Goal: Task Accomplishment & Management: Manage account settings

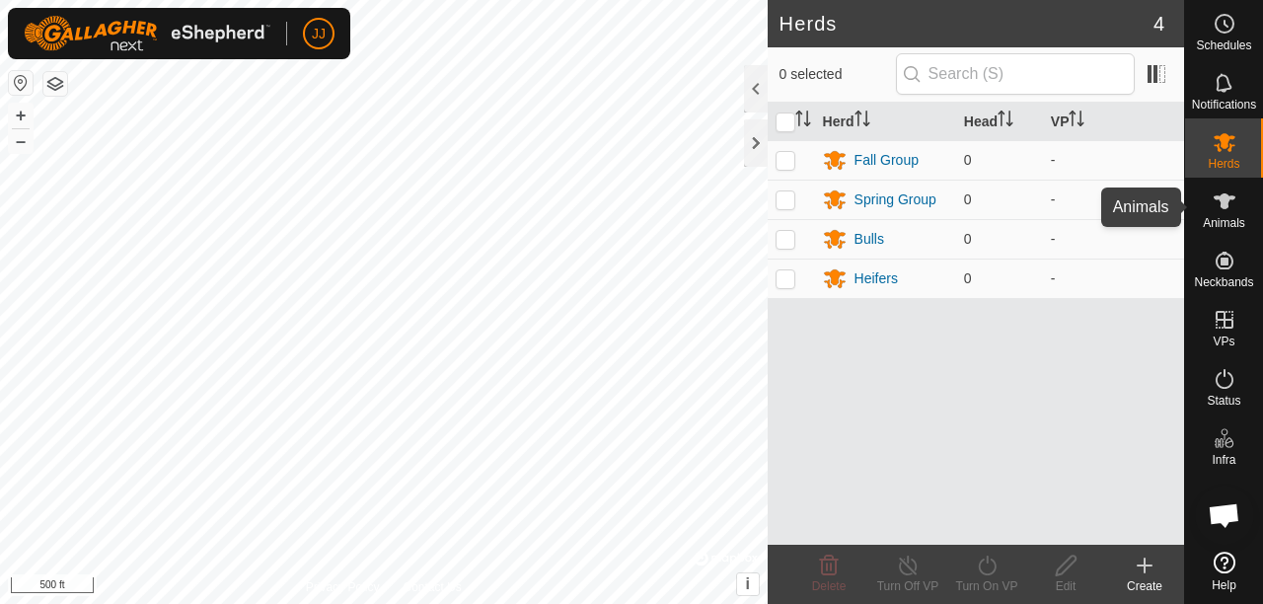
click at [1239, 218] on span "Animals" at bounding box center [1224, 223] width 42 height 12
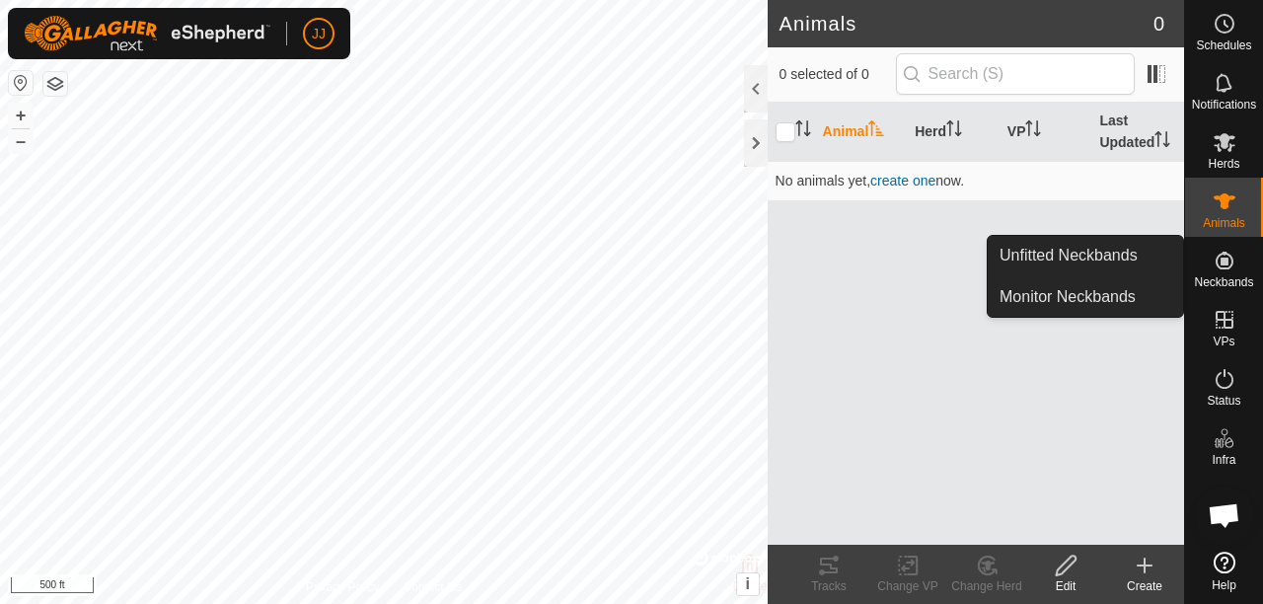
click at [1217, 274] on es-neckbands-svg-icon at bounding box center [1225, 261] width 36 height 32
click at [1081, 253] on link "Unfitted Neckbands" at bounding box center [1085, 255] width 195 height 39
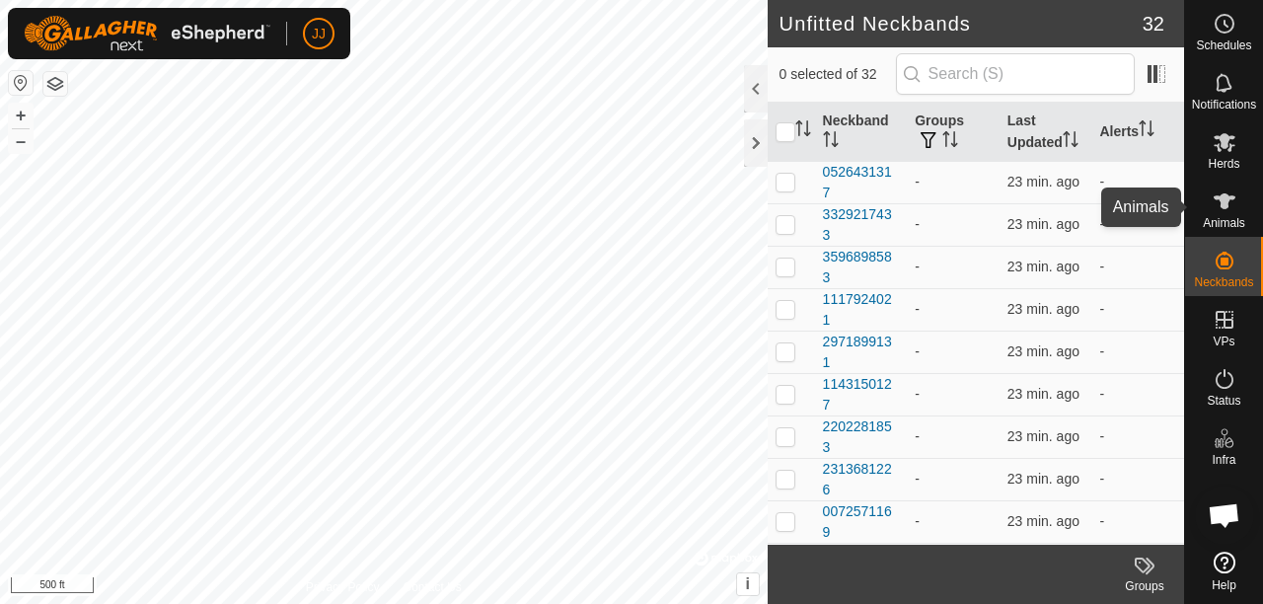
click at [1225, 209] on icon at bounding box center [1225, 201] width 24 height 24
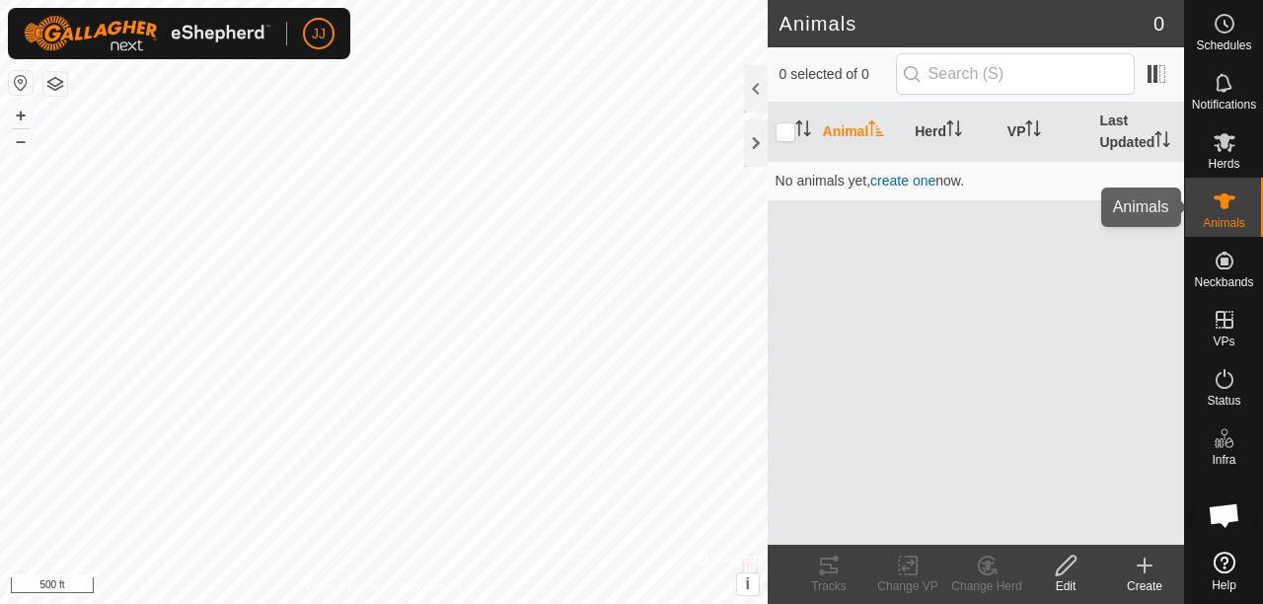
click at [1235, 201] on es-animals-svg-icon at bounding box center [1225, 201] width 36 height 32
click at [1222, 201] on icon at bounding box center [1225, 201] width 22 height 16
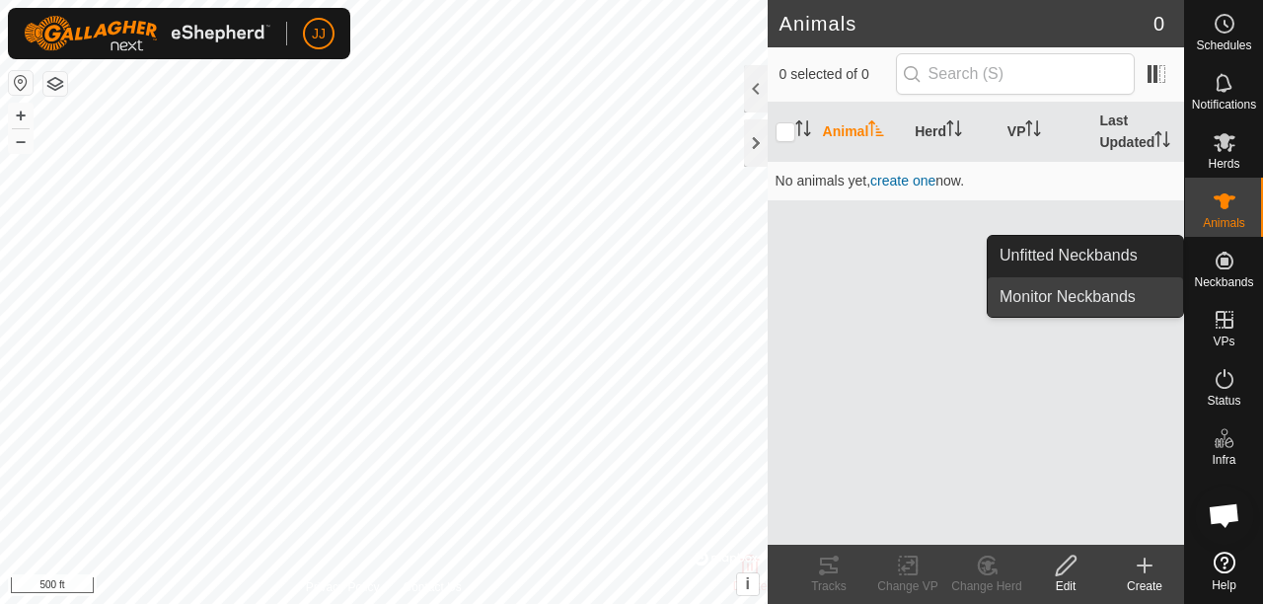
click at [1091, 301] on link "Monitor Neckbands" at bounding box center [1085, 296] width 195 height 39
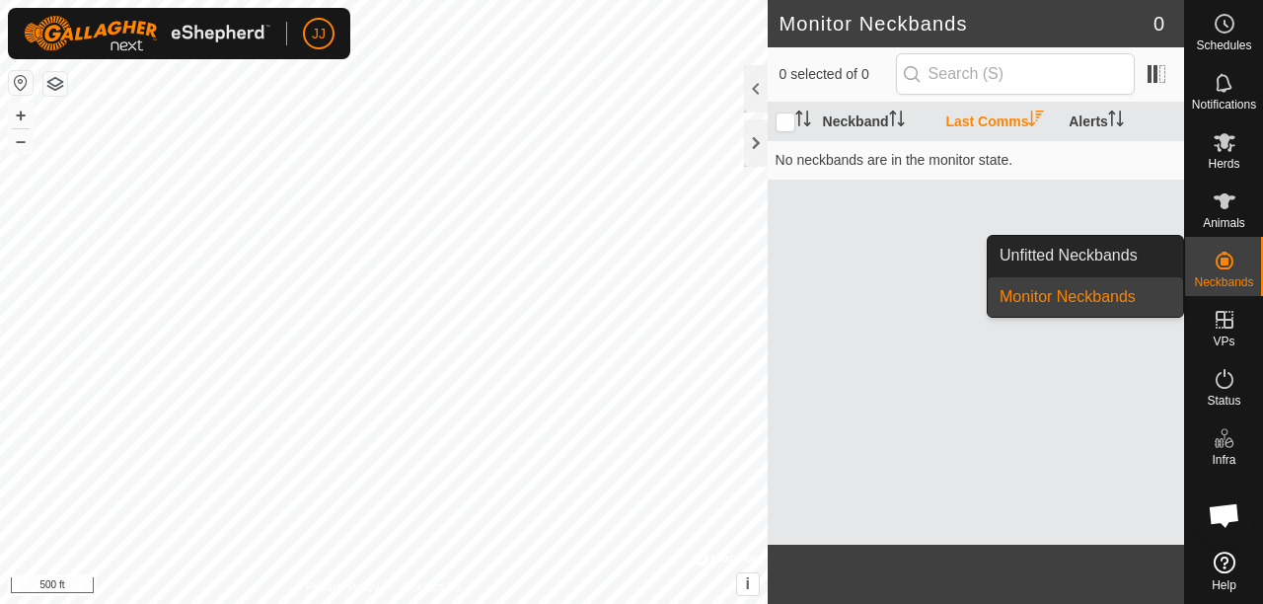
drag, startPoint x: 1205, startPoint y: 259, endPoint x: 1218, endPoint y: 264, distance: 14.1
click at [1128, 257] on link "Unfitted Neckbands" at bounding box center [1085, 255] width 195 height 39
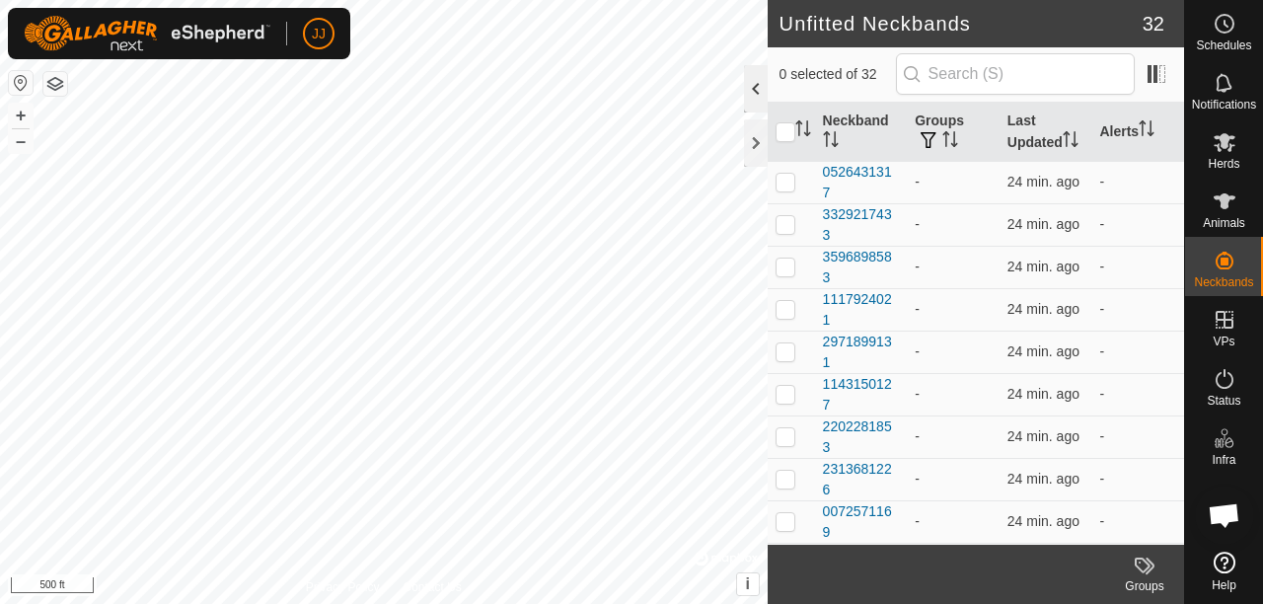
click at [748, 96] on div at bounding box center [756, 88] width 24 height 47
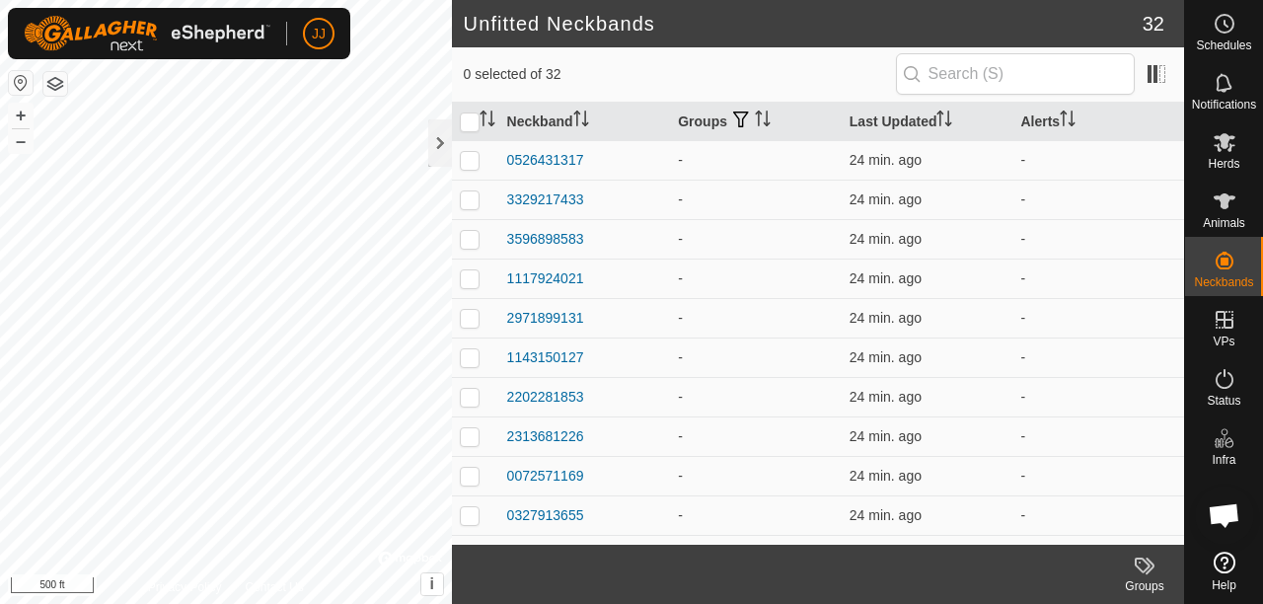
click at [1227, 221] on span "Animals" at bounding box center [1224, 223] width 42 height 12
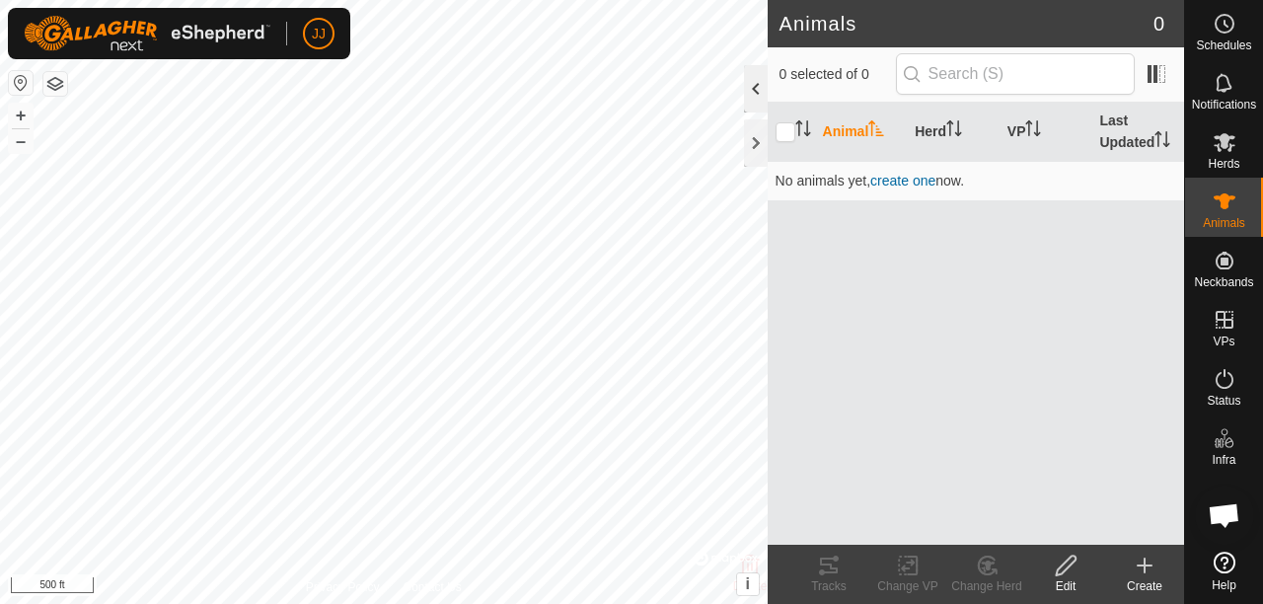
click at [758, 89] on div at bounding box center [756, 88] width 24 height 47
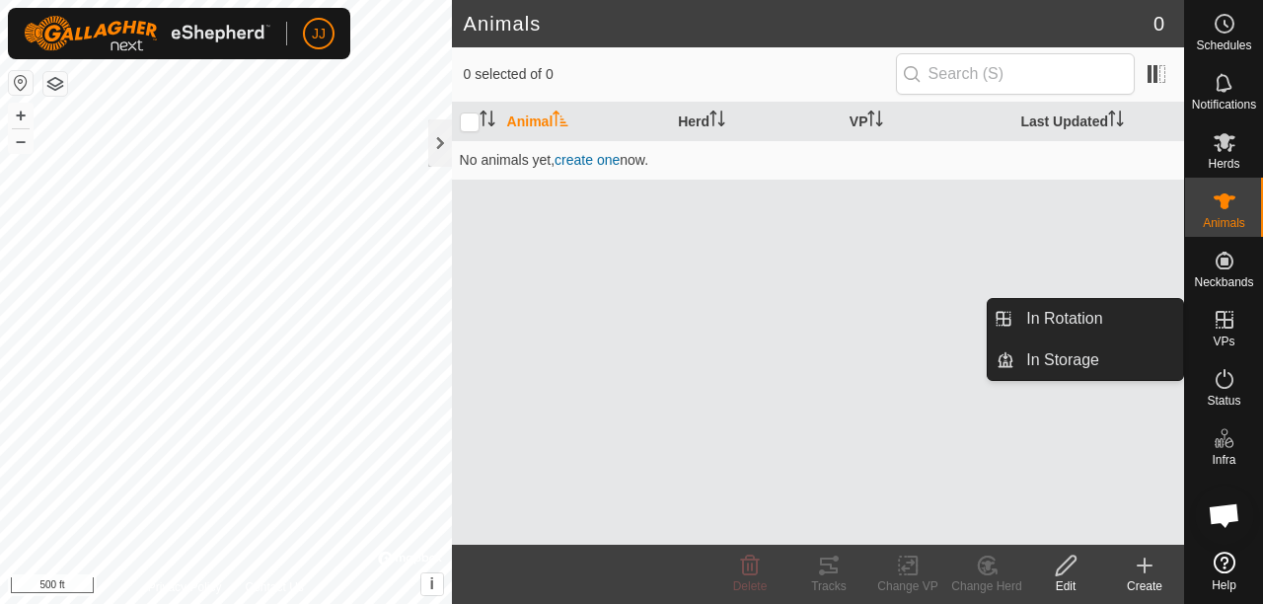
click at [1225, 321] on icon at bounding box center [1225, 320] width 24 height 24
click at [1106, 318] on link "In Rotation" at bounding box center [1098, 318] width 169 height 39
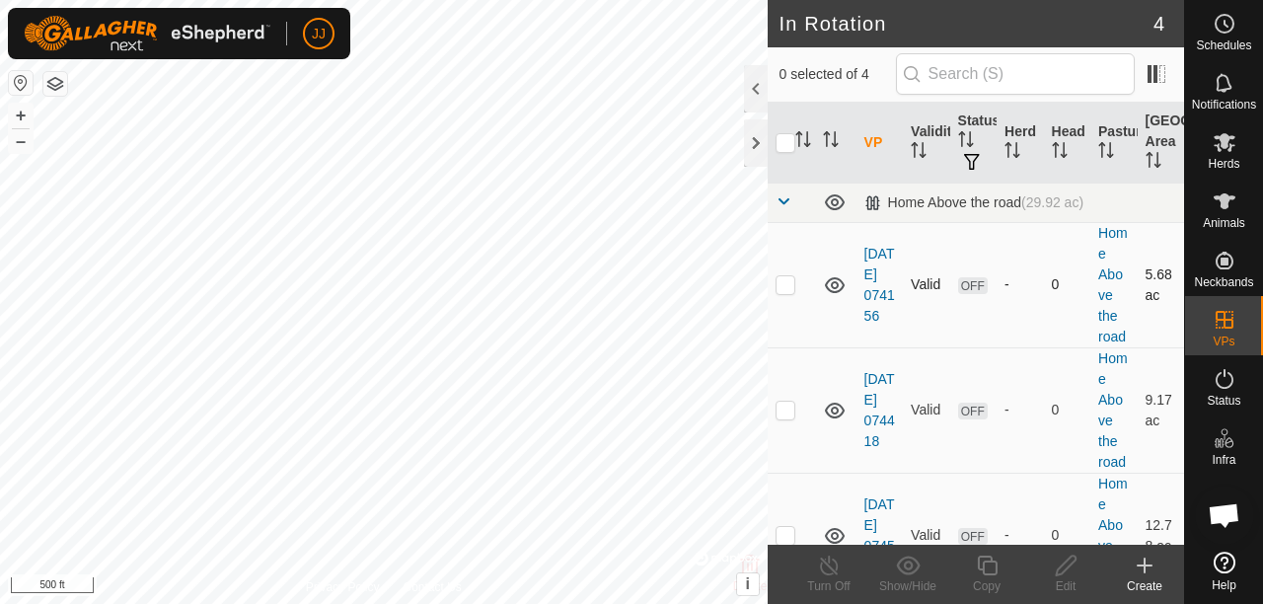
checkbox input "true"
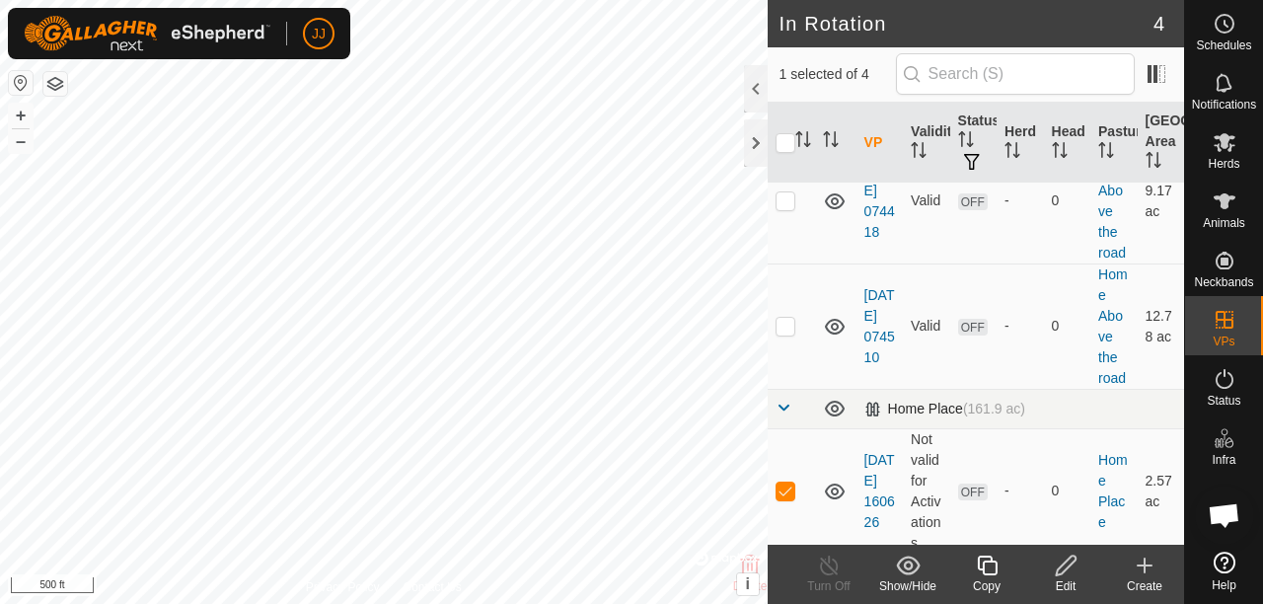
scroll to position [215, 0]
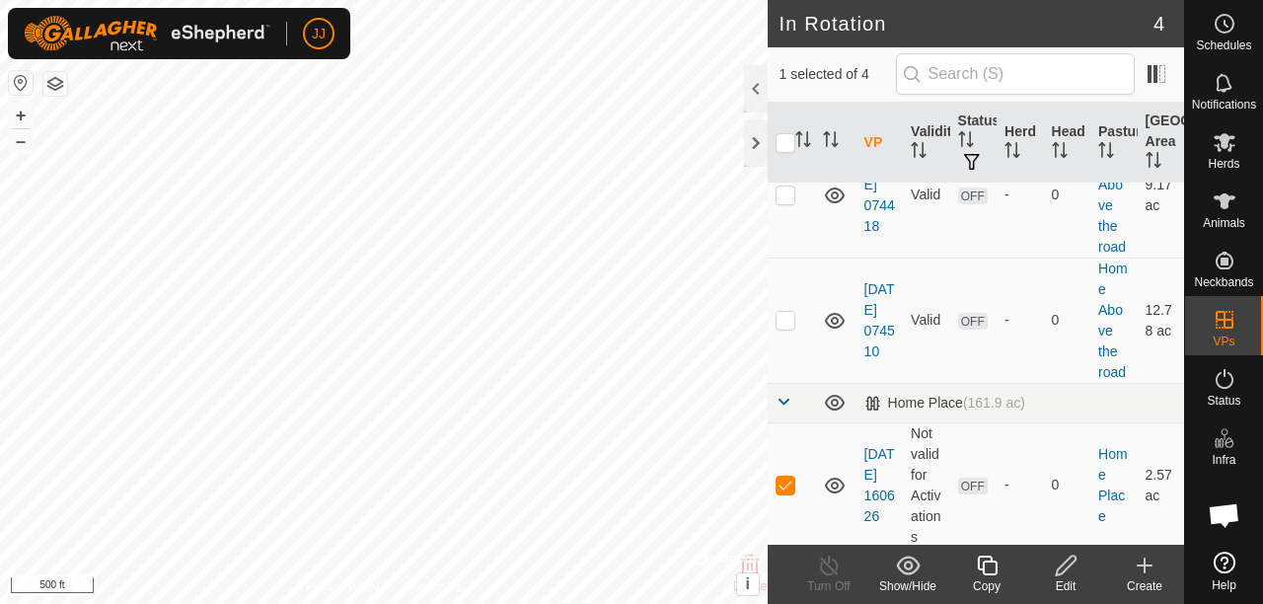
click at [1058, 564] on icon at bounding box center [1066, 566] width 25 height 24
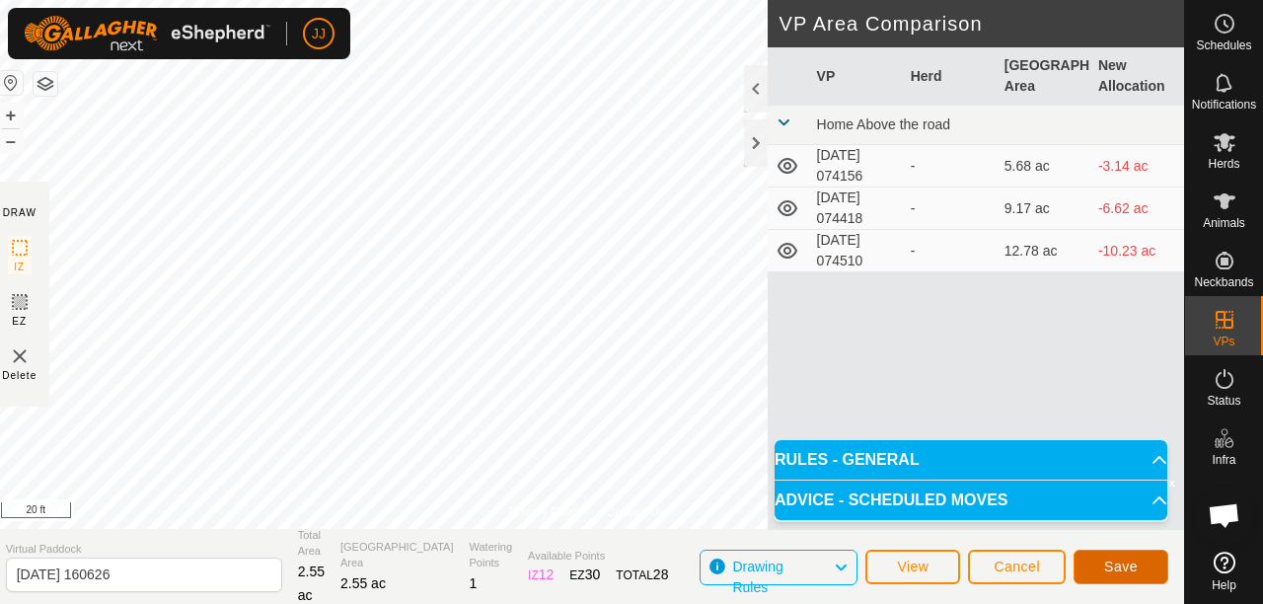
click at [1111, 563] on span "Save" at bounding box center [1121, 566] width 34 height 16
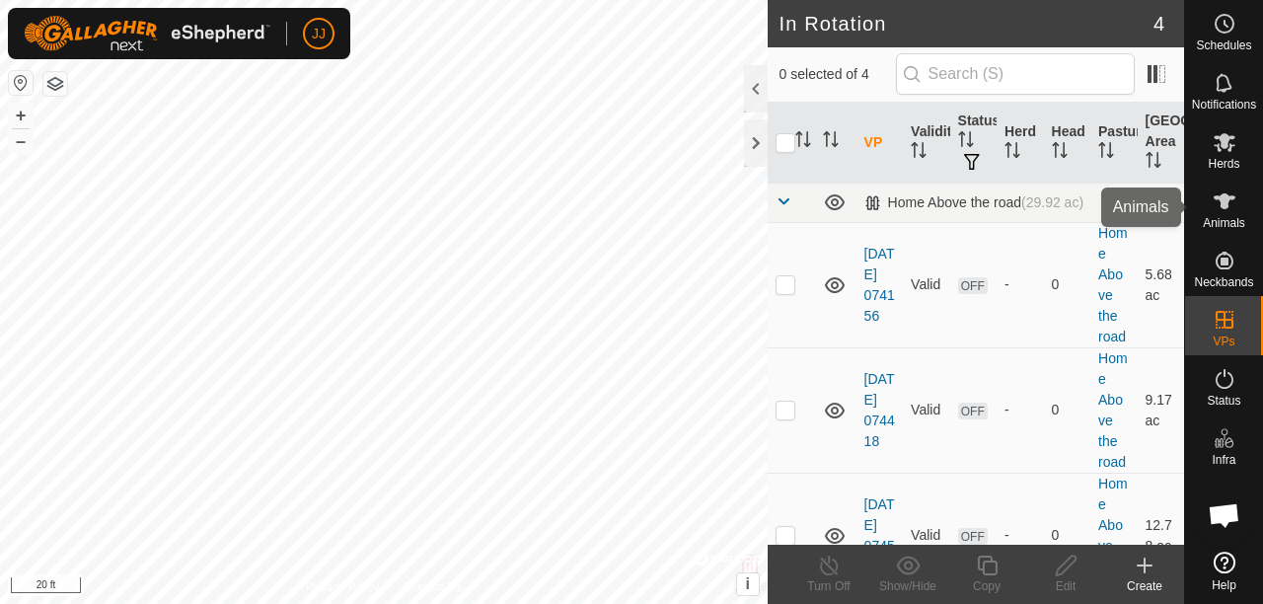
click at [1242, 215] on div "Animals" at bounding box center [1224, 207] width 78 height 59
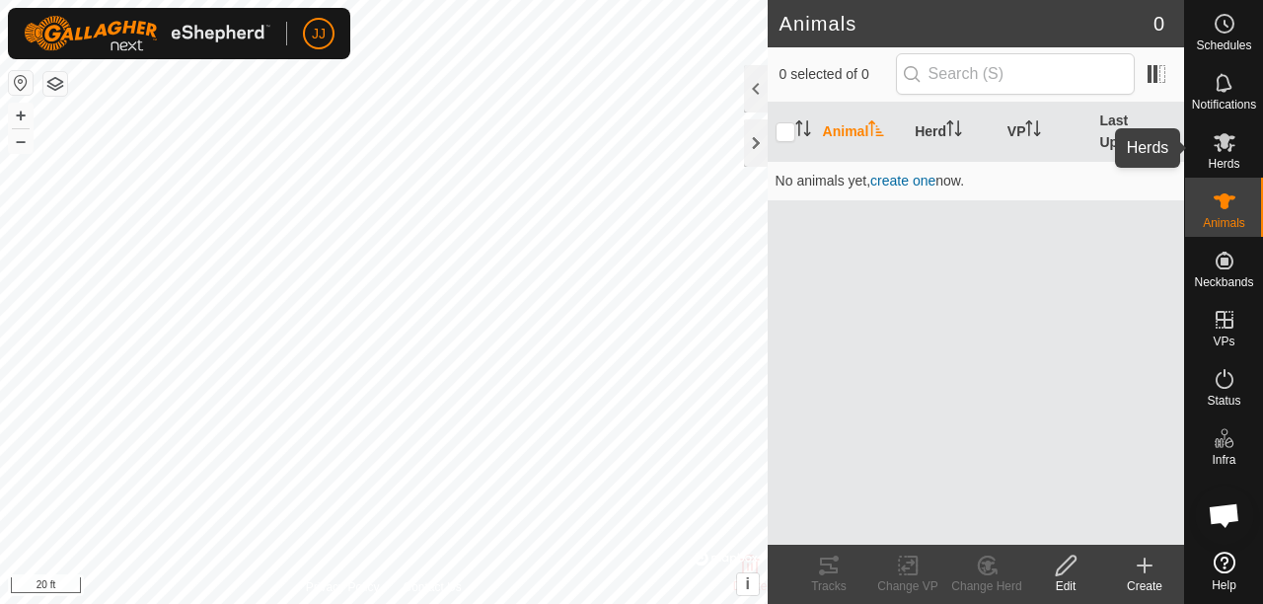
click at [1222, 142] on icon at bounding box center [1225, 142] width 22 height 19
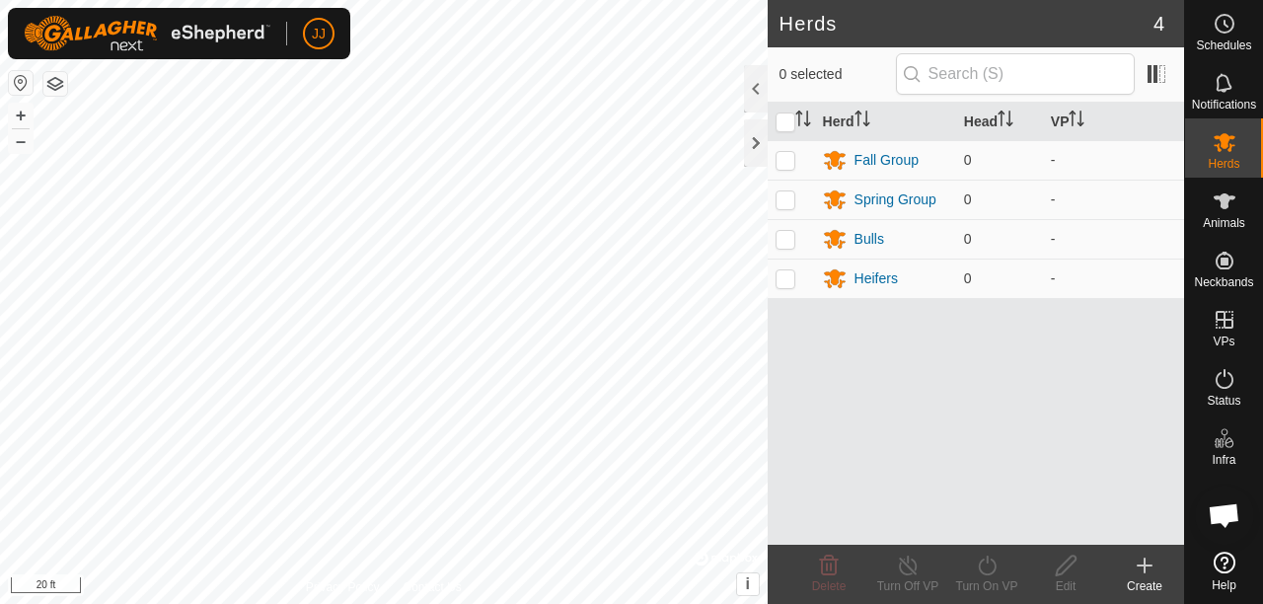
click at [1150, 570] on icon at bounding box center [1145, 566] width 24 height 24
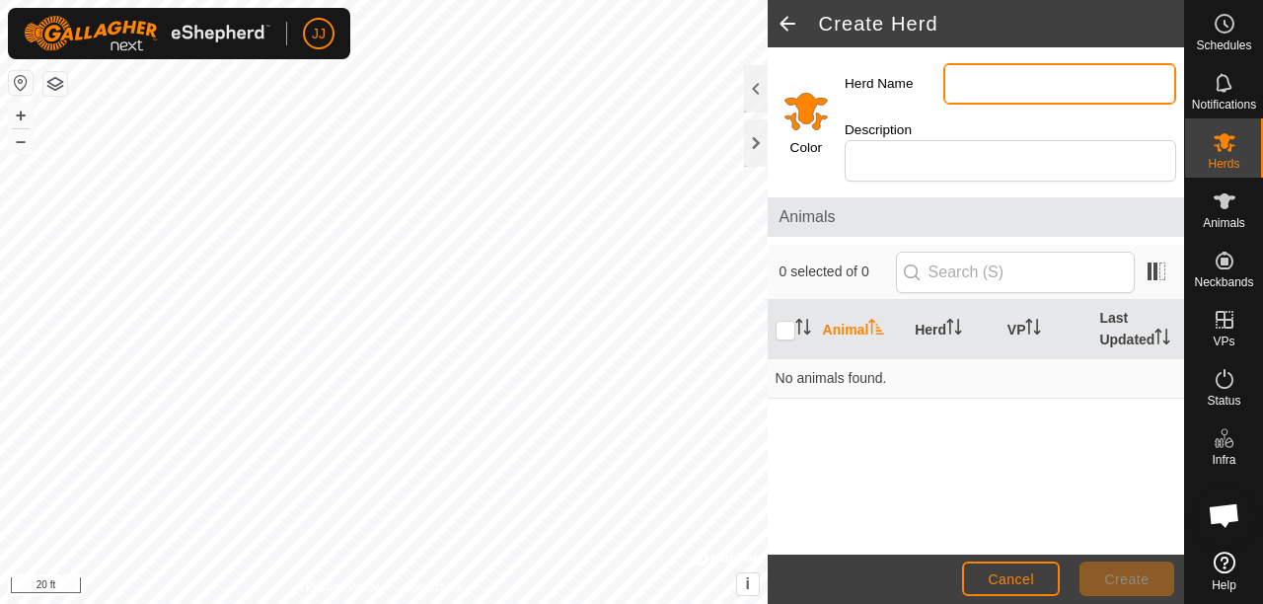
click at [956, 86] on input "Herd Name" at bounding box center [1059, 83] width 233 height 41
type input "Late Spring Calvers"
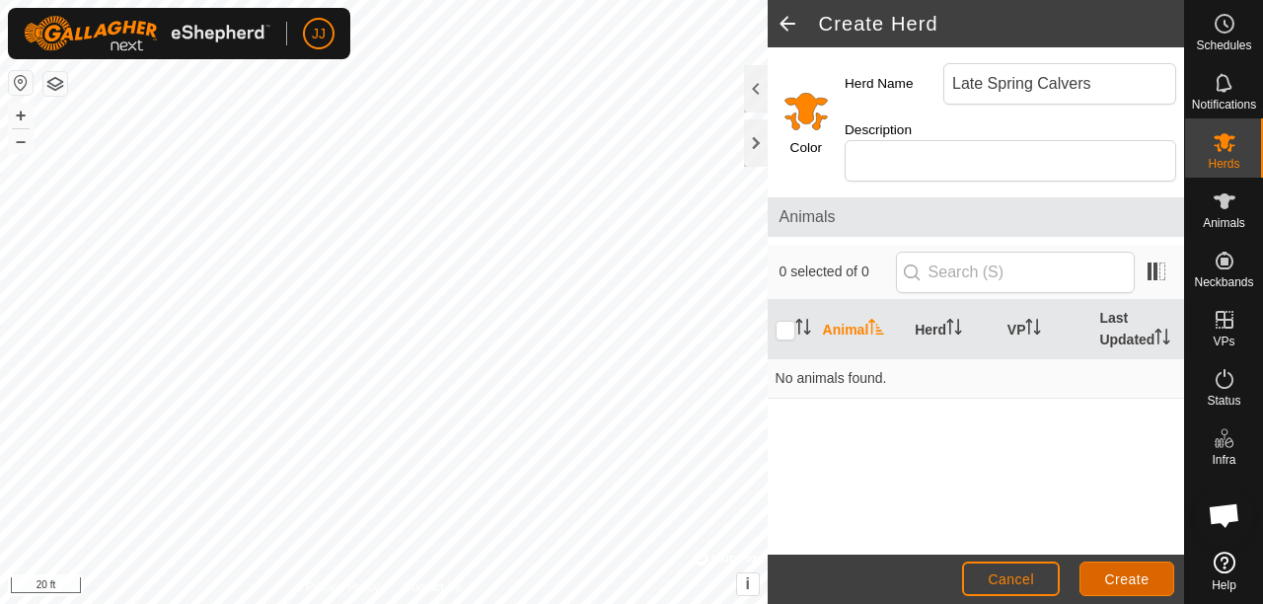
click at [1123, 571] on span "Create" at bounding box center [1127, 579] width 44 height 16
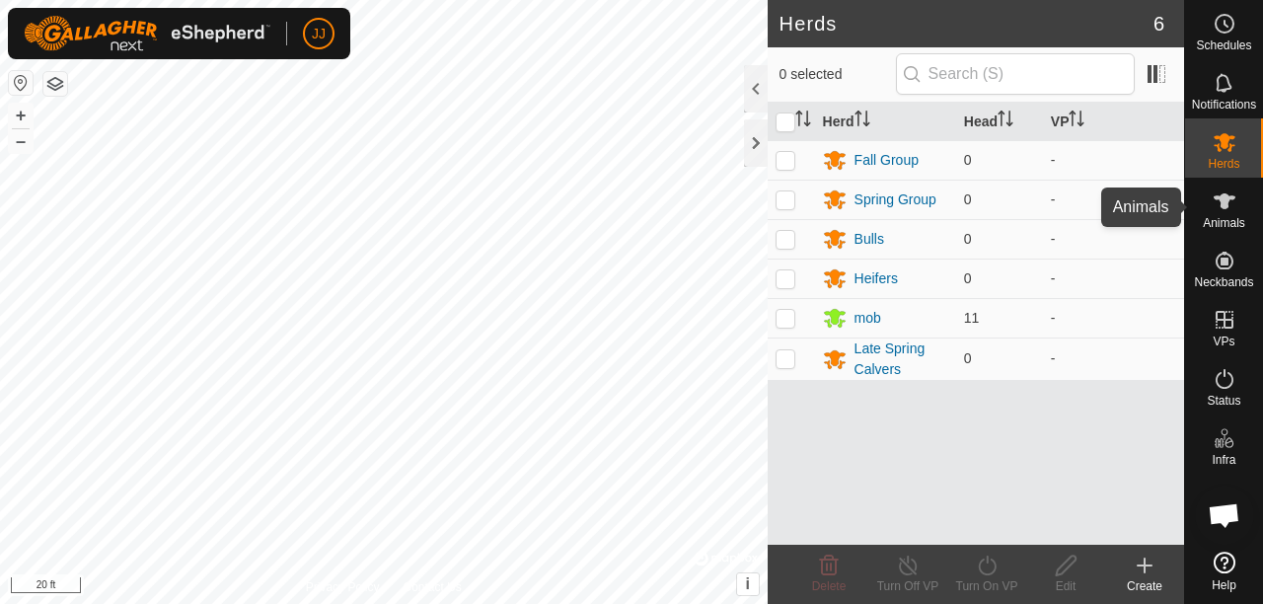
click at [1235, 217] on span "Animals" at bounding box center [1224, 223] width 42 height 12
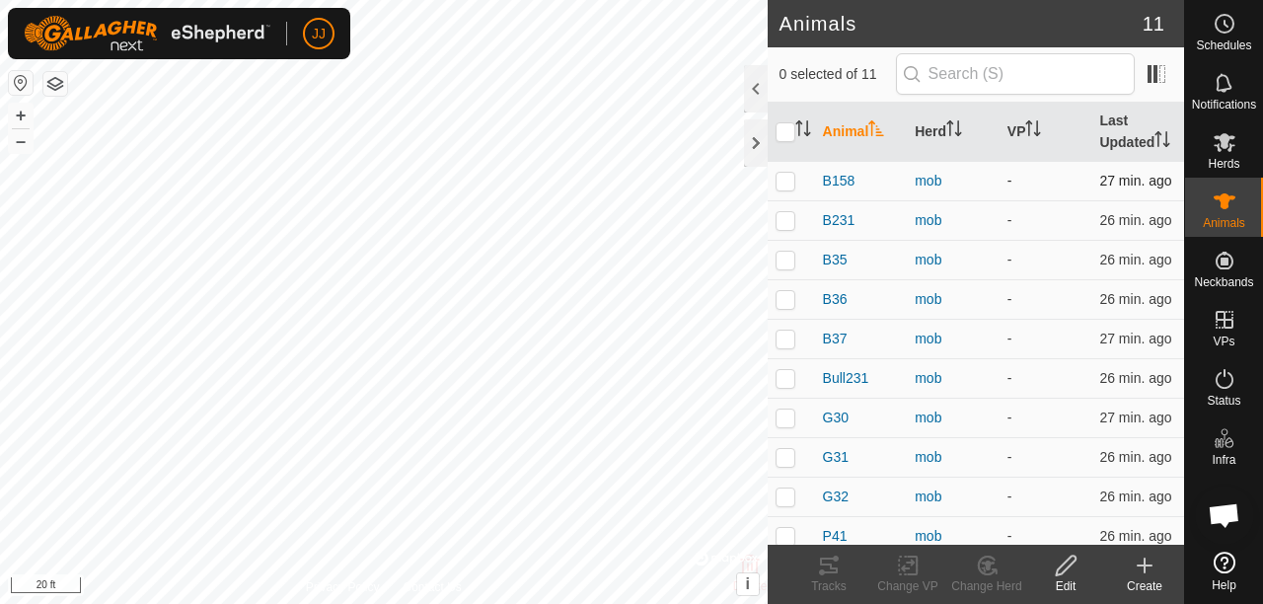
click at [784, 188] on p-checkbox at bounding box center [786, 181] width 20 height 16
checkbox input "true"
click at [787, 228] on p-checkbox at bounding box center [786, 220] width 20 height 16
checkbox input "true"
click at [787, 267] on p-checkbox at bounding box center [786, 260] width 20 height 16
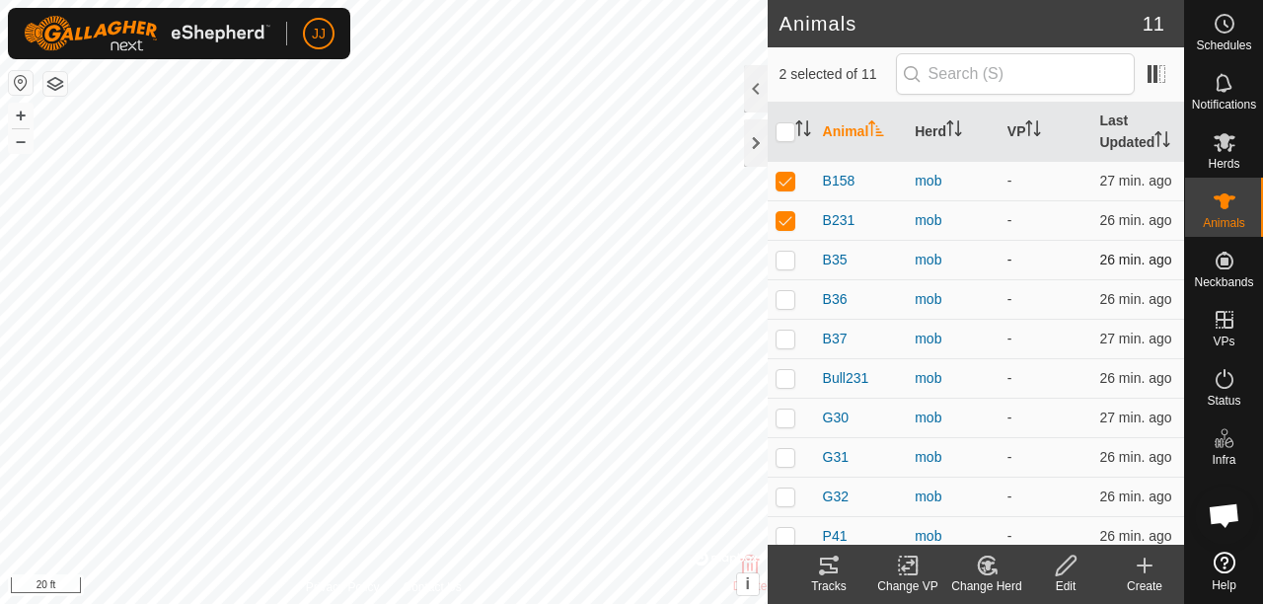
checkbox input "true"
click at [787, 307] on p-checkbox at bounding box center [786, 299] width 20 height 16
checkbox input "true"
click at [786, 346] on p-checkbox at bounding box center [786, 339] width 20 height 16
checkbox input "true"
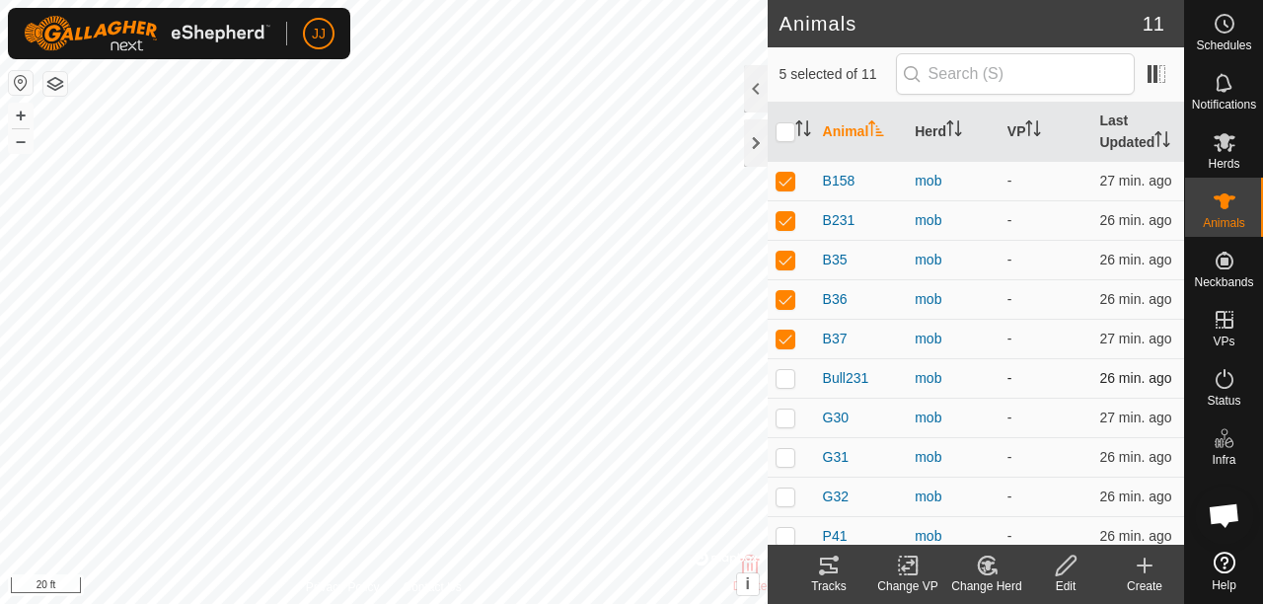
click at [784, 386] on p-checkbox at bounding box center [786, 378] width 20 height 16
checkbox input "true"
click at [790, 425] on p-checkbox at bounding box center [786, 417] width 20 height 16
checkbox input "true"
click at [789, 465] on p-checkbox at bounding box center [786, 457] width 20 height 16
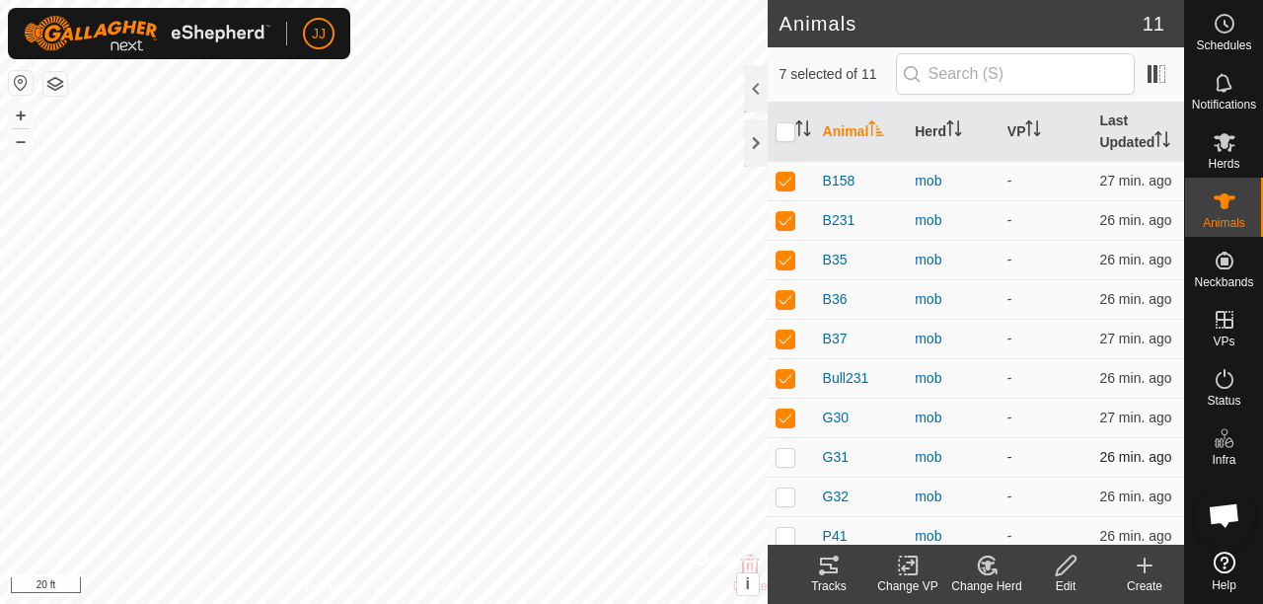
checkbox input "true"
click at [786, 142] on input "checkbox" at bounding box center [786, 132] width 20 height 20
checkbox input "true"
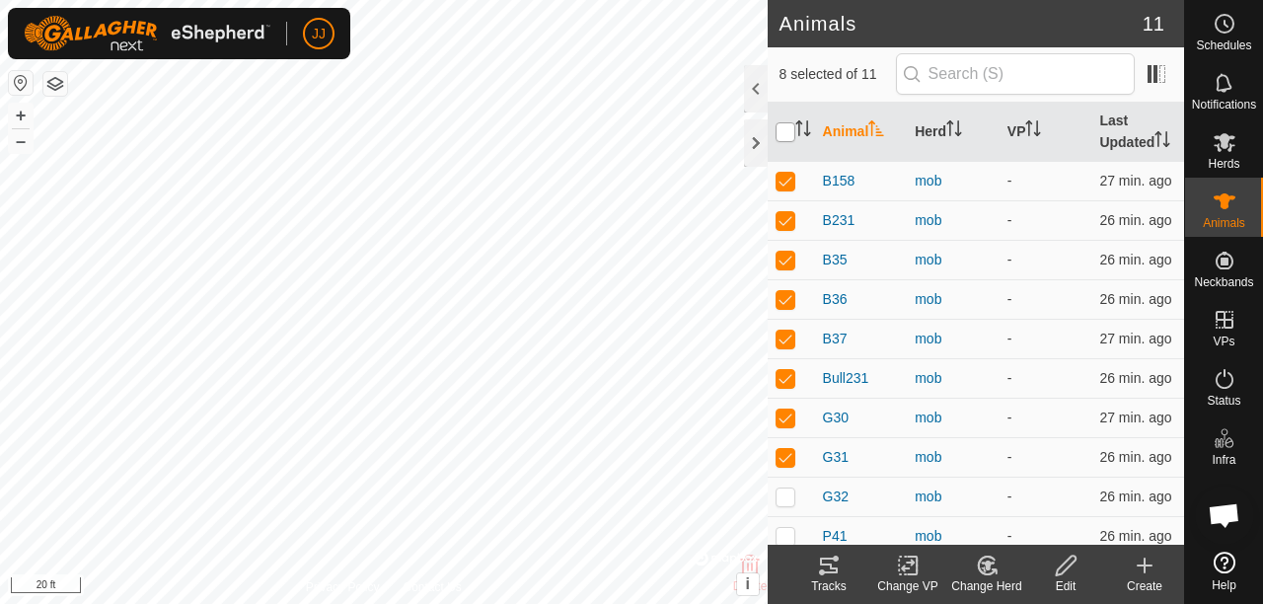
checkbox input "true"
click at [1067, 580] on div "Edit" at bounding box center [1065, 586] width 79 height 18
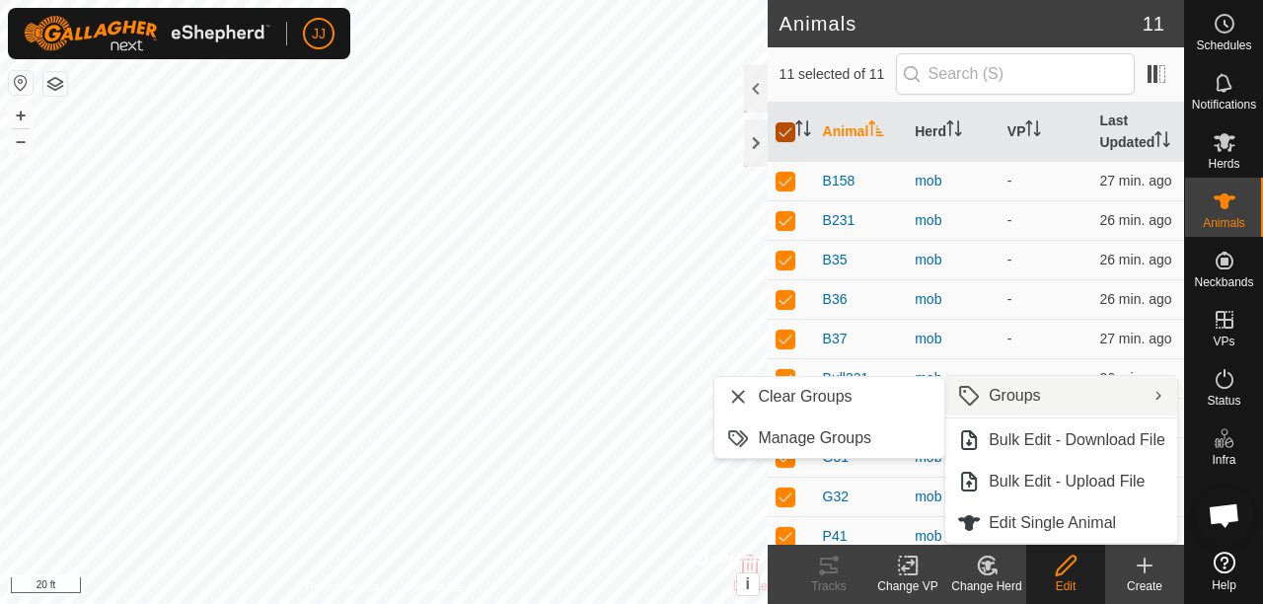
click at [783, 139] on input "checkbox" at bounding box center [786, 132] width 20 height 20
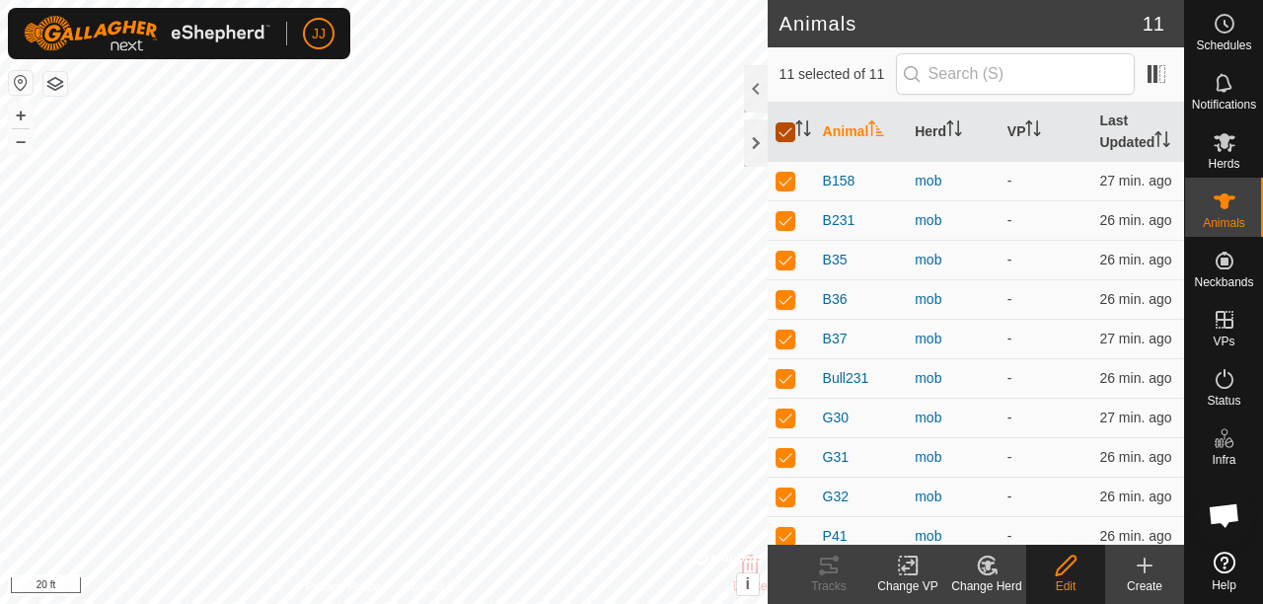
checkbox input "false"
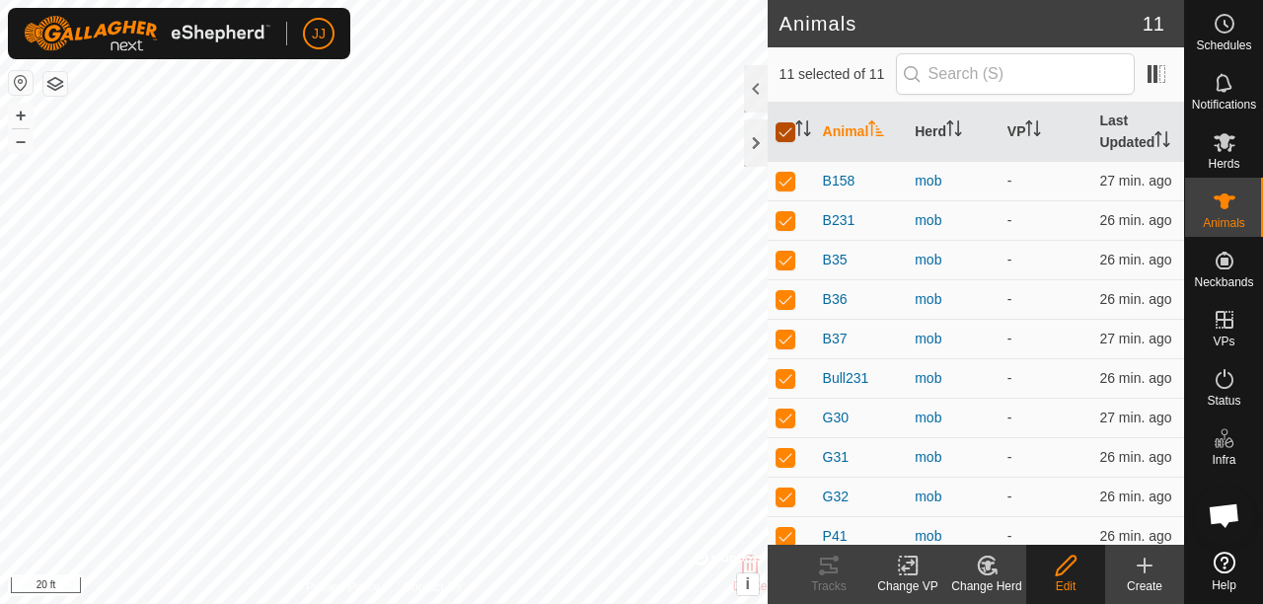
checkbox input "false"
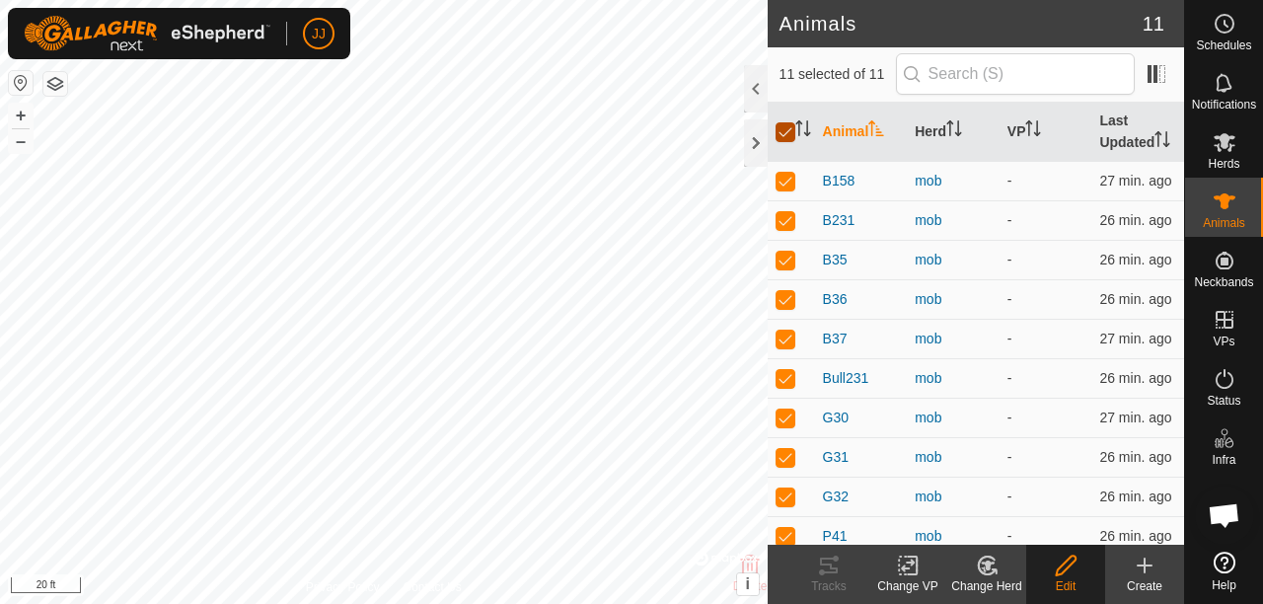
checkbox input "false"
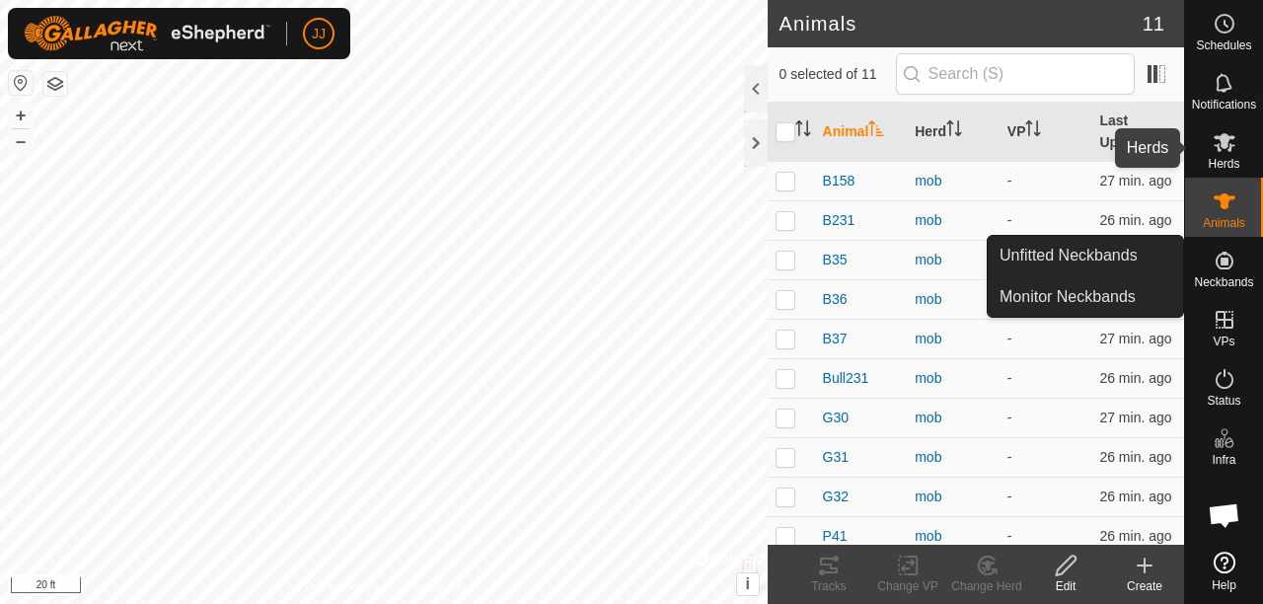
click at [1219, 152] on icon at bounding box center [1225, 142] width 24 height 24
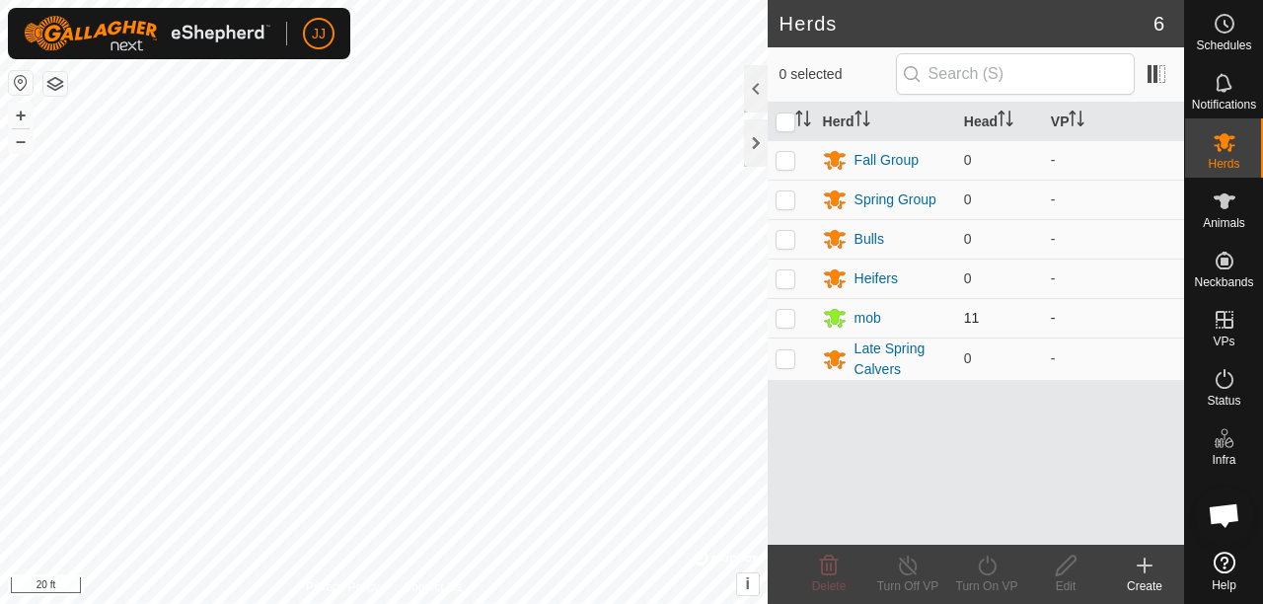
click at [786, 314] on p-checkbox at bounding box center [786, 318] width 20 height 16
checkbox input "true"
click at [1066, 570] on icon at bounding box center [1066, 566] width 20 height 20
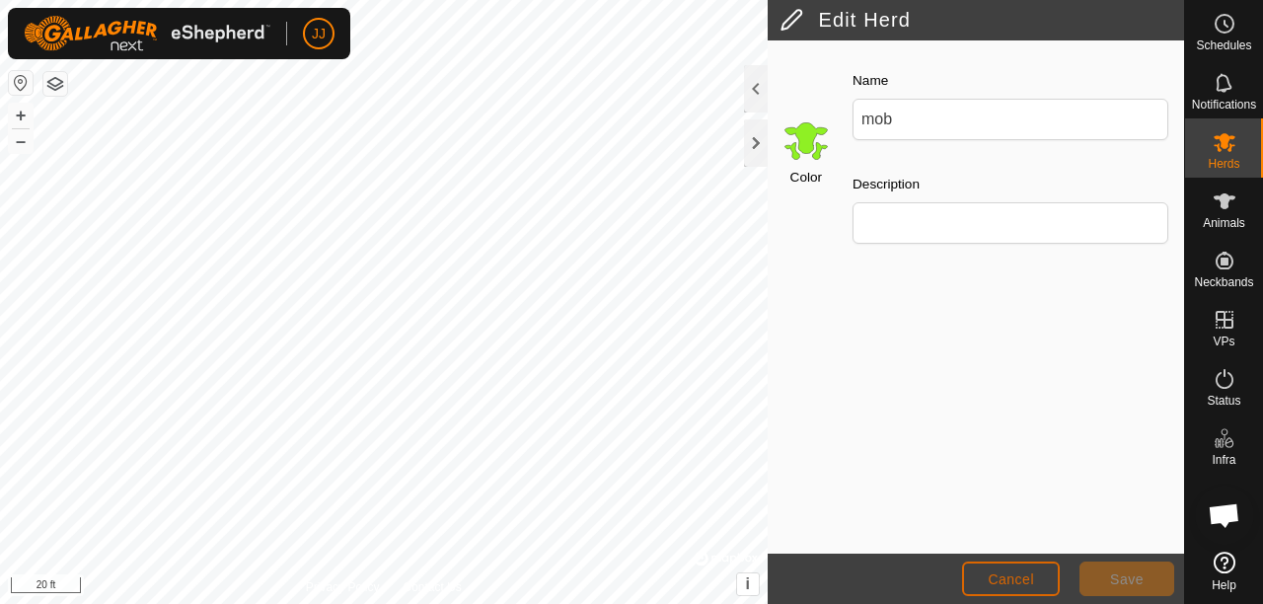
click at [995, 577] on span "Cancel" at bounding box center [1011, 579] width 46 height 16
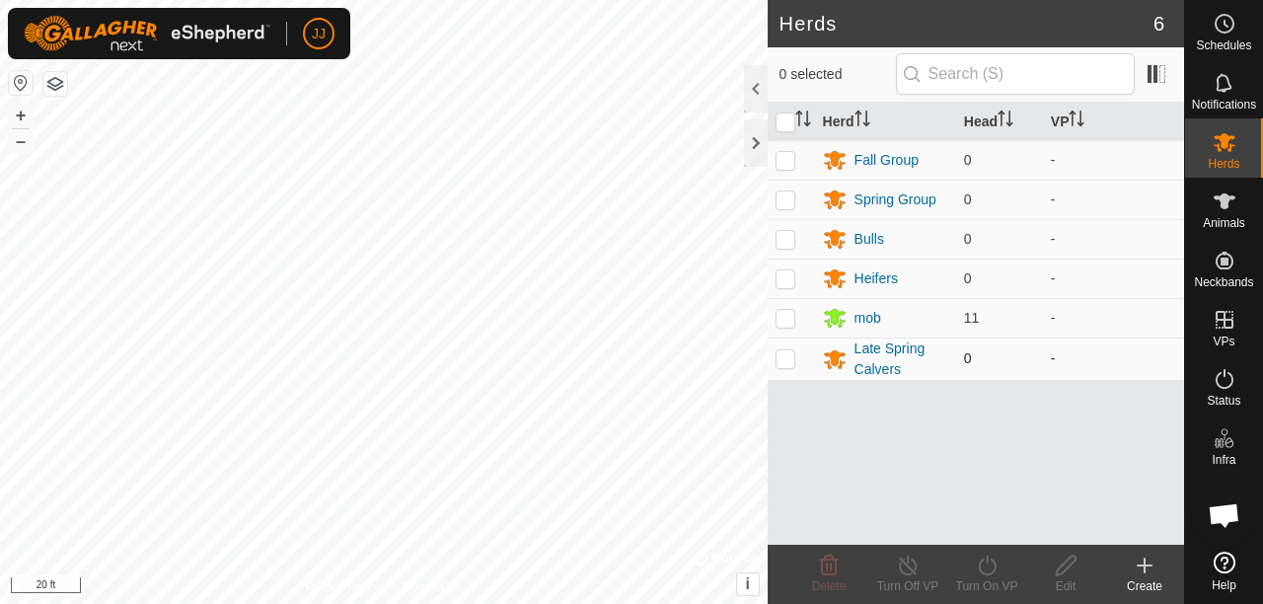
click at [778, 351] on p-checkbox at bounding box center [786, 358] width 20 height 16
click at [821, 584] on span "Delete" at bounding box center [829, 586] width 35 height 14
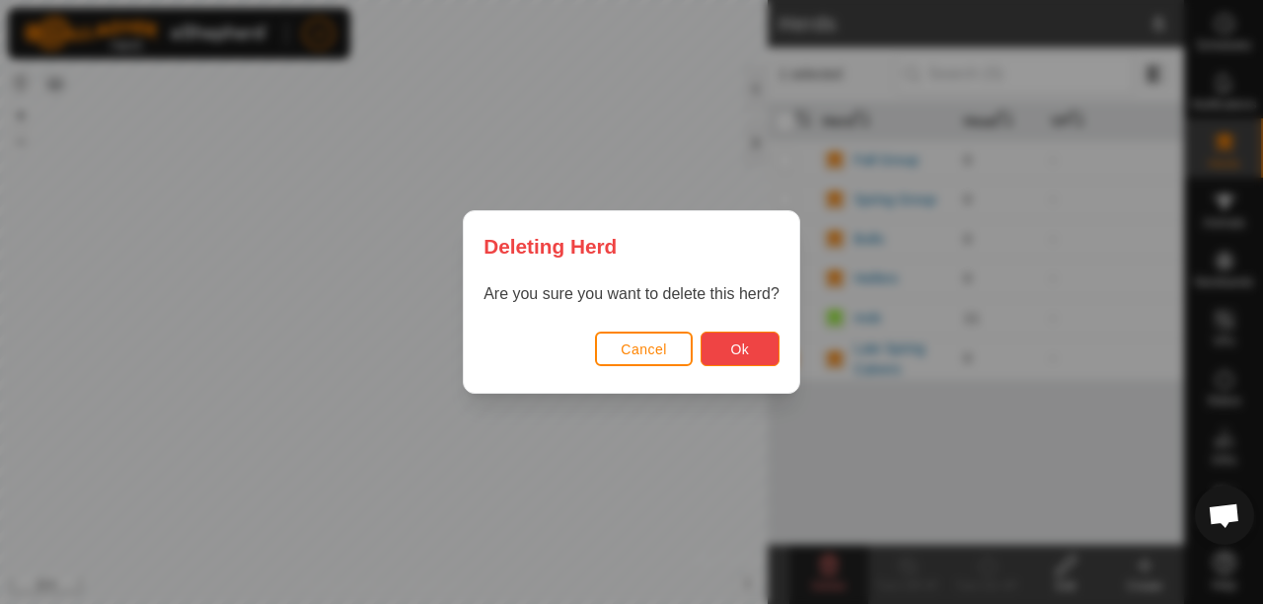
click at [742, 347] on span "Ok" at bounding box center [739, 349] width 19 height 16
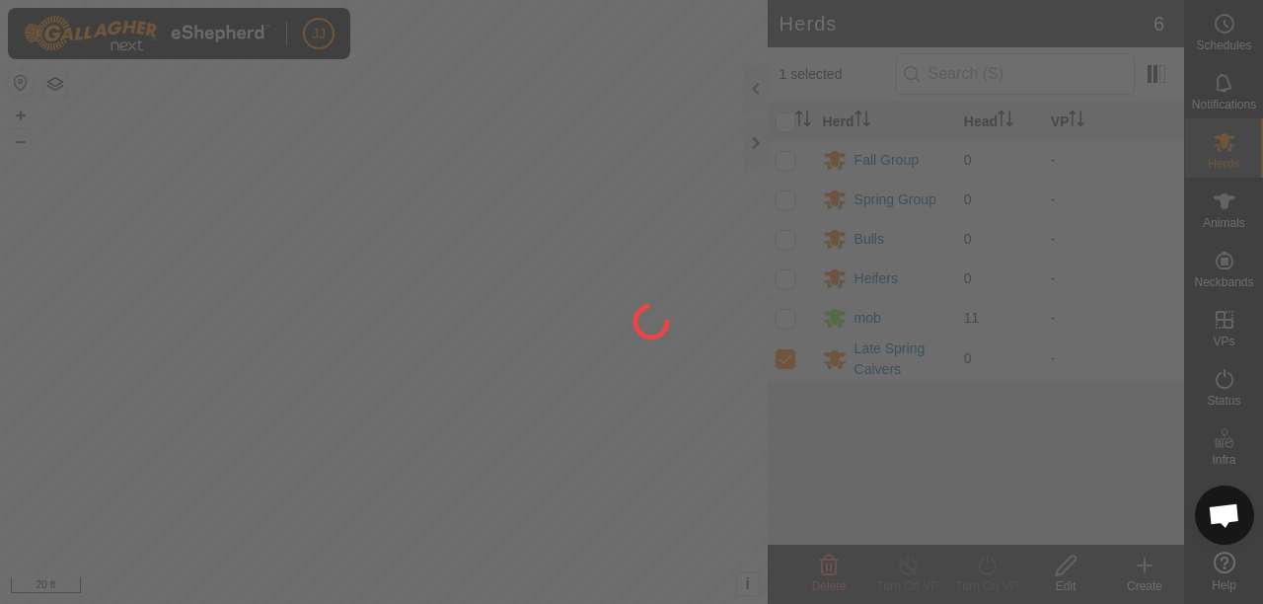
checkbox input "false"
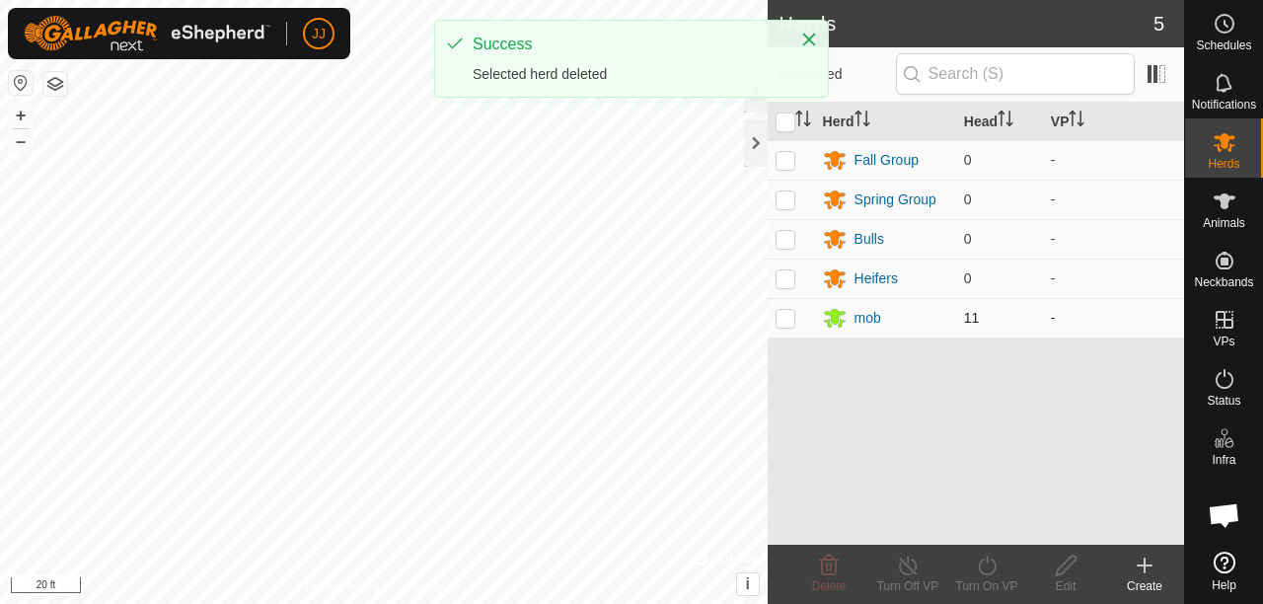
click at [787, 318] on p-checkbox at bounding box center [786, 318] width 20 height 16
checkbox input "true"
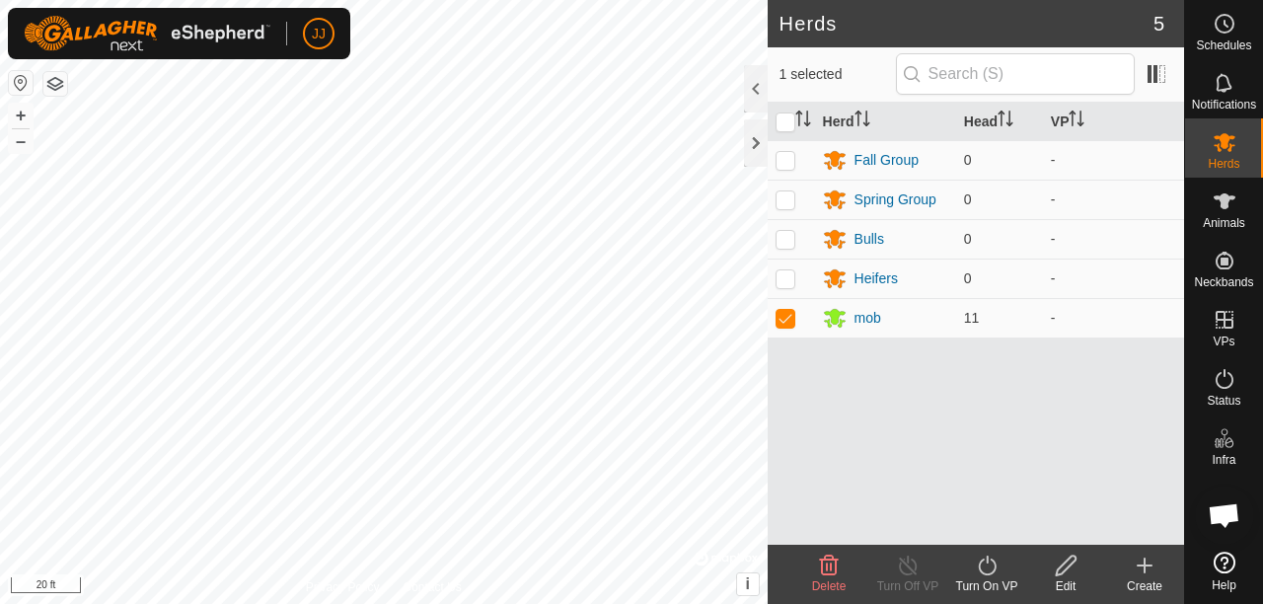
click at [1066, 569] on icon at bounding box center [1066, 566] width 20 height 20
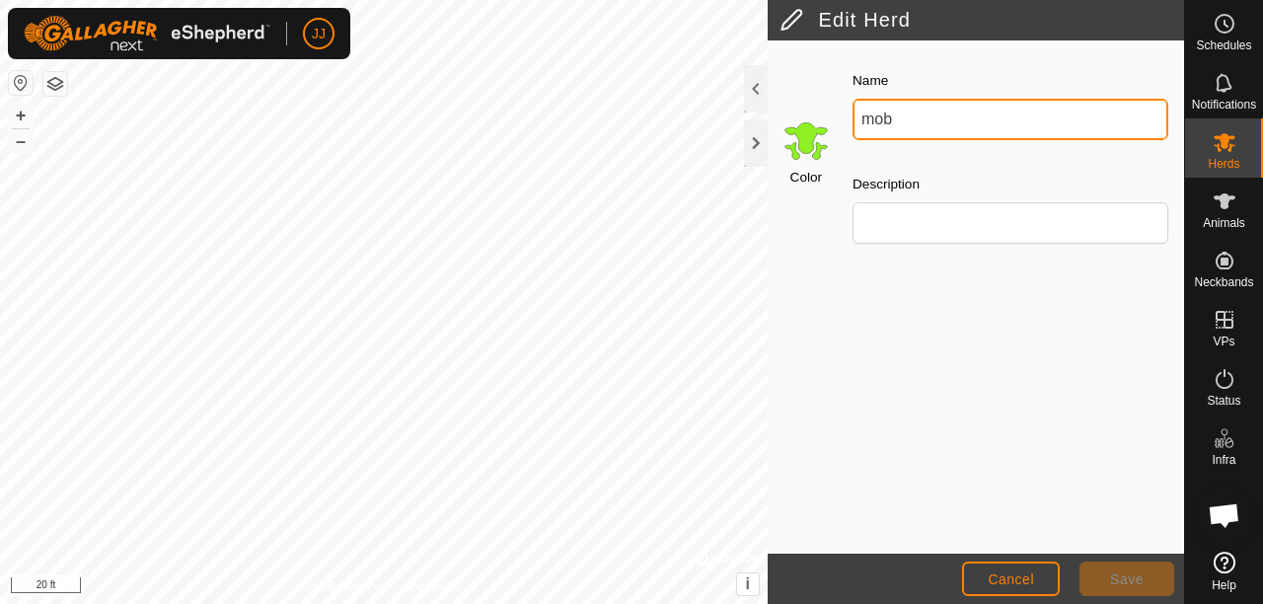
click at [951, 126] on input "mob" at bounding box center [1010, 119] width 316 height 41
type input "m"
type input "Late Spring Calvers"
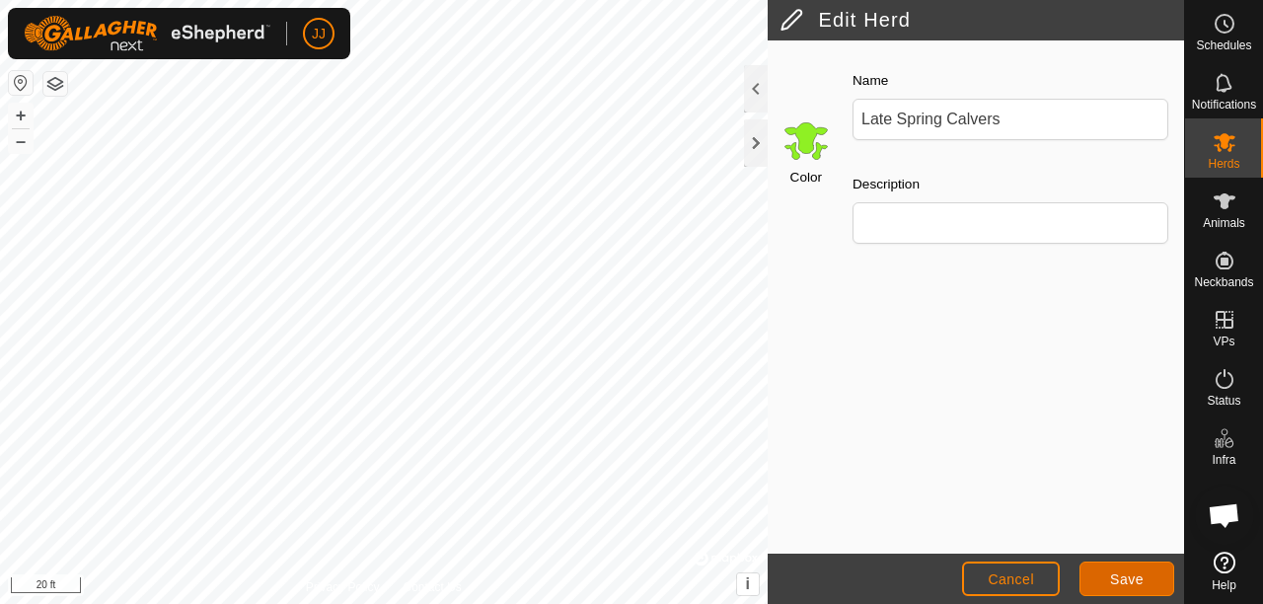
click at [1117, 578] on span "Save" at bounding box center [1127, 579] width 34 height 16
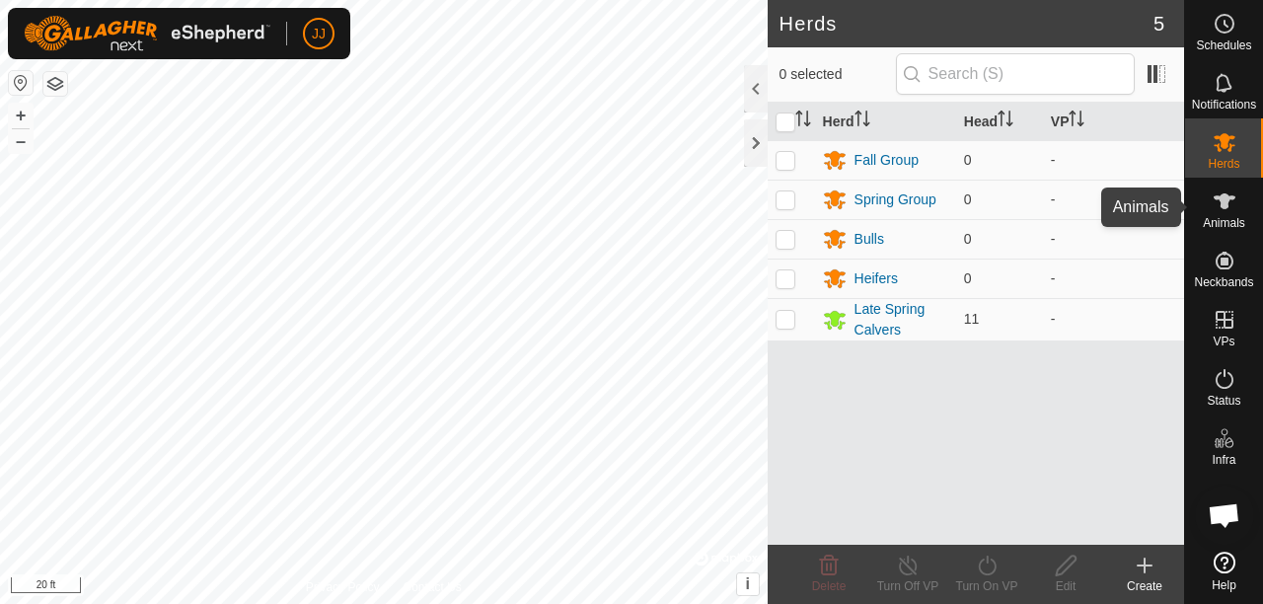
click at [1210, 211] on es-animals-svg-icon at bounding box center [1225, 201] width 36 height 32
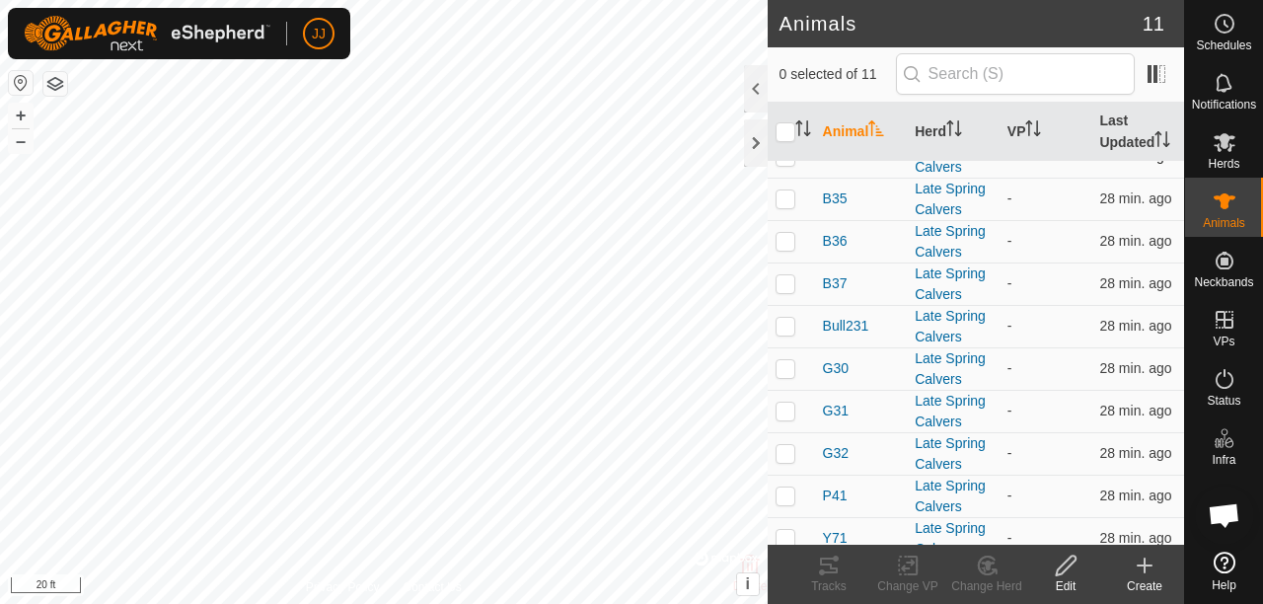
scroll to position [99, 0]
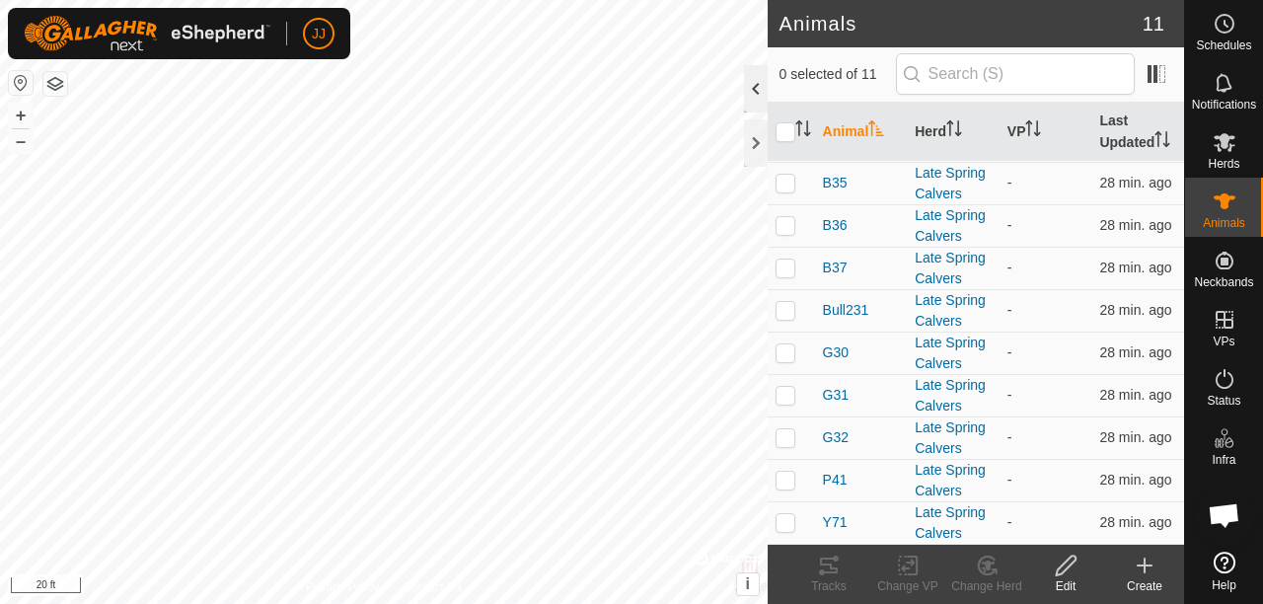
click at [748, 90] on div at bounding box center [756, 88] width 24 height 47
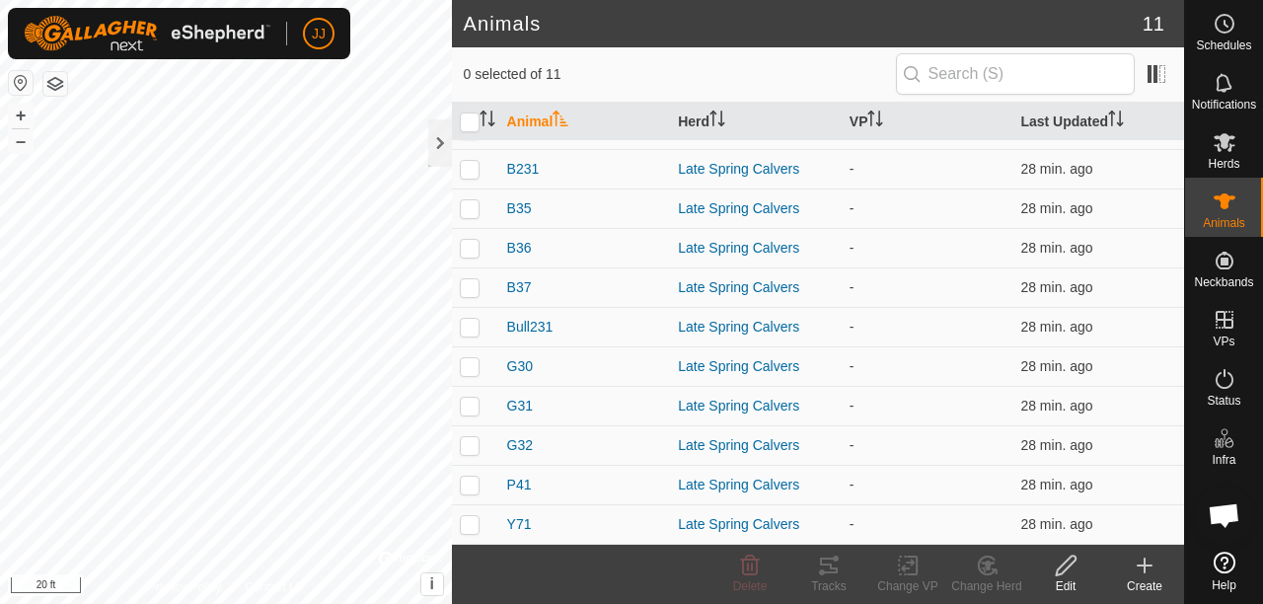
scroll to position [29, 0]
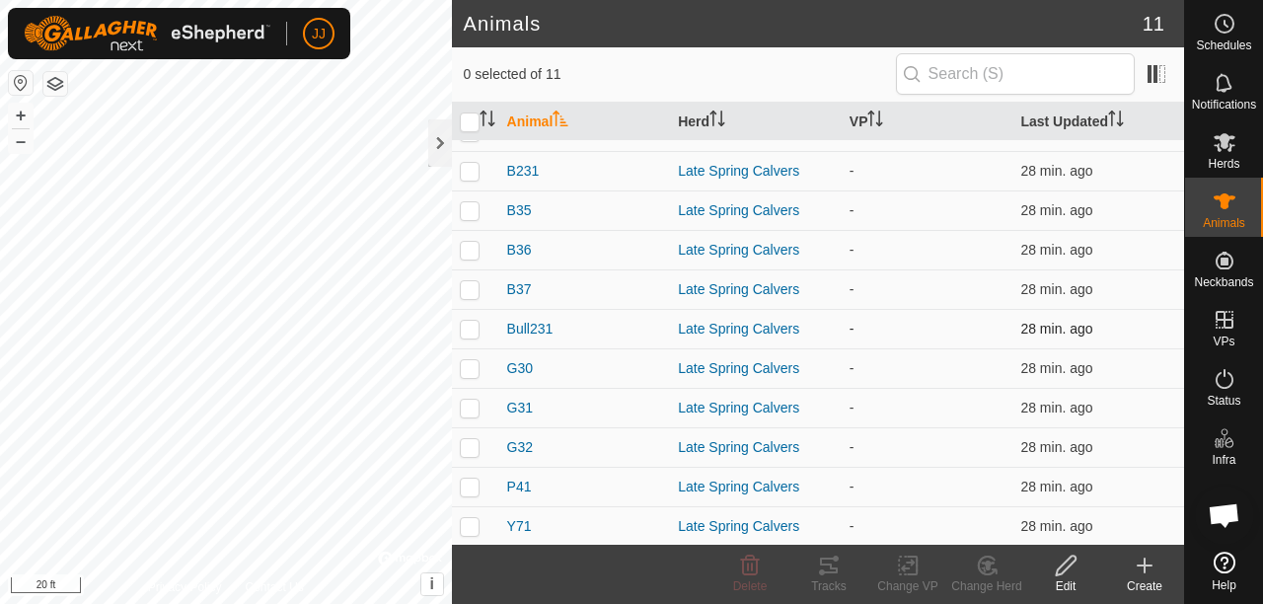
click at [476, 328] on p-checkbox at bounding box center [470, 329] width 20 height 16
checkbox input "true"
drag, startPoint x: 1058, startPoint y: 577, endPoint x: 1038, endPoint y: 571, distance: 20.6
click at [1058, 577] on div "Edit" at bounding box center [1065, 586] width 79 height 18
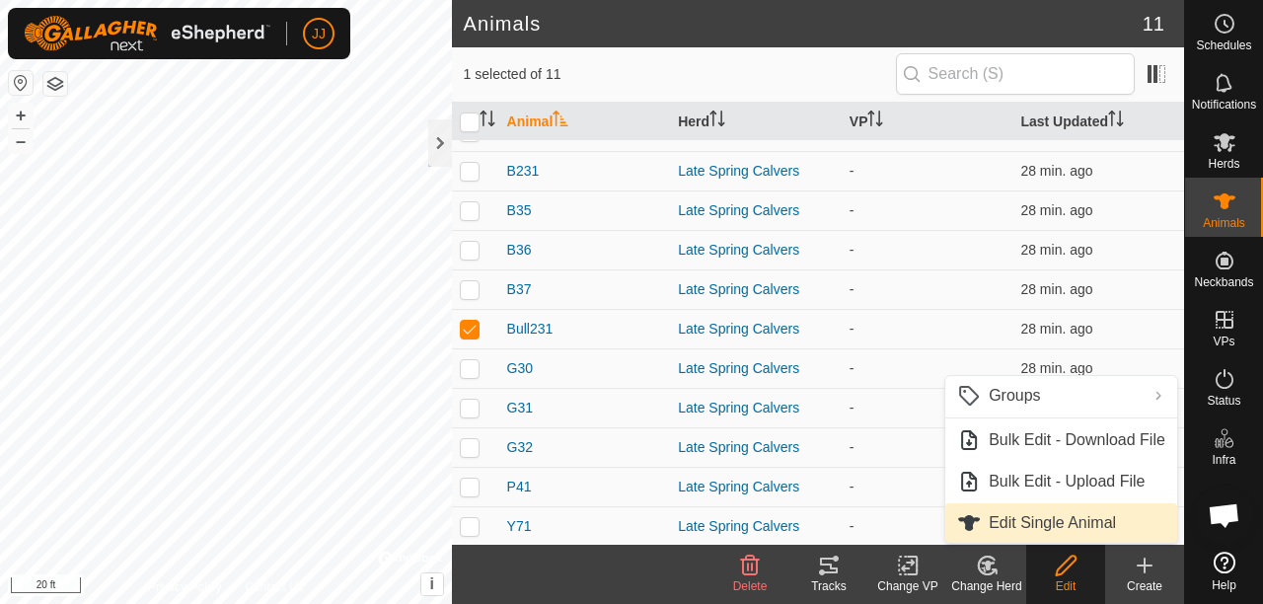
click at [1060, 519] on span "Edit Single Animal" at bounding box center [1052, 523] width 127 height 24
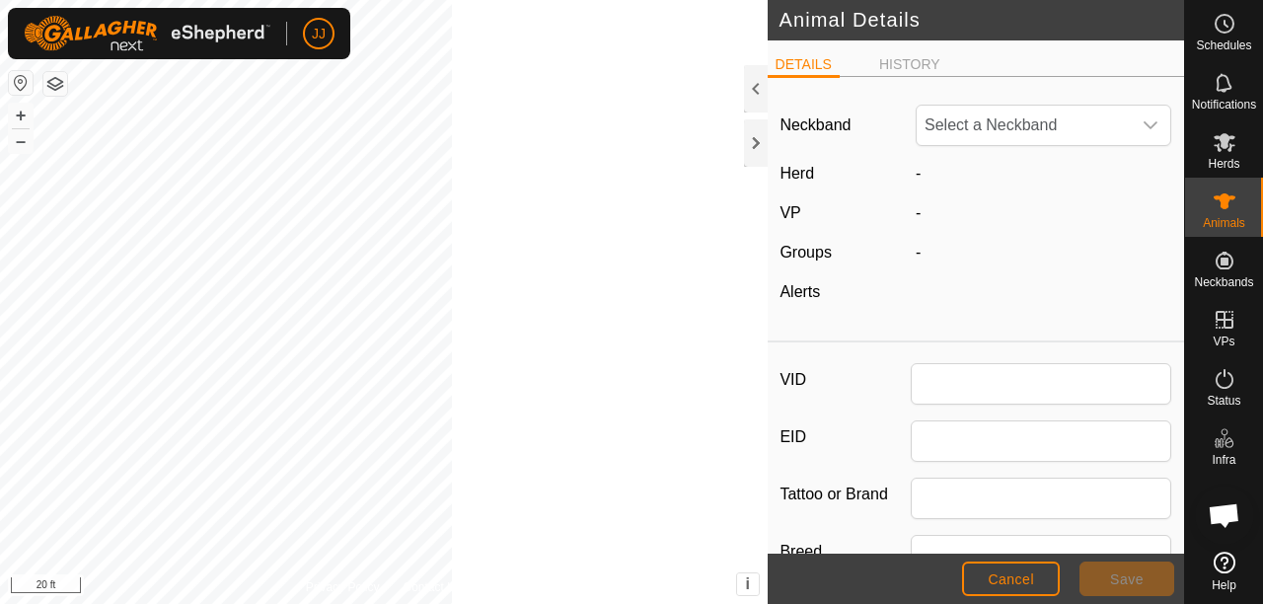
type input "Bull231"
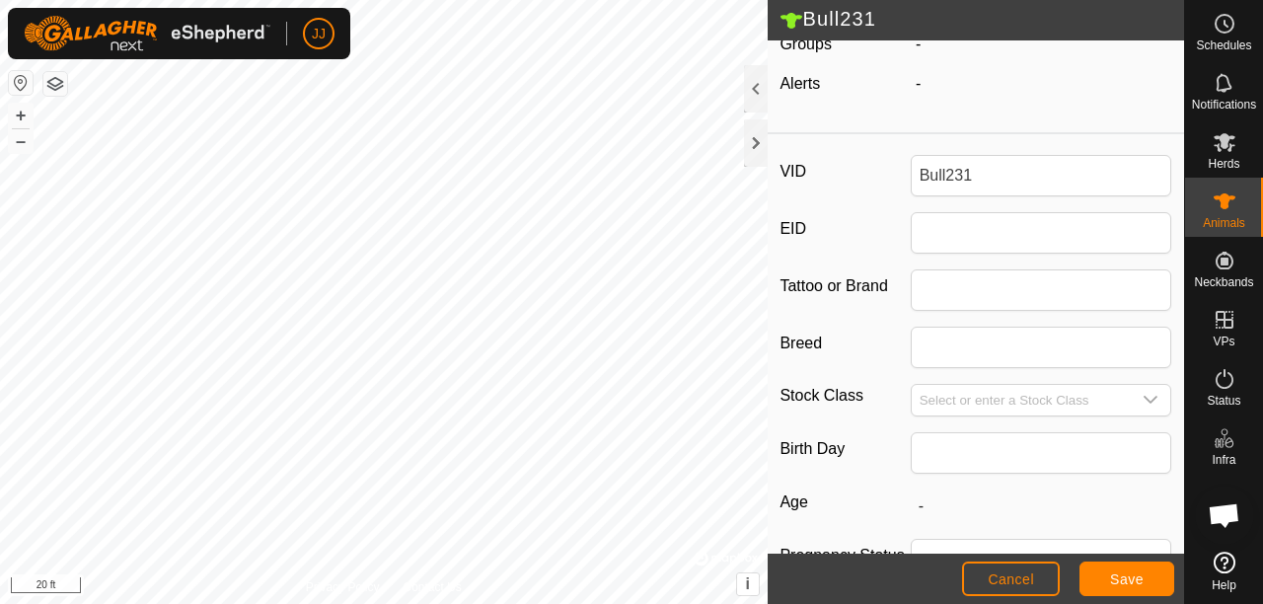
scroll to position [296, 0]
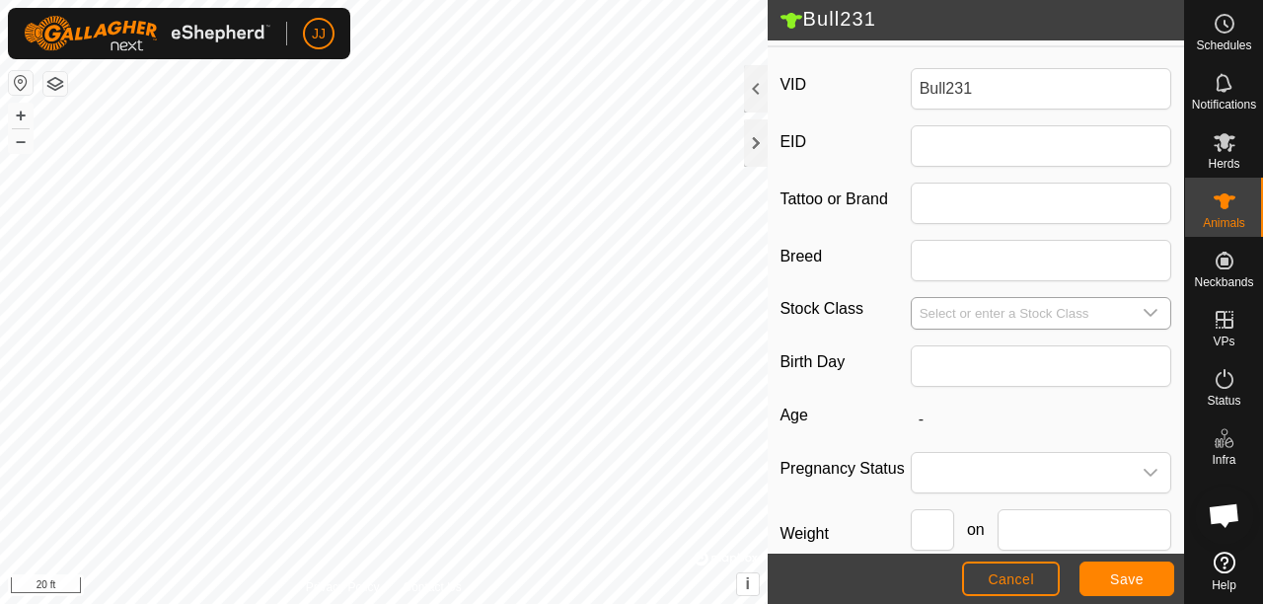
click at [1020, 309] on input "Select or enter a Stock Class" at bounding box center [1022, 313] width 220 height 31
click at [1144, 310] on icon "dropdown trigger" at bounding box center [1151, 313] width 14 height 8
click at [878, 349] on label "Birth Day" at bounding box center [844, 362] width 130 height 34
click at [911, 281] on input "Breed" at bounding box center [1041, 260] width 261 height 41
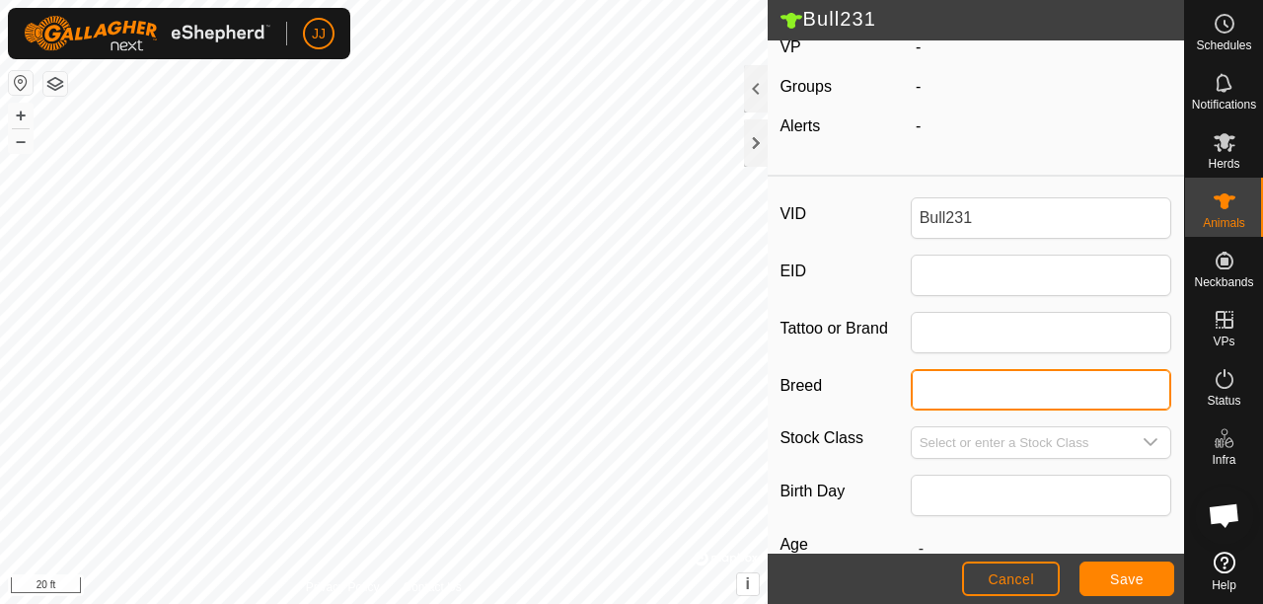
scroll to position [0, 0]
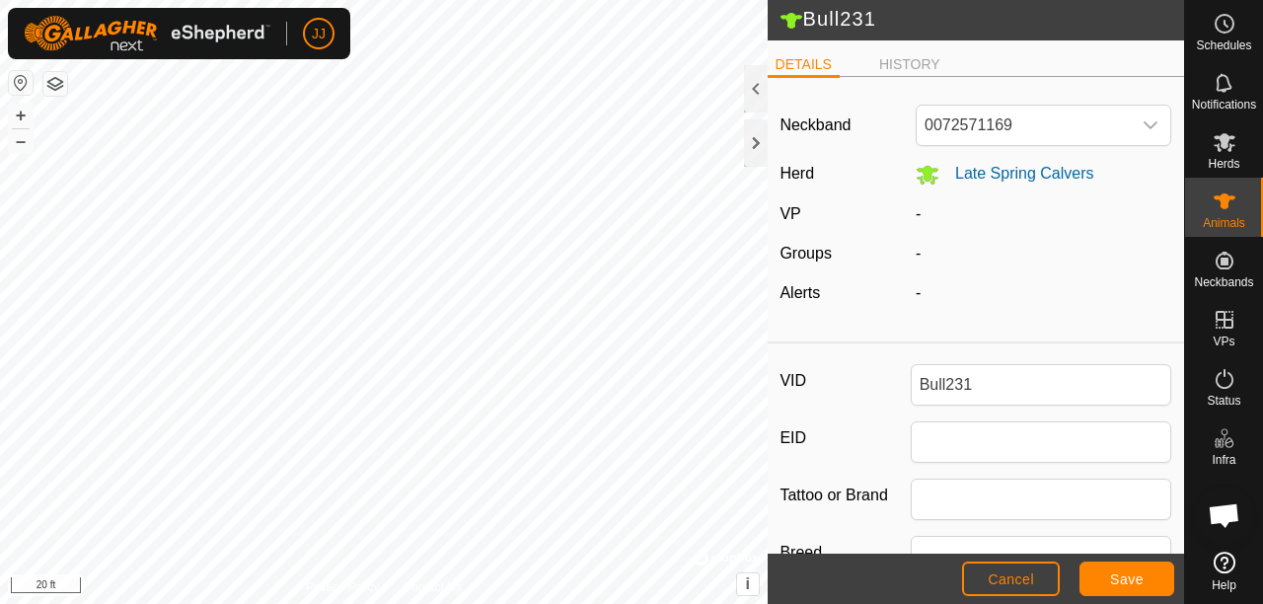
click at [787, 24] on icon at bounding box center [791, 21] width 22 height 16
click at [916, 166] on icon at bounding box center [928, 175] width 24 height 24
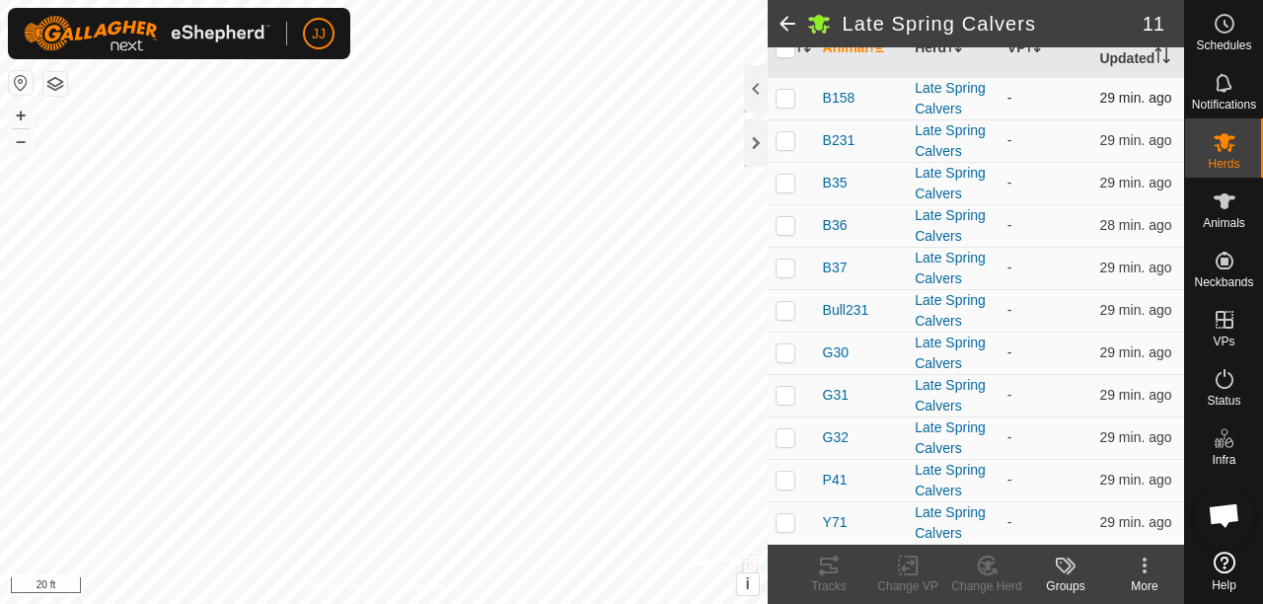
scroll to position [254, 0]
click at [761, 97] on div at bounding box center [756, 88] width 24 height 47
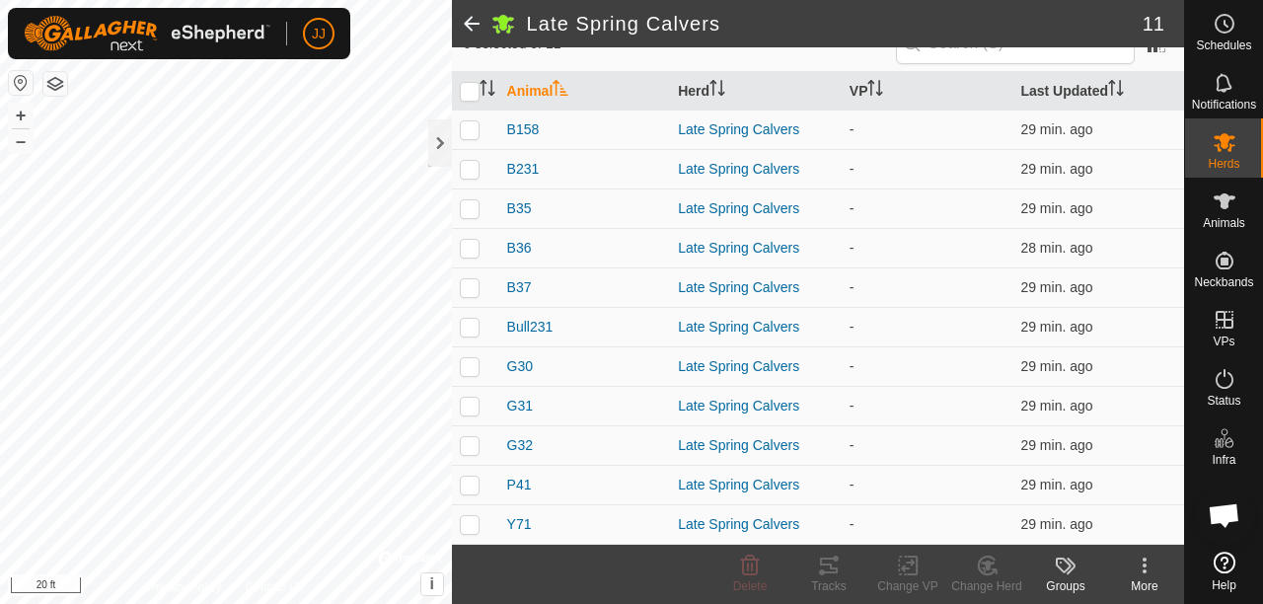
scroll to position [184, 0]
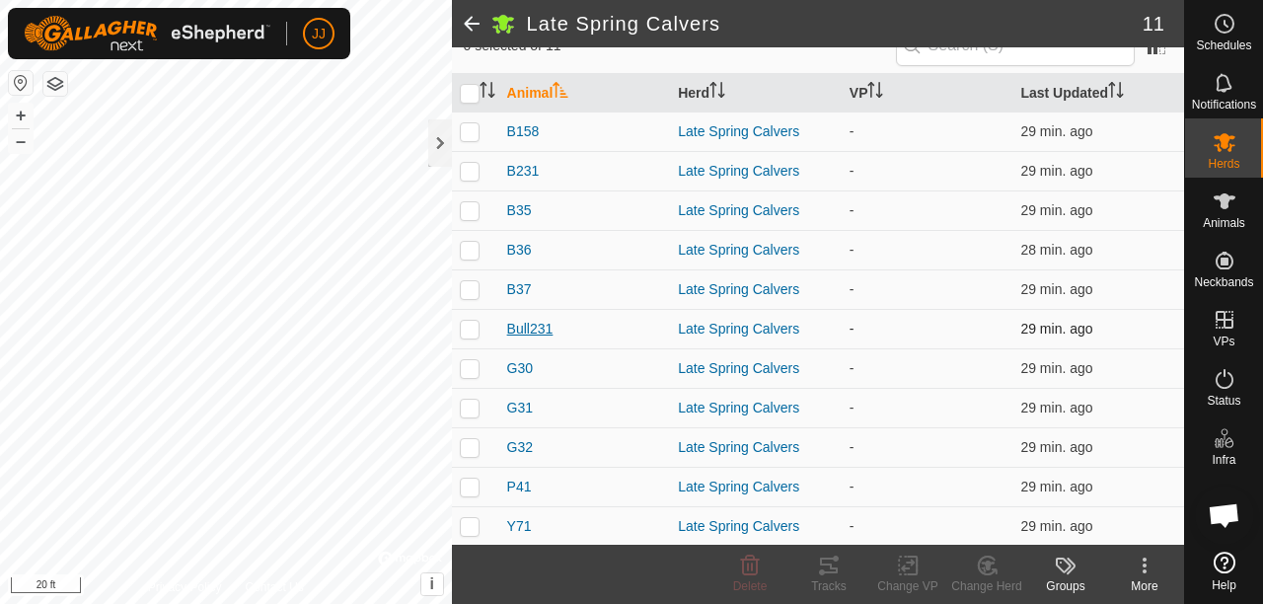
click at [527, 325] on span "Bull231" at bounding box center [530, 329] width 46 height 21
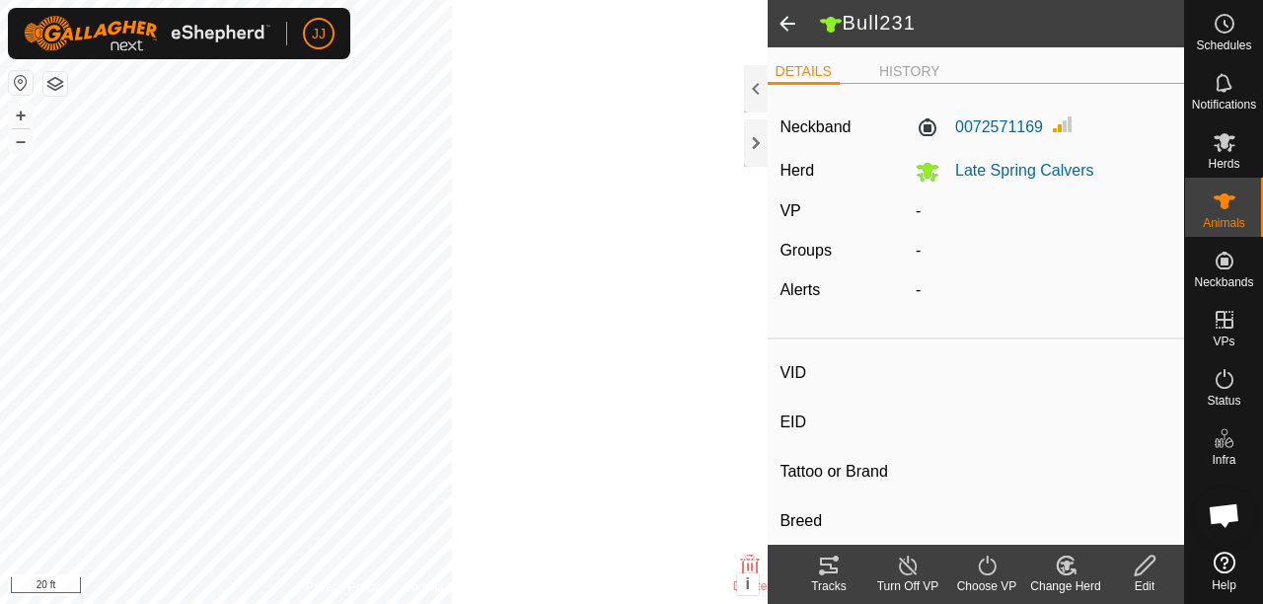
type input "Bull231"
type input "-"
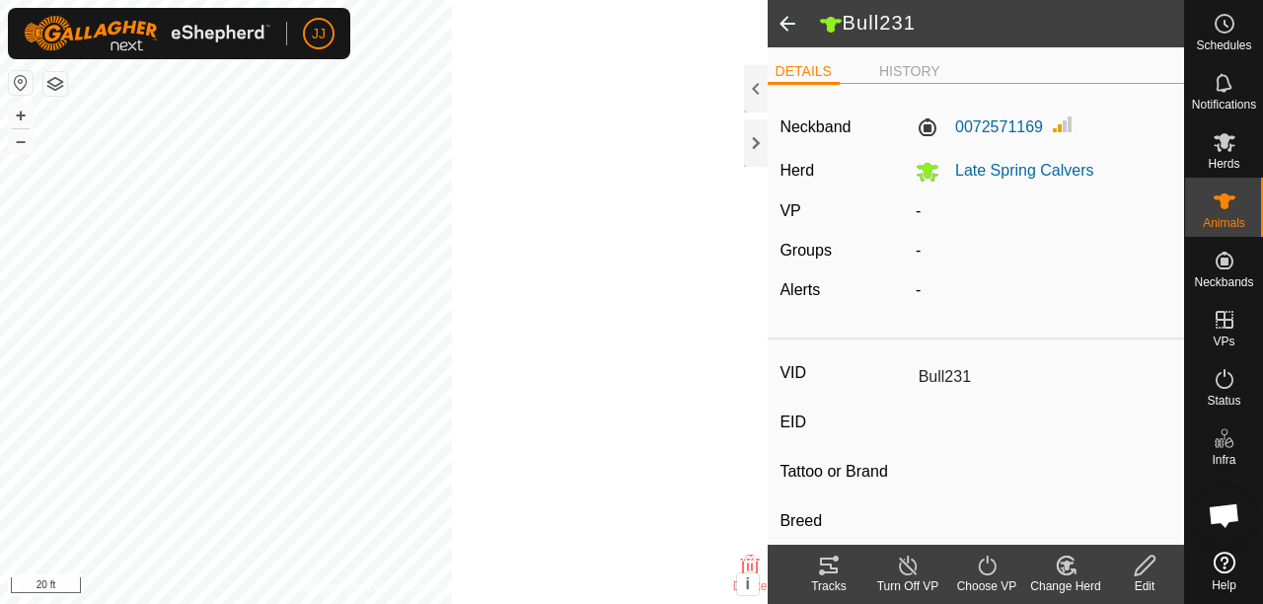
type input "-"
drag, startPoint x: 779, startPoint y: 440, endPoint x: 917, endPoint y: 171, distance: 302.3
click at [917, 171] on icon at bounding box center [928, 172] width 24 height 24
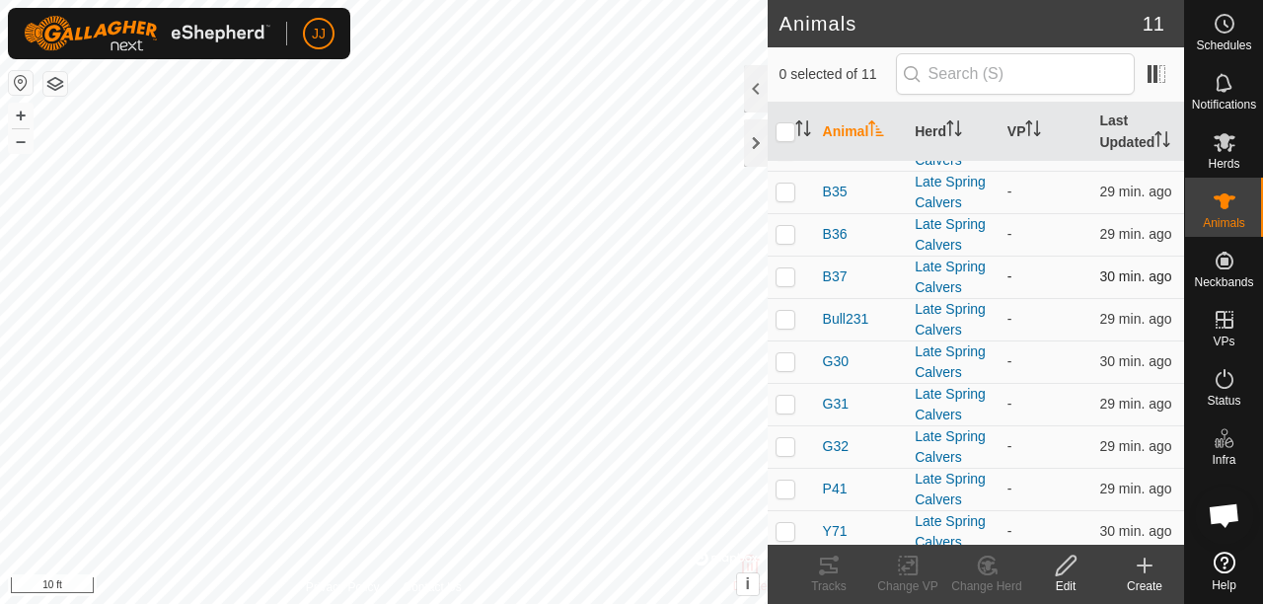
scroll to position [99, 0]
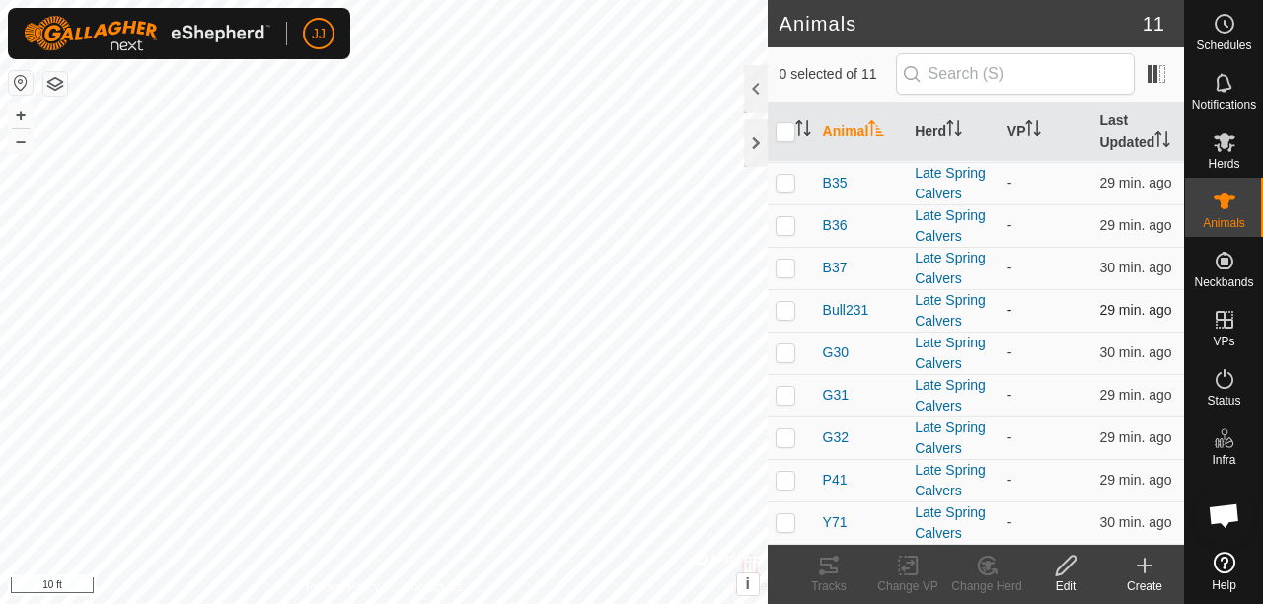
click at [787, 317] on p-checkbox at bounding box center [786, 310] width 20 height 16
click at [979, 568] on icon at bounding box center [986, 565] width 17 height 18
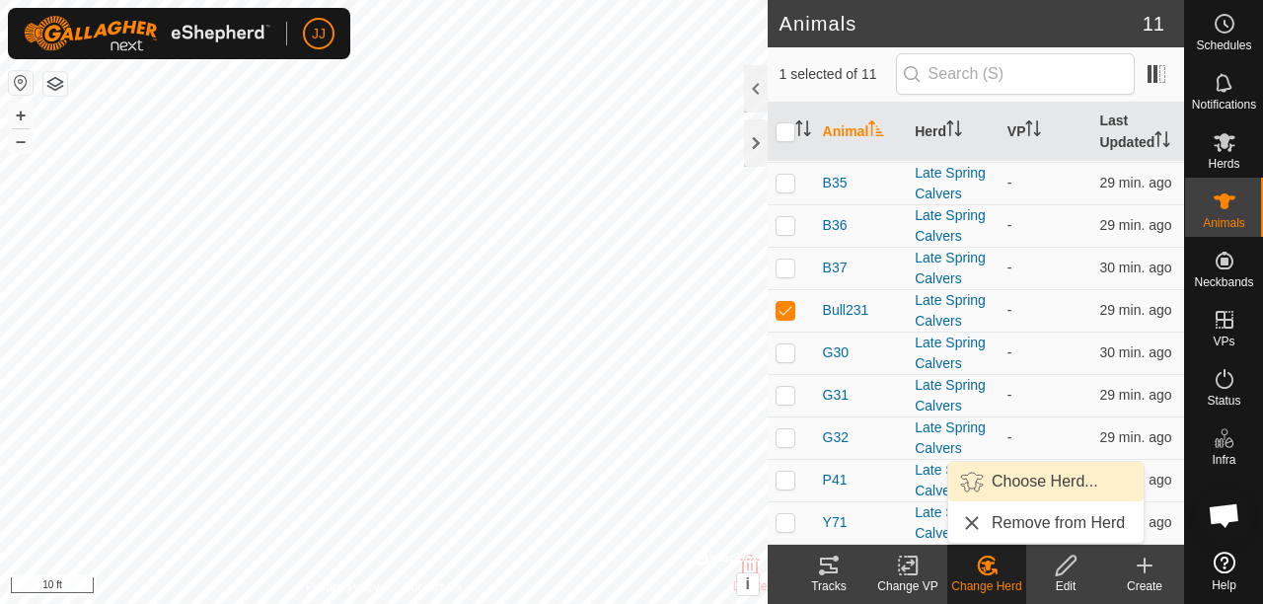
click at [1016, 480] on link "Choose Herd..." at bounding box center [1045, 481] width 195 height 39
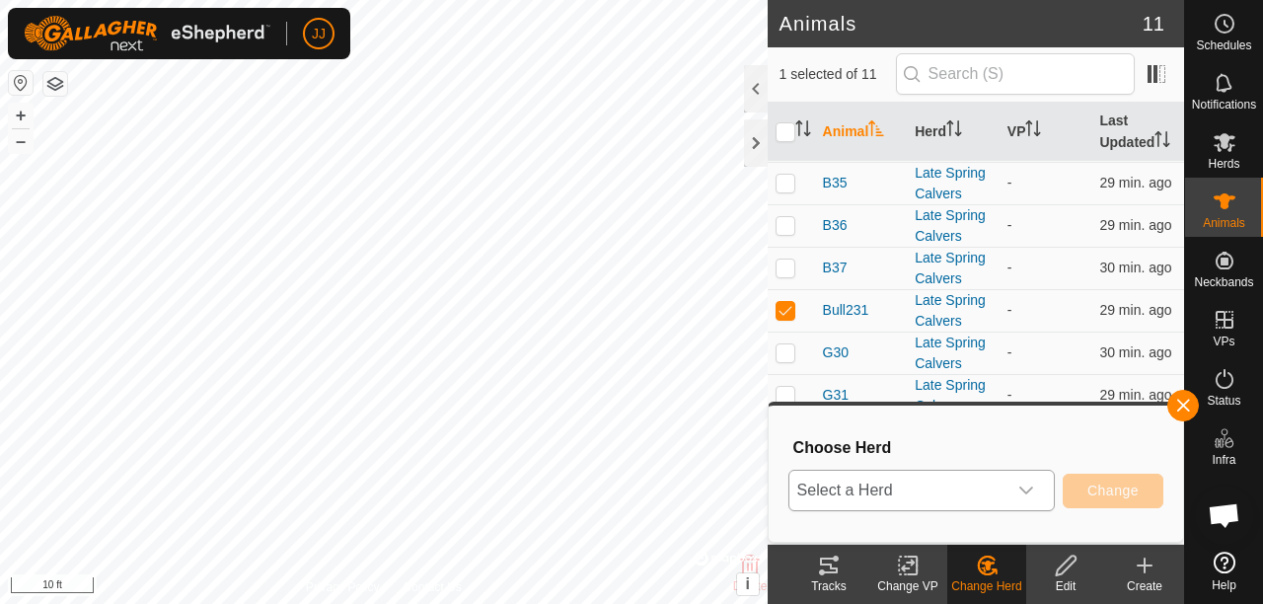
click at [1028, 491] on icon "dropdown trigger" at bounding box center [1026, 490] width 14 height 8
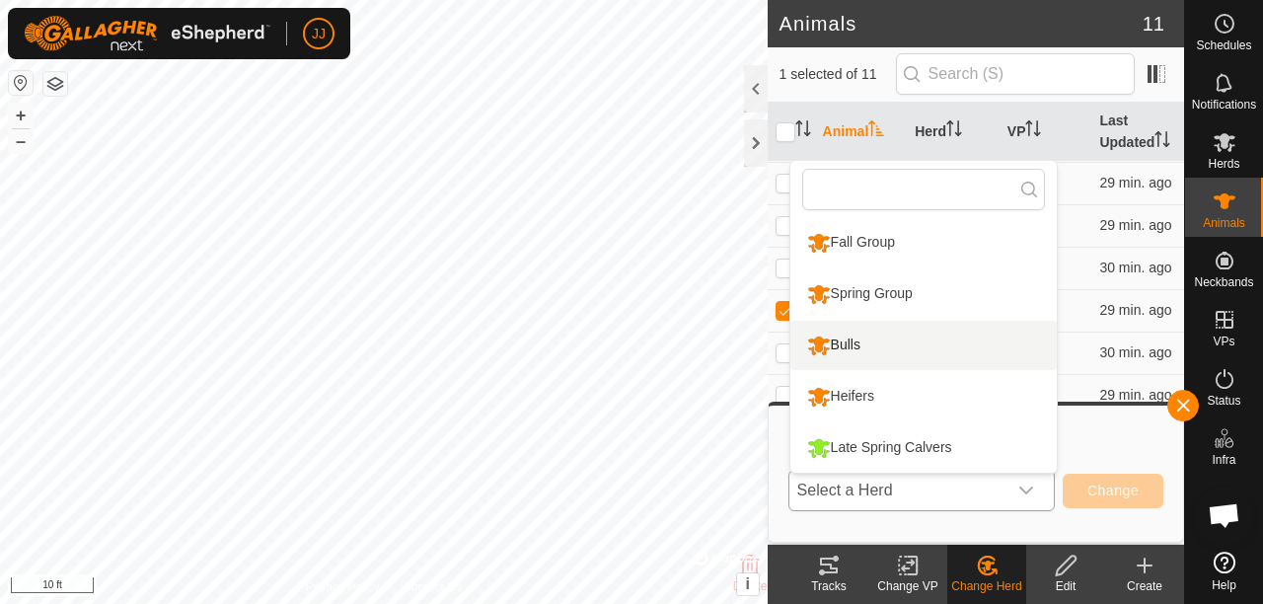
click at [857, 345] on li "Bulls" at bounding box center [923, 345] width 266 height 49
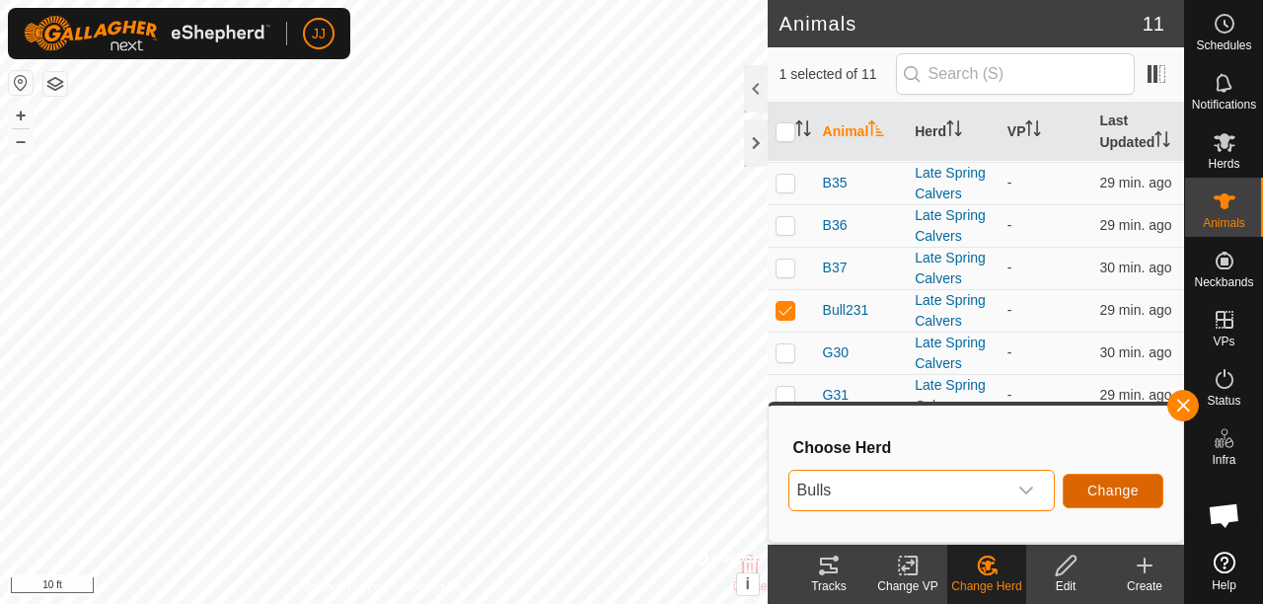
click at [1103, 493] on span "Change" at bounding box center [1112, 490] width 51 height 16
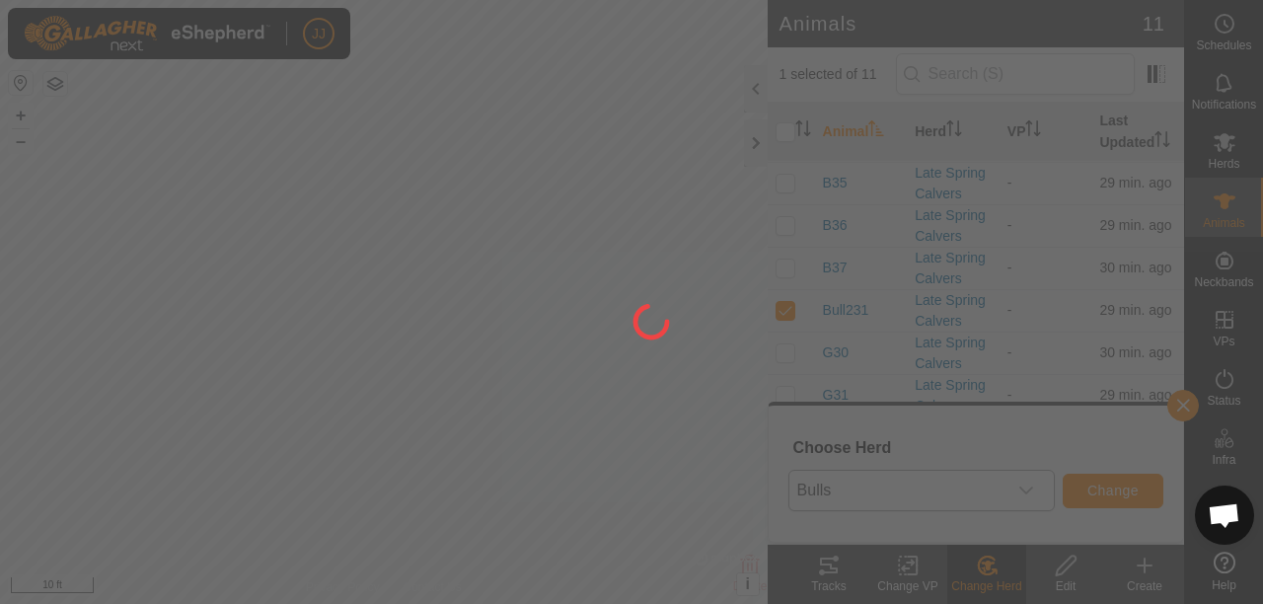
checkbox input "false"
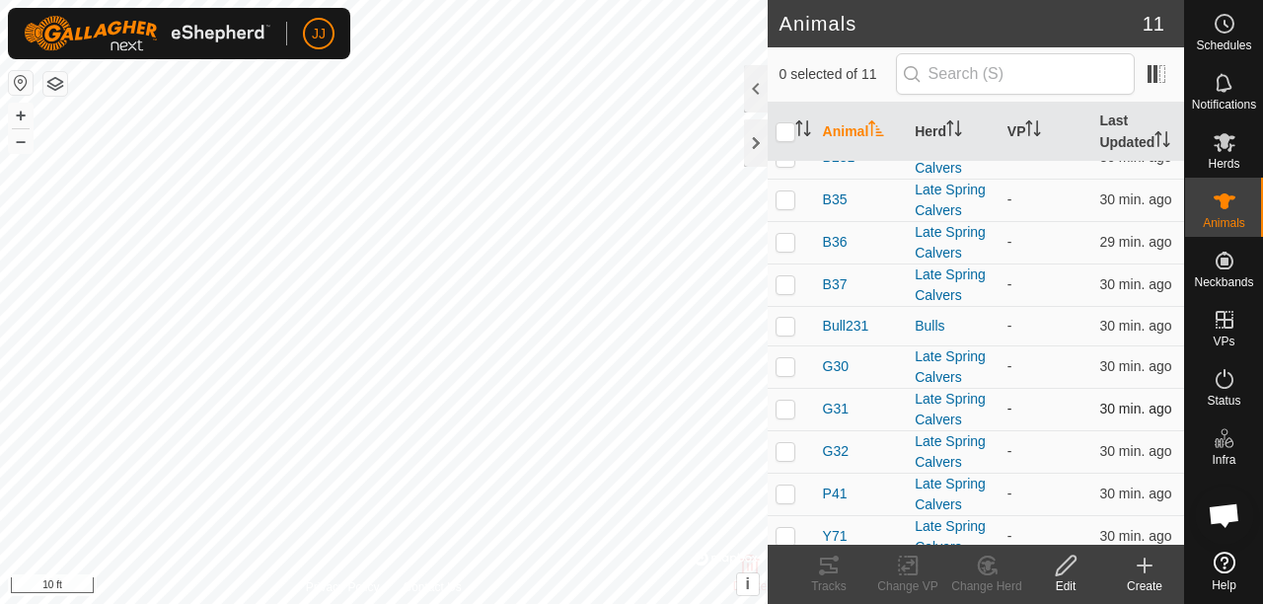
scroll to position [97, 0]
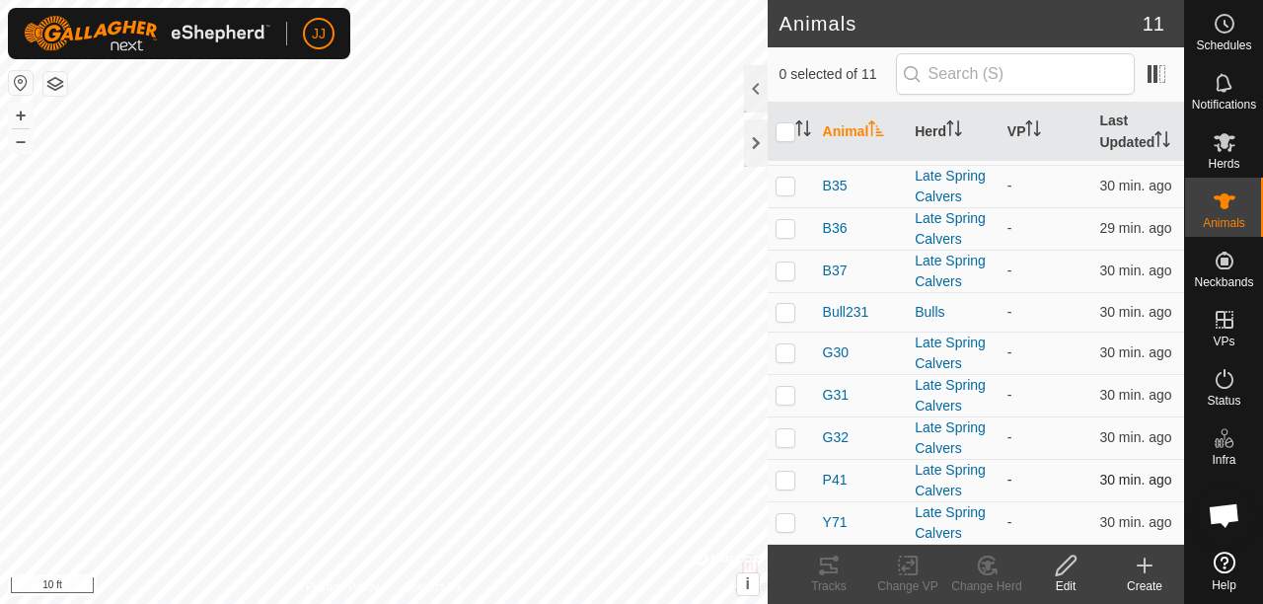
click at [788, 482] on p-checkbox at bounding box center [786, 480] width 20 height 16
checkbox input "true"
click at [787, 523] on p-checkbox at bounding box center [786, 522] width 20 height 16
checkbox input "true"
click at [991, 572] on icon at bounding box center [986, 565] width 17 height 18
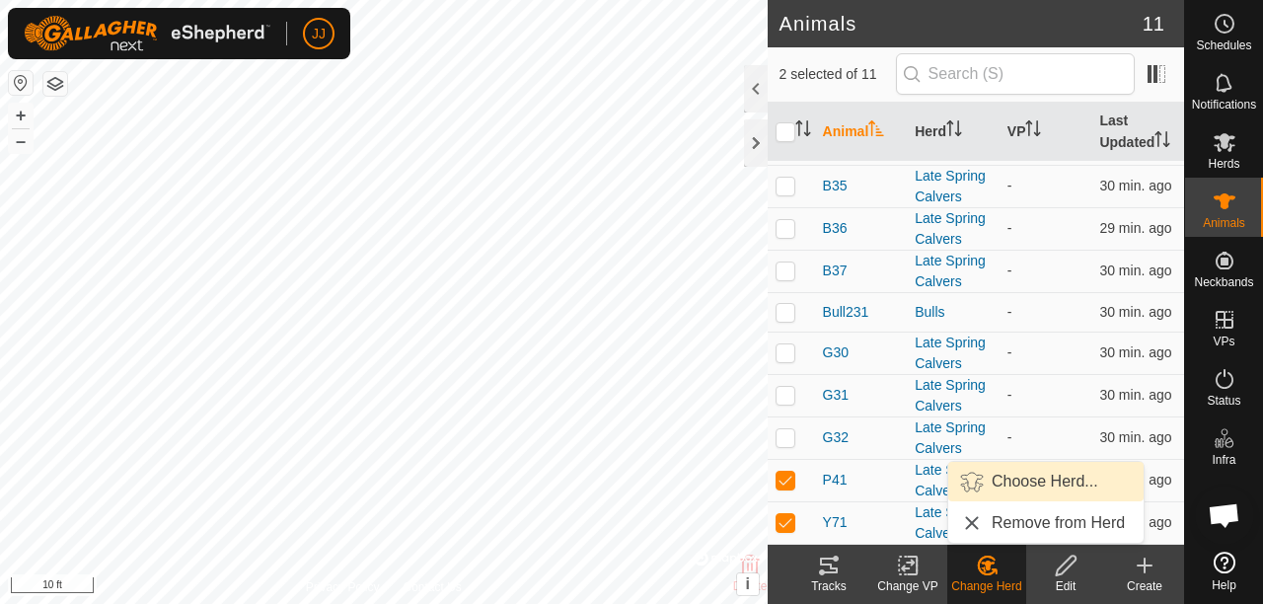
click at [1020, 480] on link "Choose Herd..." at bounding box center [1045, 481] width 195 height 39
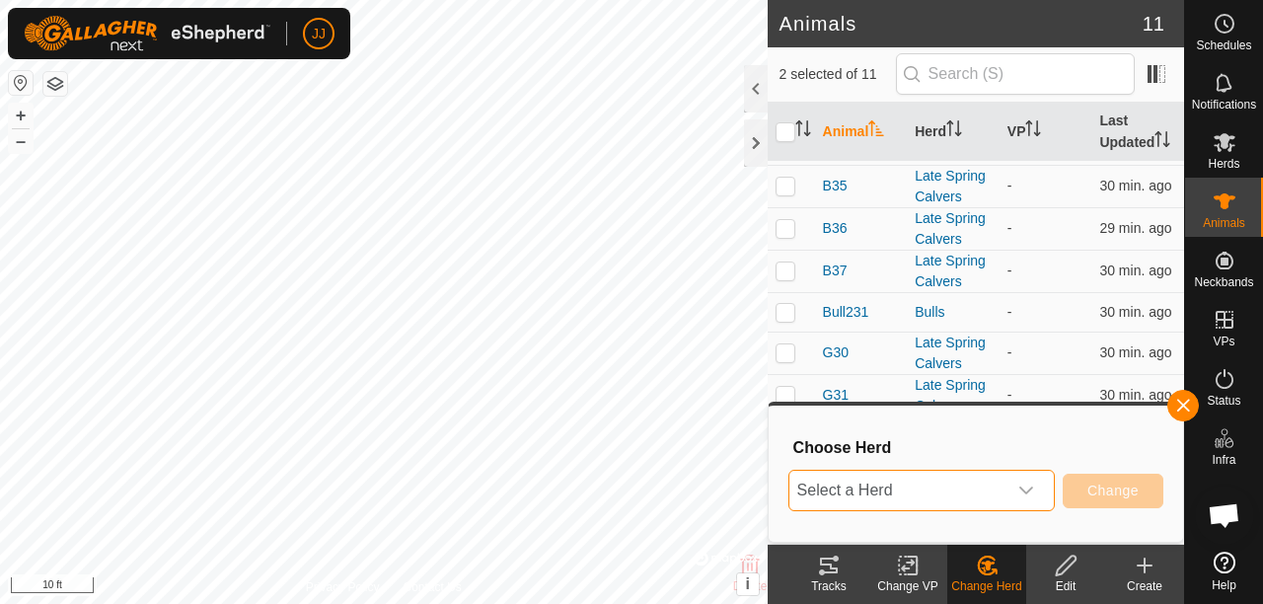
click at [947, 493] on span "Select a Herd" at bounding box center [897, 490] width 217 height 39
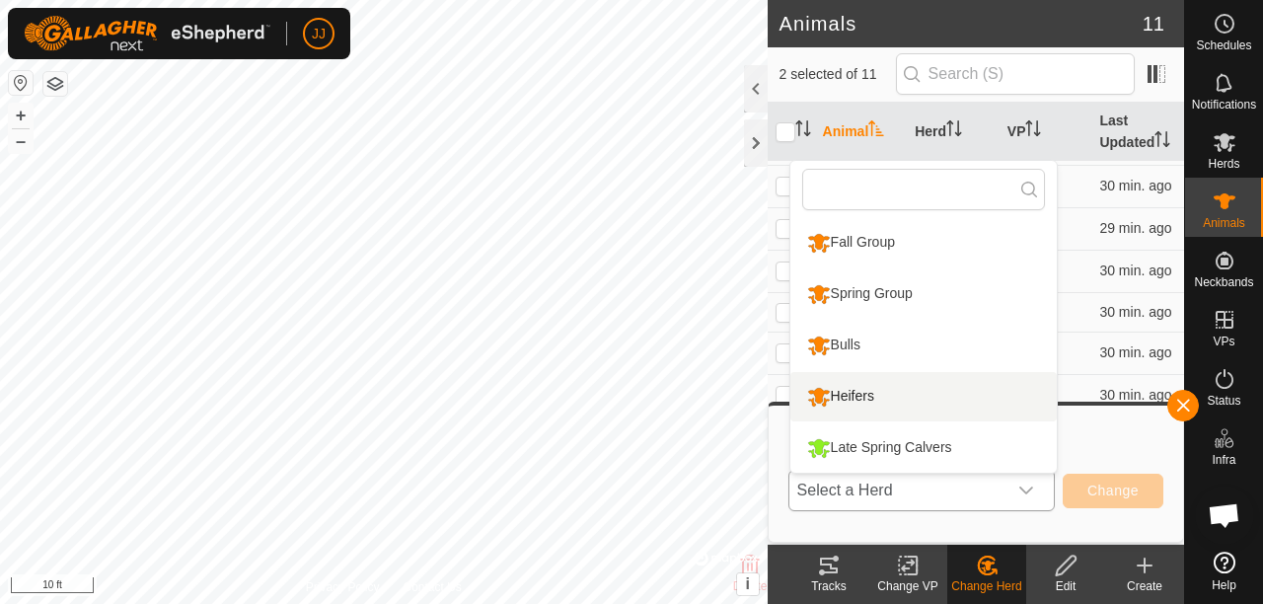
click at [869, 392] on li "Heifers" at bounding box center [923, 396] width 266 height 49
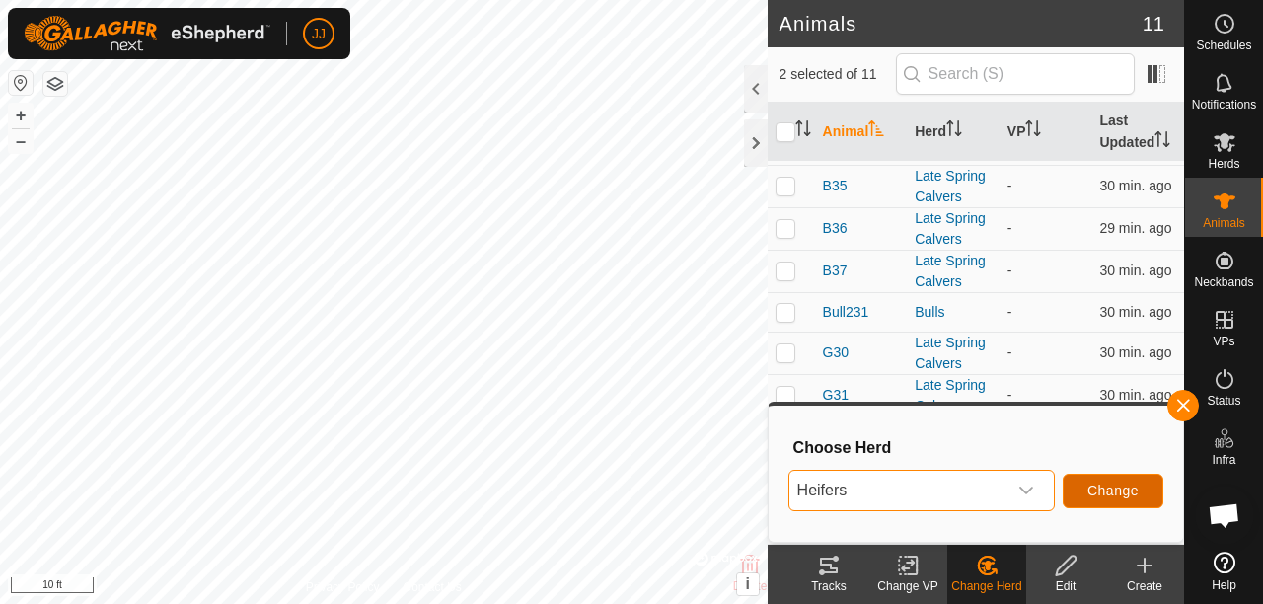
click at [1115, 486] on span "Change" at bounding box center [1112, 490] width 51 height 16
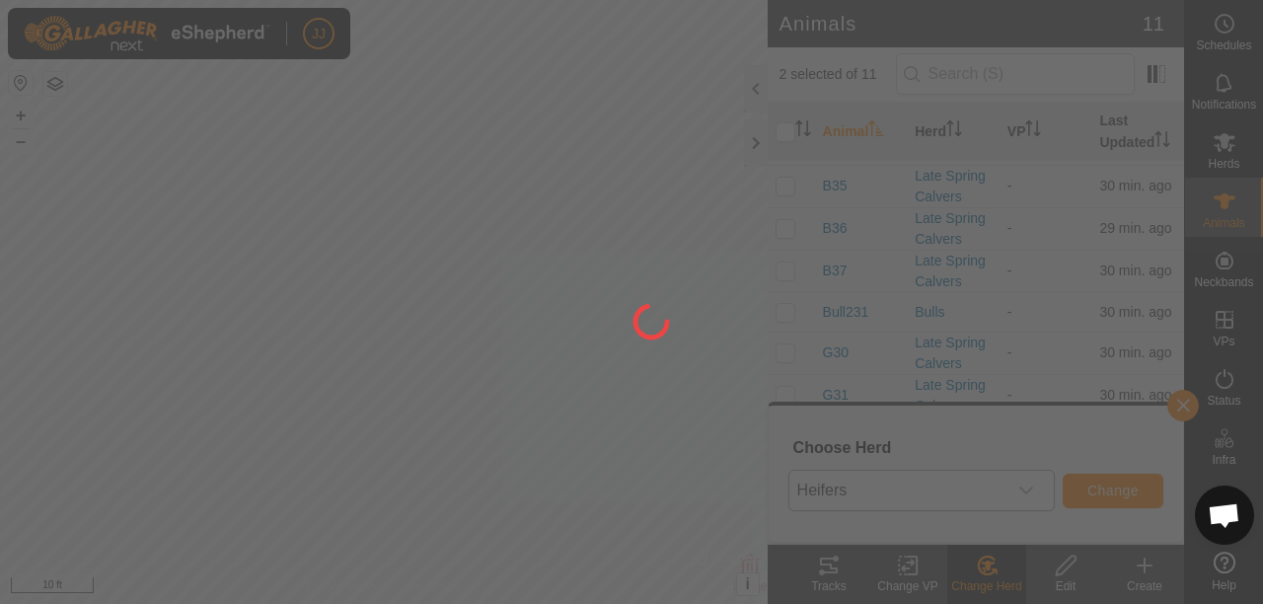
checkbox input "false"
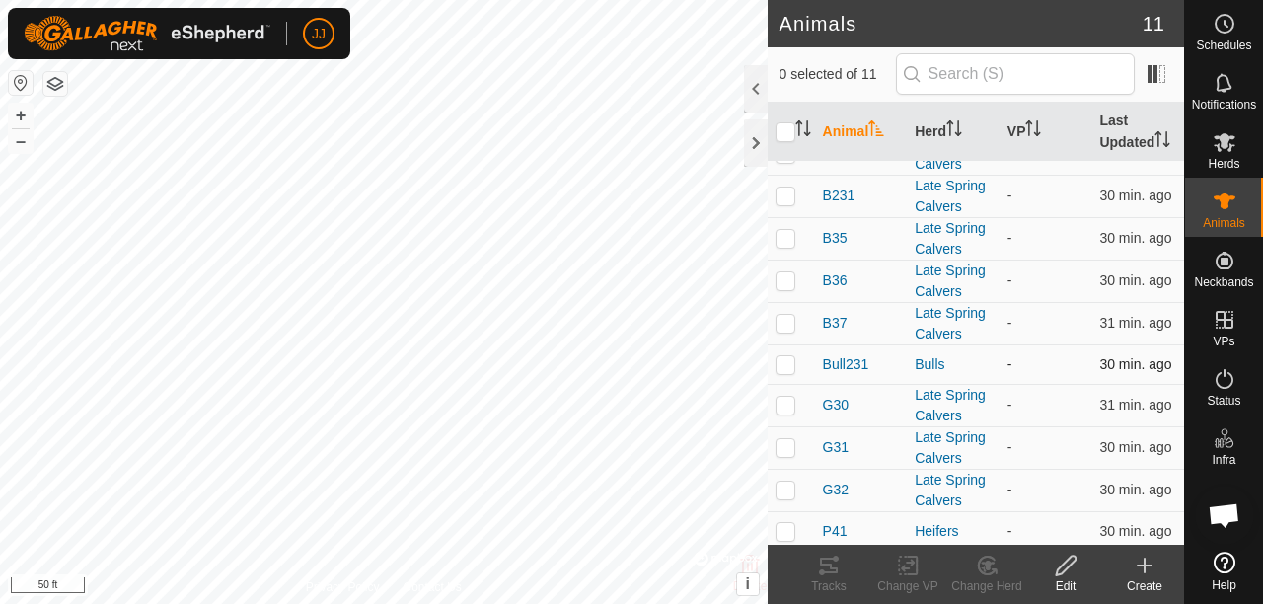
scroll to position [0, 0]
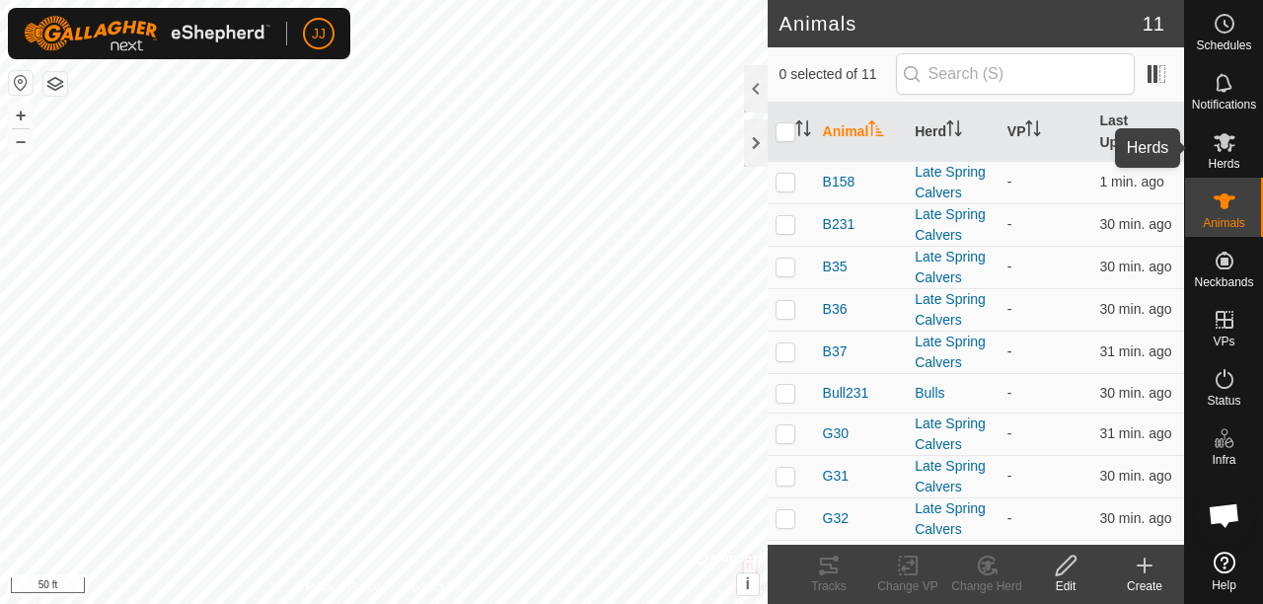
click at [1207, 153] on es-mob-svg-icon at bounding box center [1225, 142] width 36 height 32
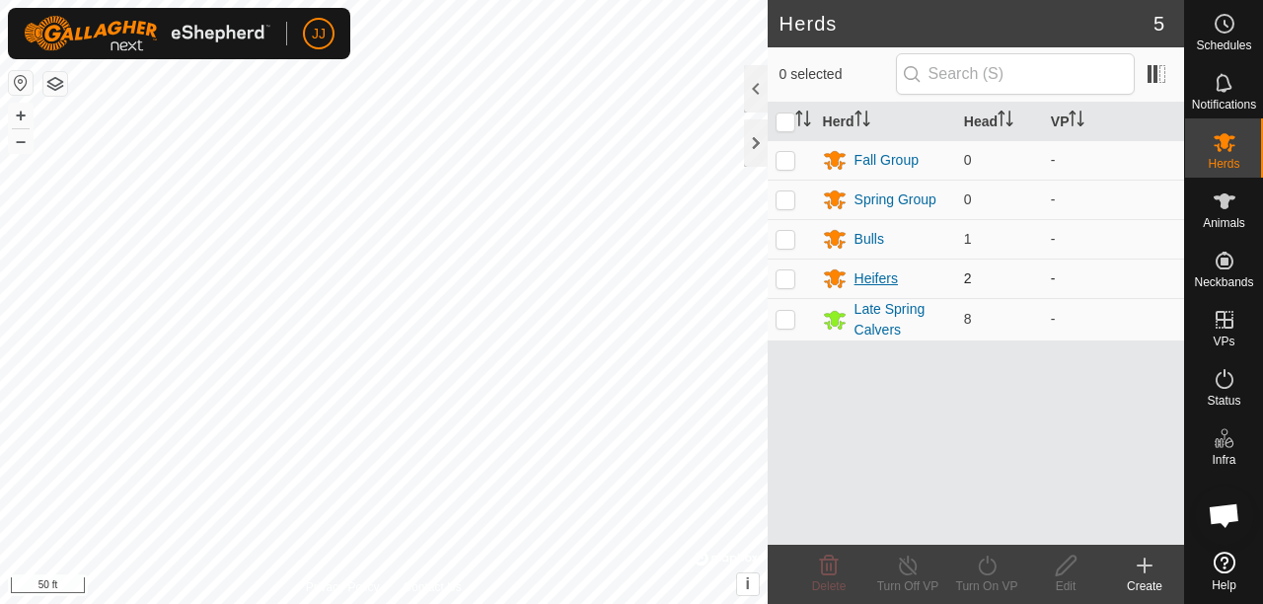
click at [835, 283] on icon at bounding box center [835, 279] width 22 height 19
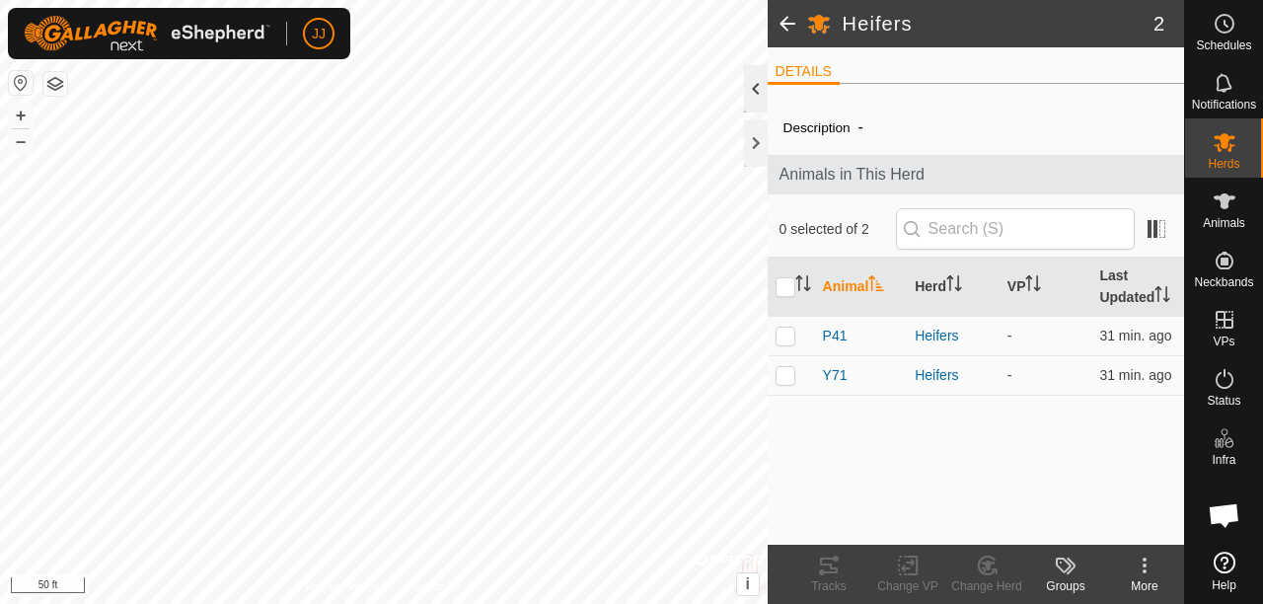
click at [750, 90] on div at bounding box center [756, 88] width 24 height 47
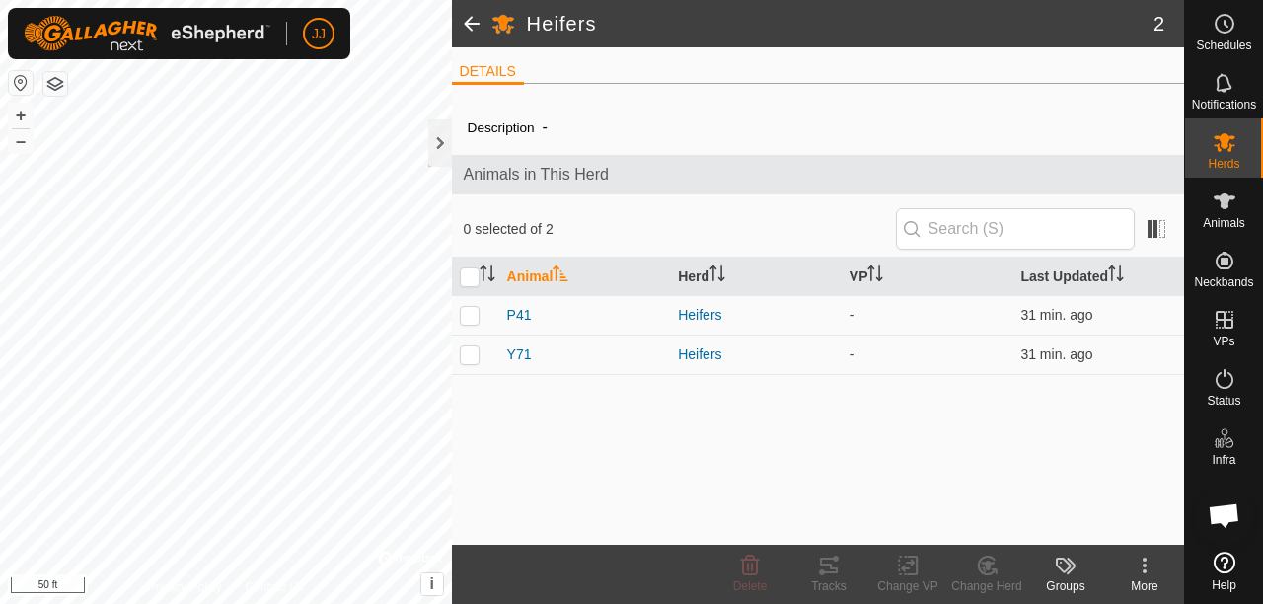
click at [1145, 570] on icon at bounding box center [1145, 571] width 4 height 4
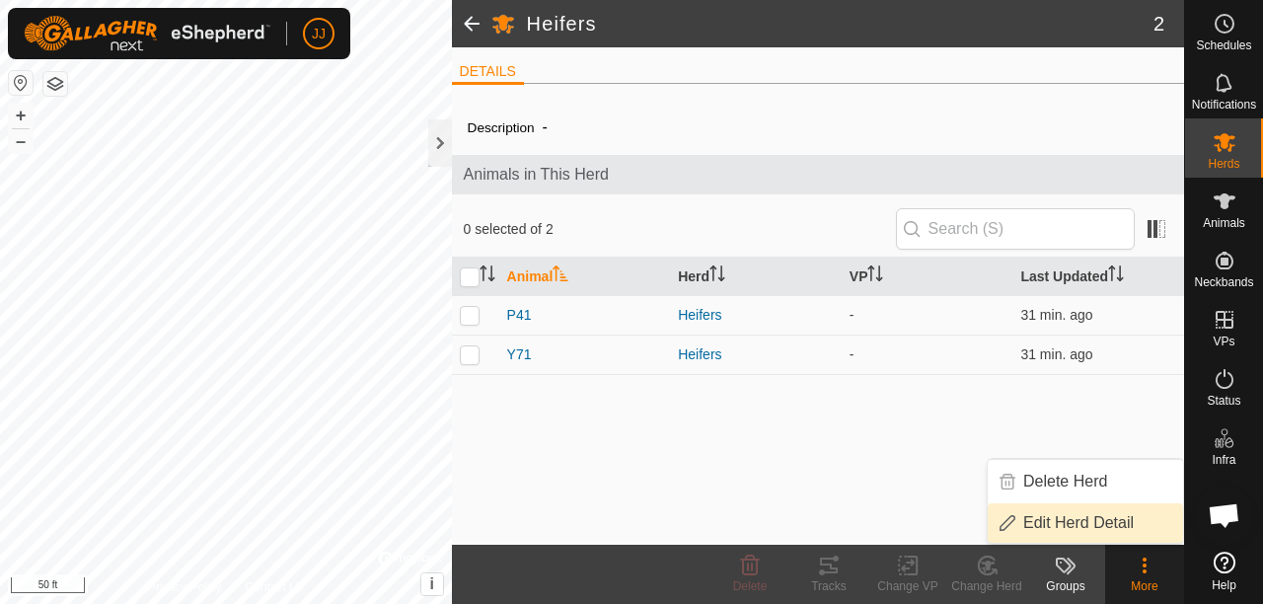
click at [1065, 519] on link "Edit Herd Detail" at bounding box center [1085, 522] width 195 height 39
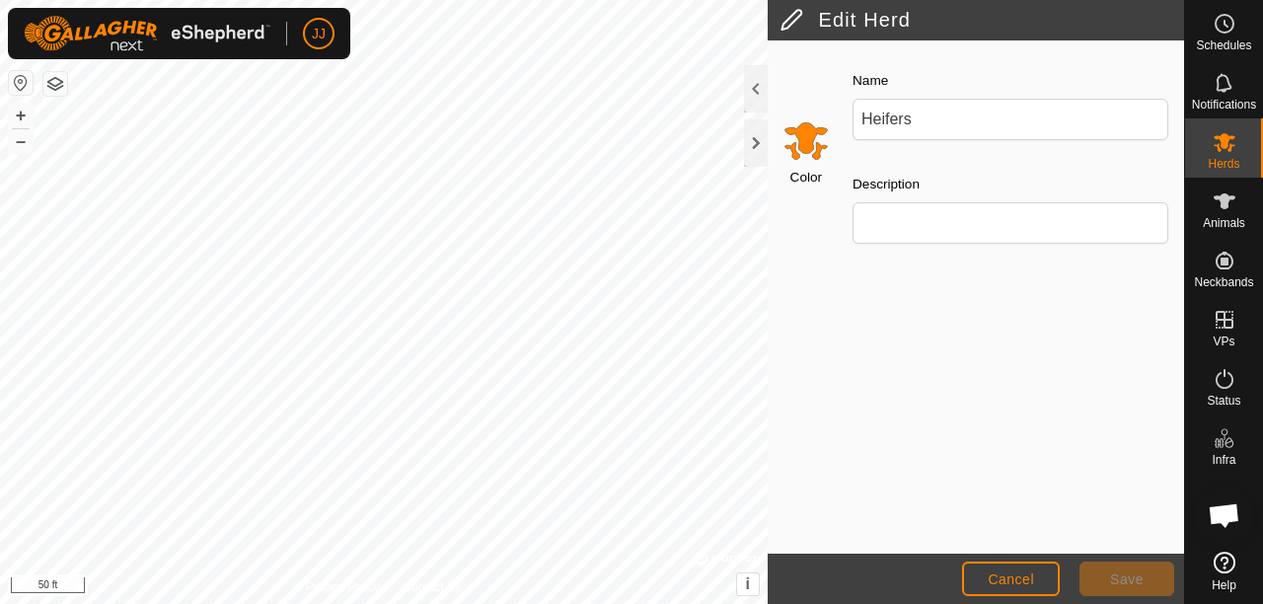
click at [809, 154] on input "Select a color" at bounding box center [805, 139] width 47 height 47
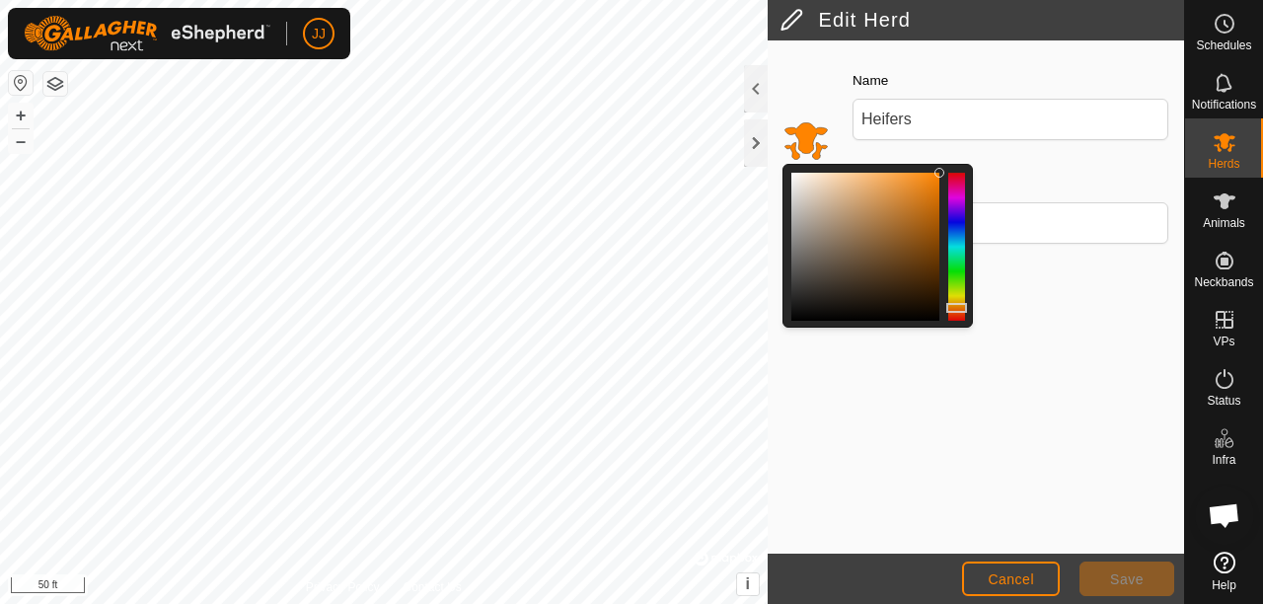
click at [955, 191] on div at bounding box center [956, 247] width 17 height 148
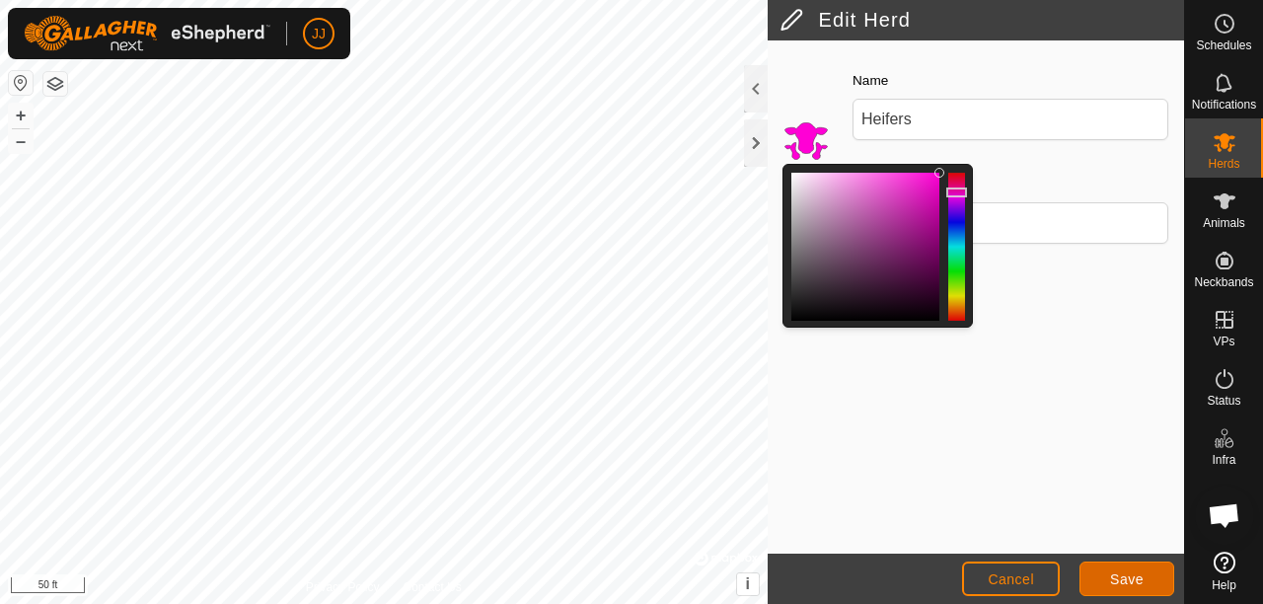
click at [1123, 579] on span "Save" at bounding box center [1127, 579] width 34 height 16
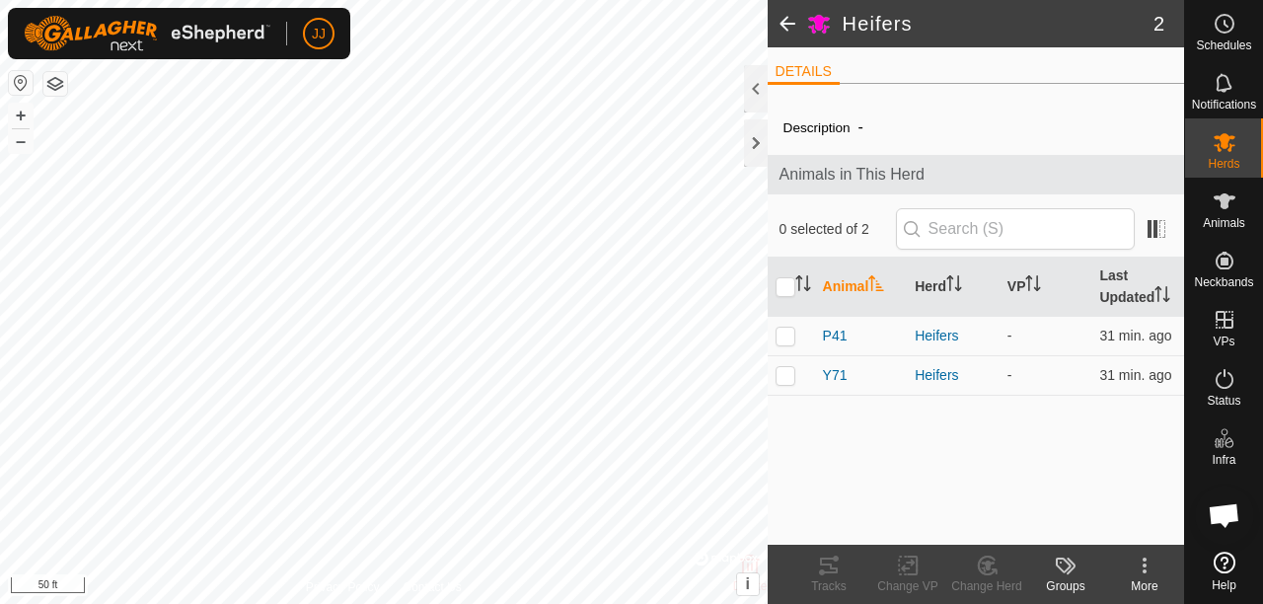
click at [784, 20] on span at bounding box center [787, 23] width 39 height 47
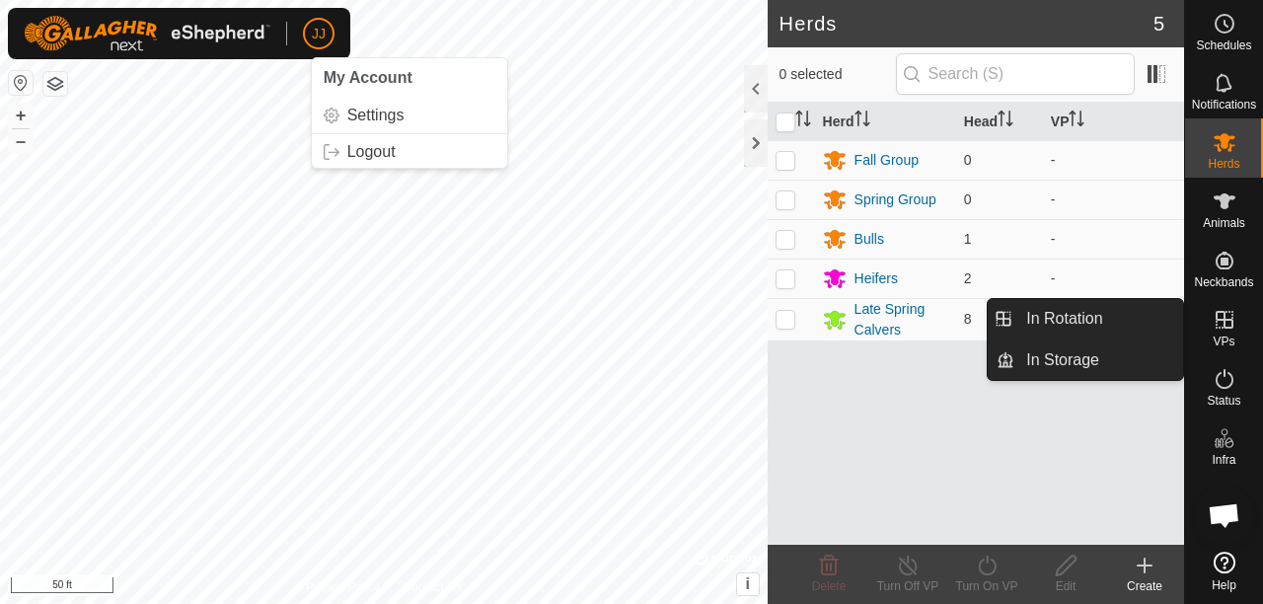
click at [1225, 335] on span "VPs" at bounding box center [1224, 341] width 22 height 12
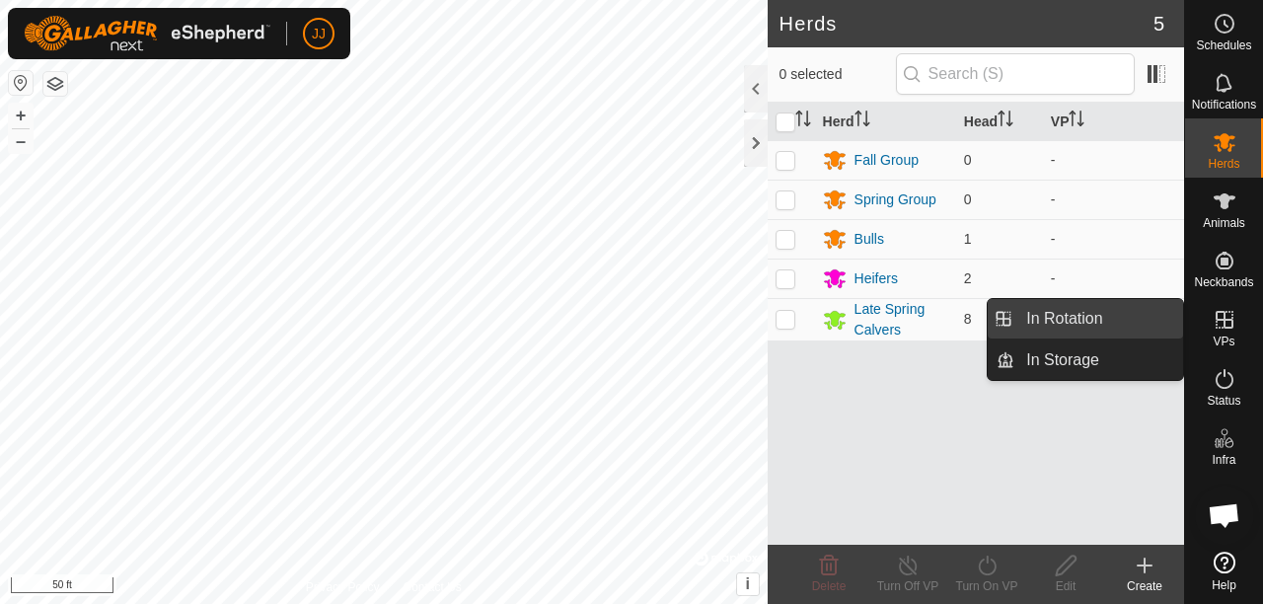
click at [1105, 332] on link "In Rotation" at bounding box center [1098, 318] width 169 height 39
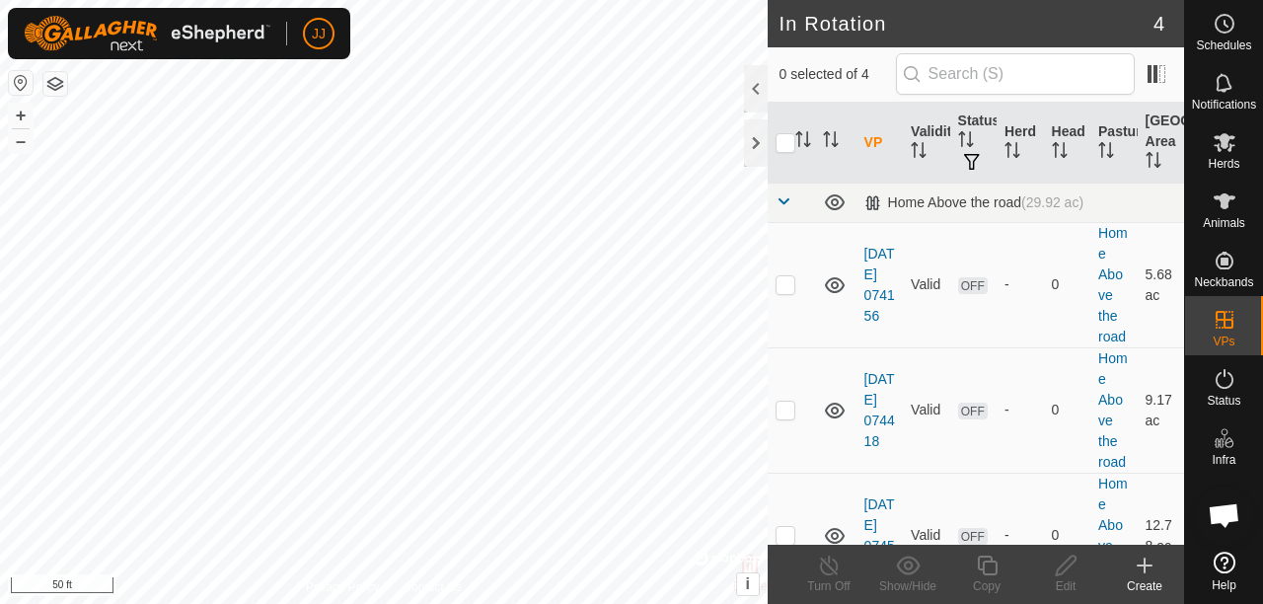
checkbox input "true"
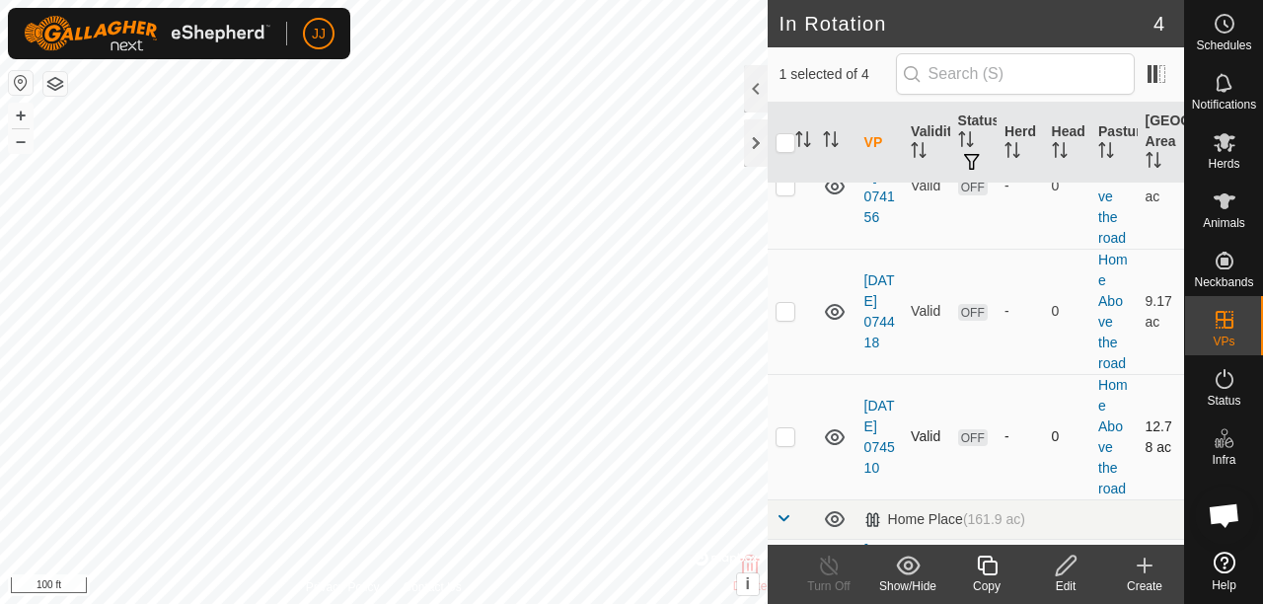
scroll to position [215, 0]
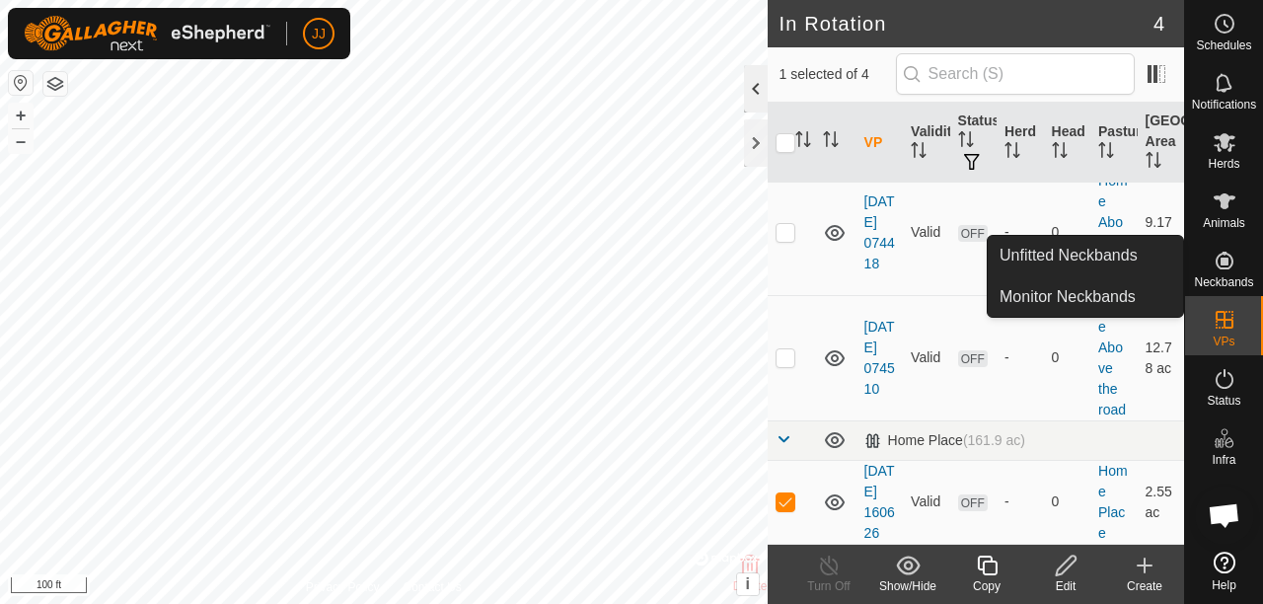
click at [753, 82] on div at bounding box center [756, 88] width 24 height 47
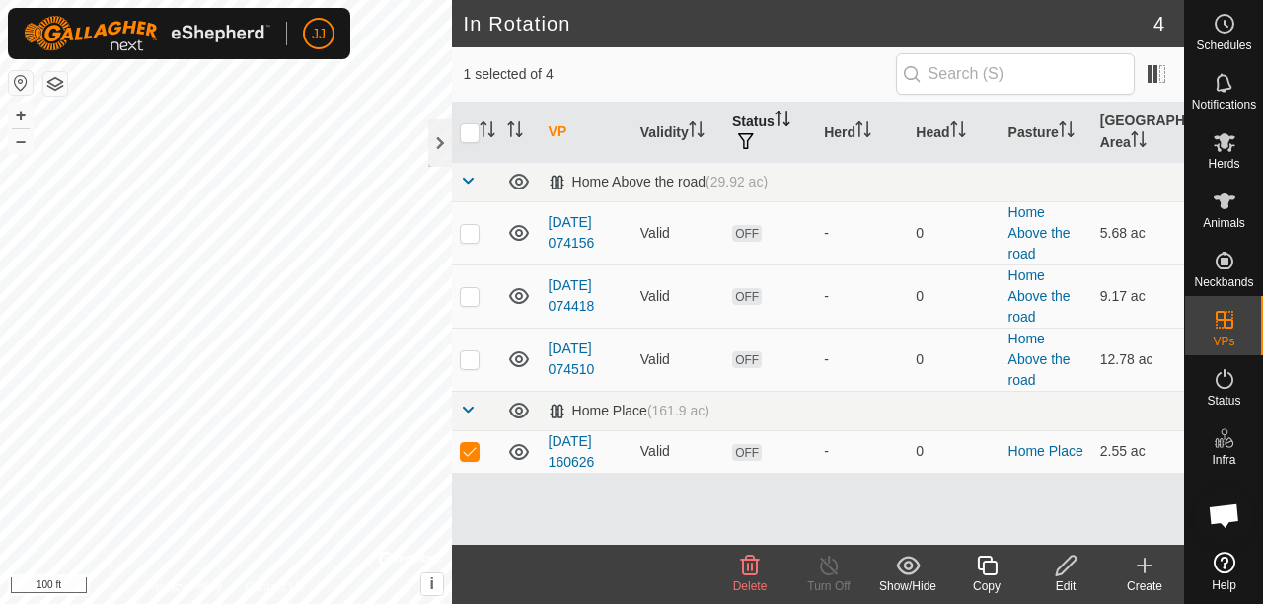
scroll to position [0, 0]
click at [1054, 582] on div "Edit" at bounding box center [1065, 586] width 79 height 18
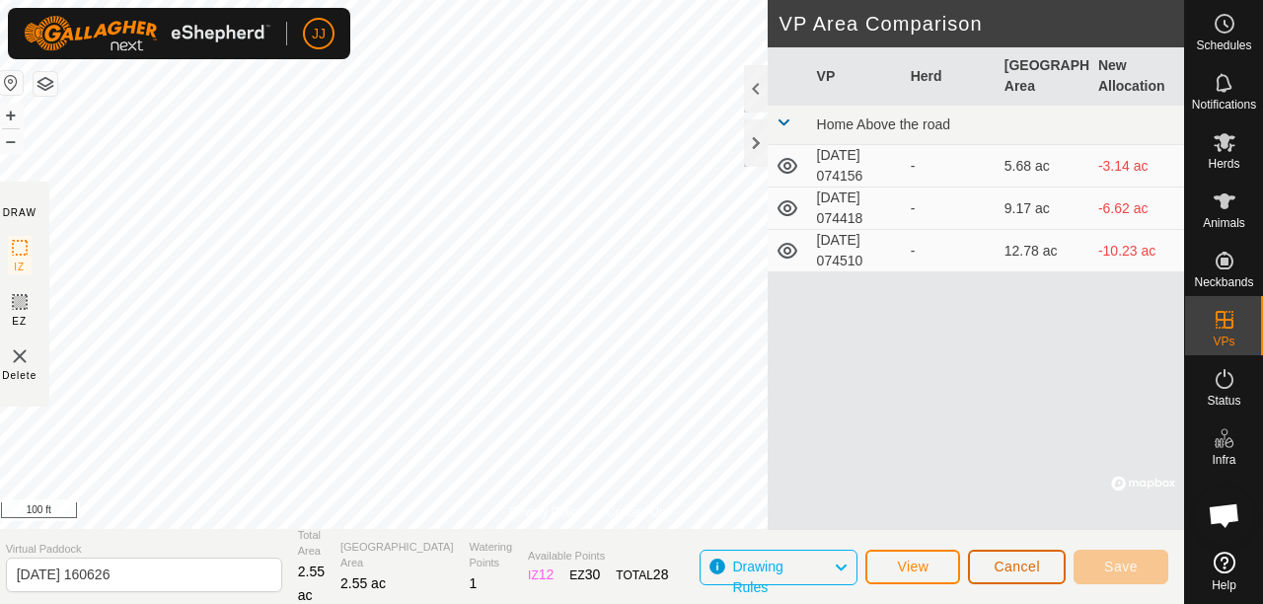
click at [1018, 572] on span "Cancel" at bounding box center [1017, 566] width 46 height 16
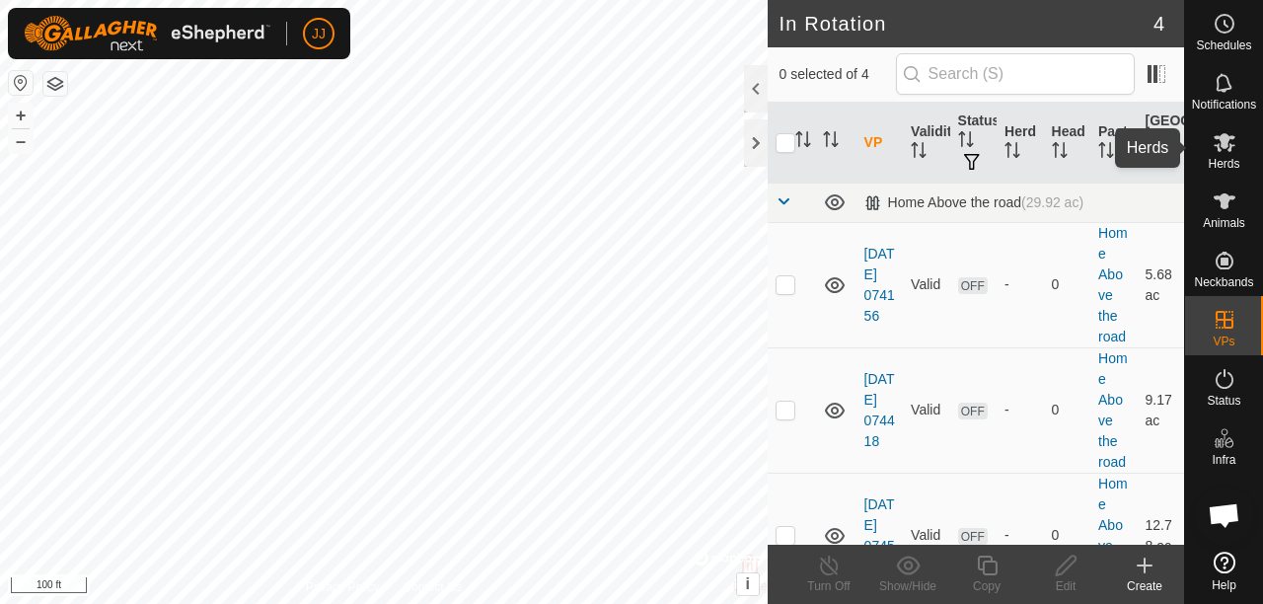
click at [1225, 160] on span "Herds" at bounding box center [1224, 164] width 32 height 12
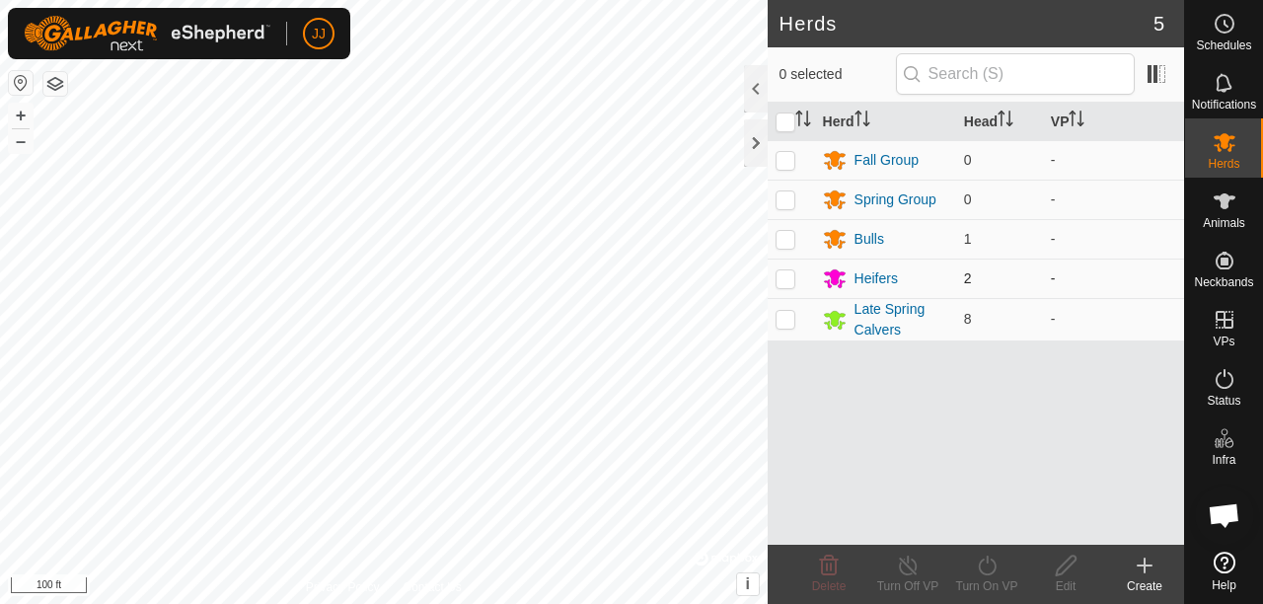
click at [781, 241] on p-checkbox at bounding box center [786, 239] width 20 height 16
checkbox input "true"
click at [786, 272] on p-checkbox at bounding box center [786, 278] width 20 height 16
checkbox input "true"
click at [781, 320] on p-checkbox at bounding box center [786, 319] width 20 height 16
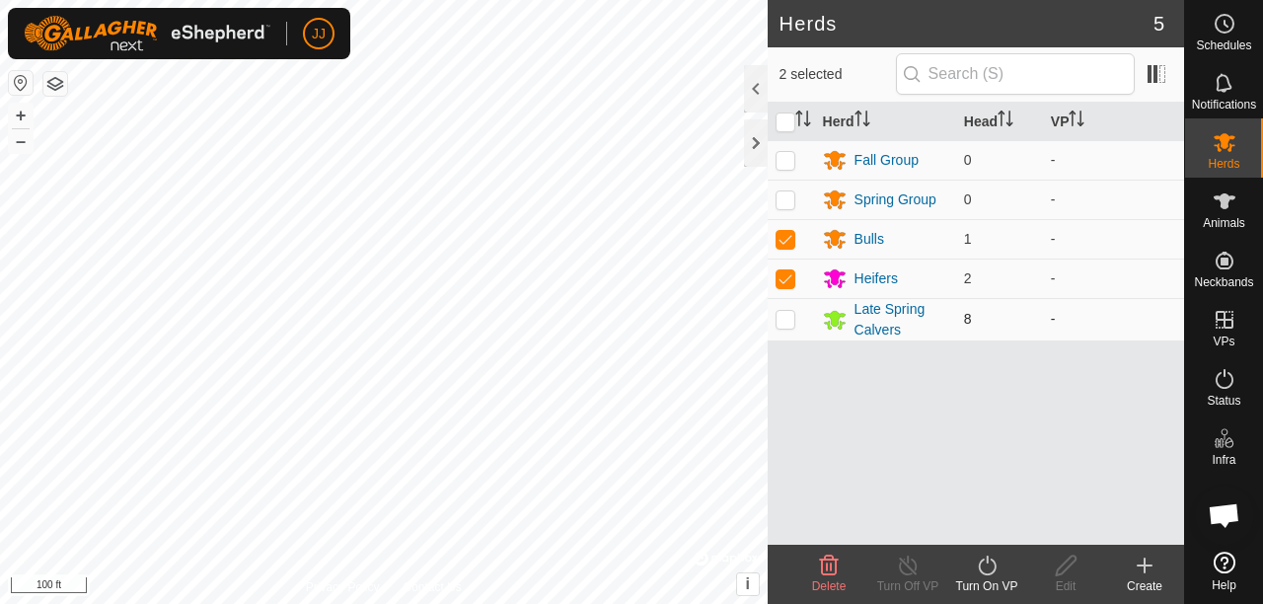
checkbox input "true"
click at [978, 569] on icon at bounding box center [987, 566] width 25 height 24
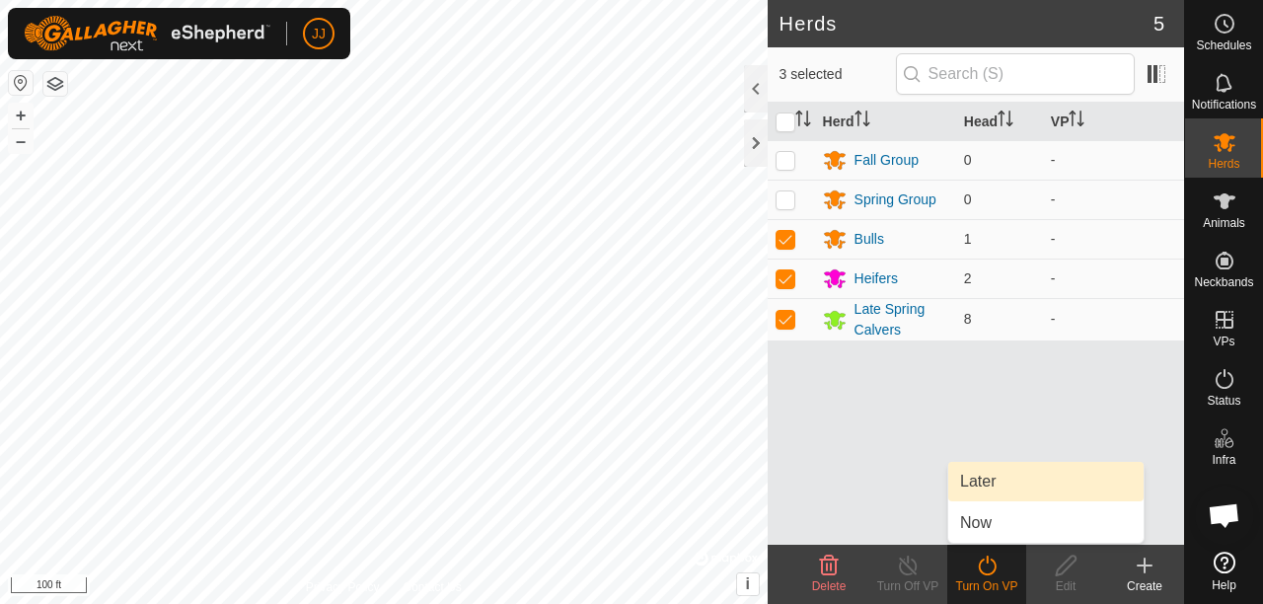
click at [987, 482] on link "Later" at bounding box center [1045, 481] width 195 height 39
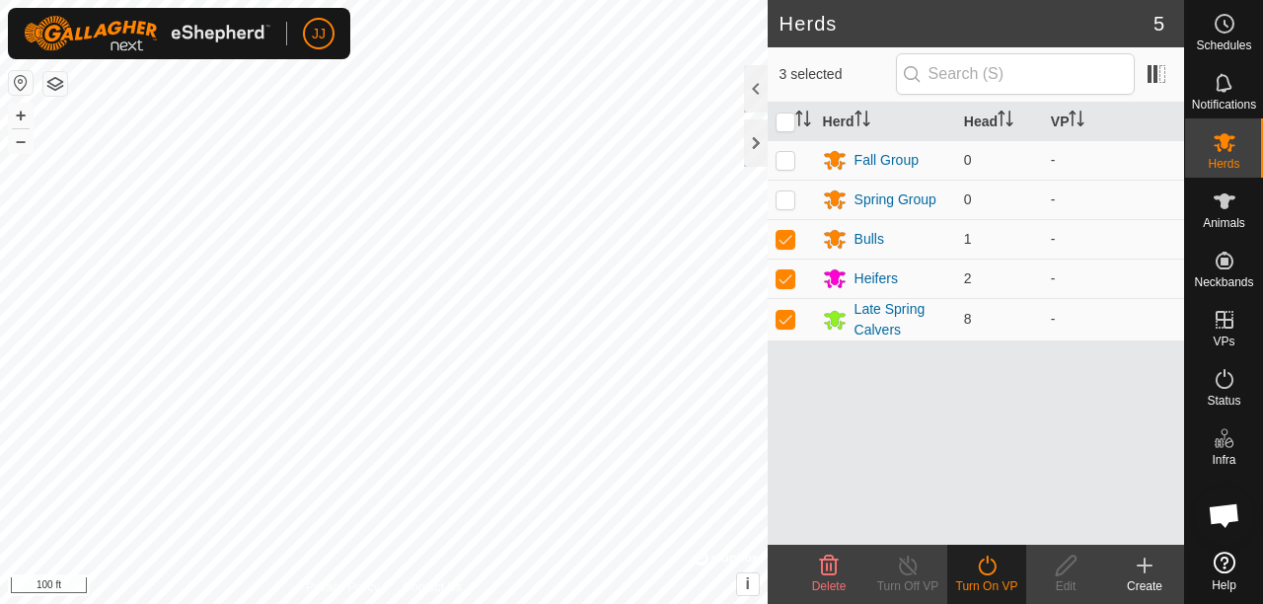
click at [991, 570] on icon at bounding box center [987, 566] width 25 height 24
click at [989, 572] on icon at bounding box center [987, 566] width 25 height 24
